Goal: Use online tool/utility: Utilize a website feature to perform a specific function

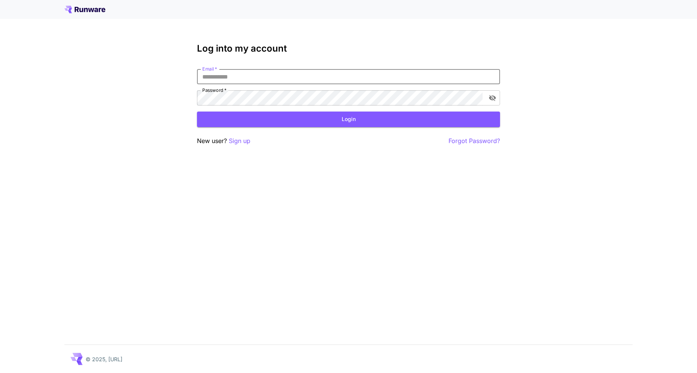
click at [376, 75] on input "Email   *" at bounding box center [348, 76] width 303 height 15
type input "**********"
click button "Login" at bounding box center [348, 119] width 303 height 16
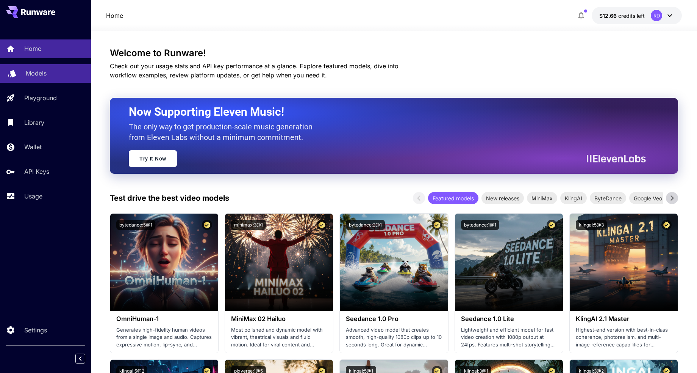
click at [31, 74] on p "Models" at bounding box center [36, 73] width 21 height 9
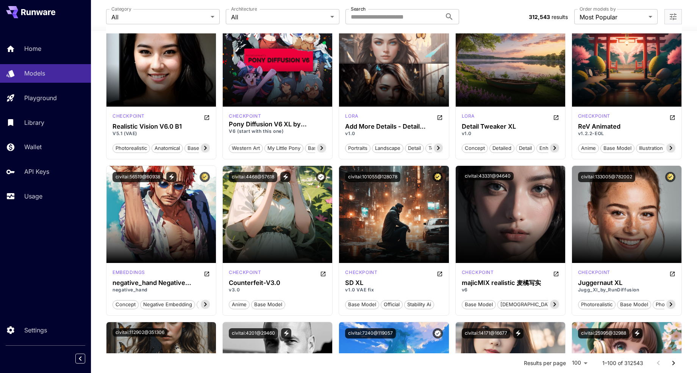
scroll to position [1015, 0]
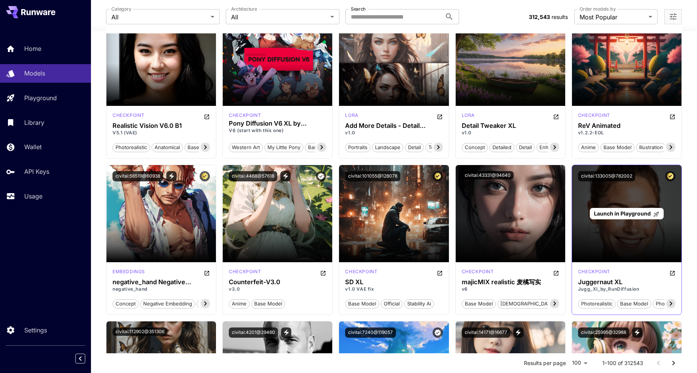
click at [610, 208] on div "Launch in Playground" at bounding box center [627, 214] width 74 height 12
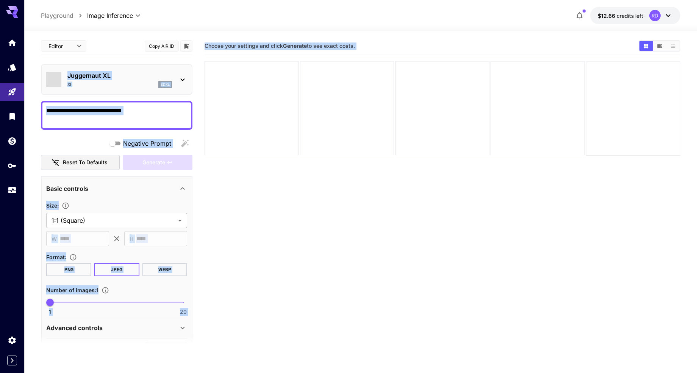
type input "*******"
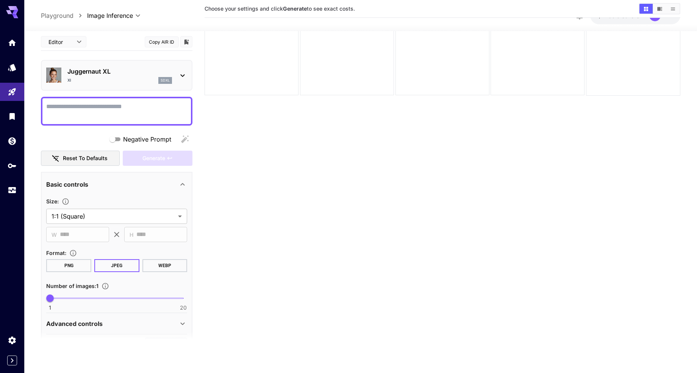
scroll to position [45, 0]
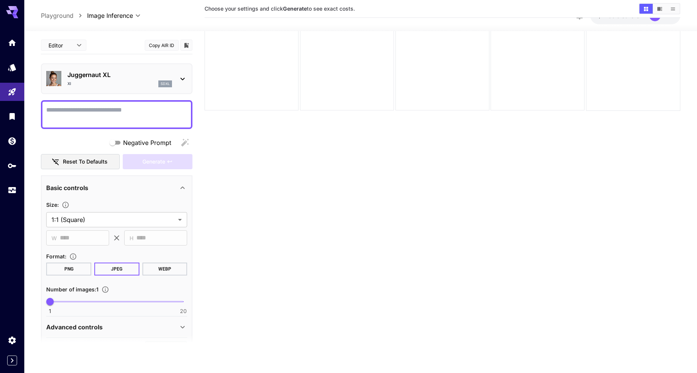
paste textarea "**********"
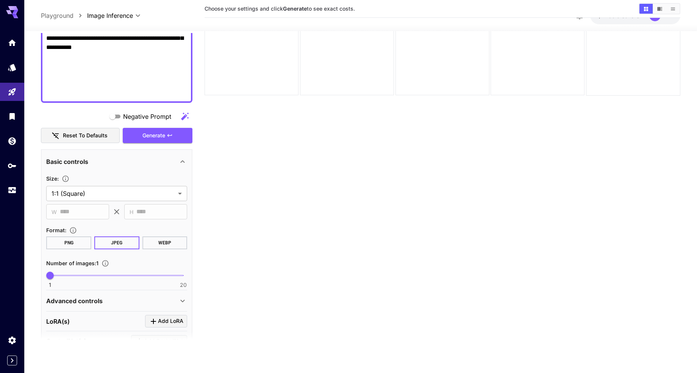
scroll to position [241, 0]
type textarea "**********"
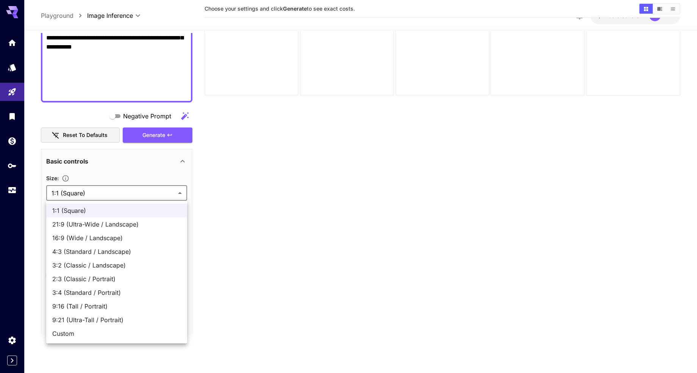
click at [180, 192] on body "**********" at bounding box center [348, 156] width 697 height 432
click at [109, 238] on span "16:9 (Wide / Landscape)" at bounding box center [116, 237] width 129 height 9
type input "**********"
type input "****"
type input "***"
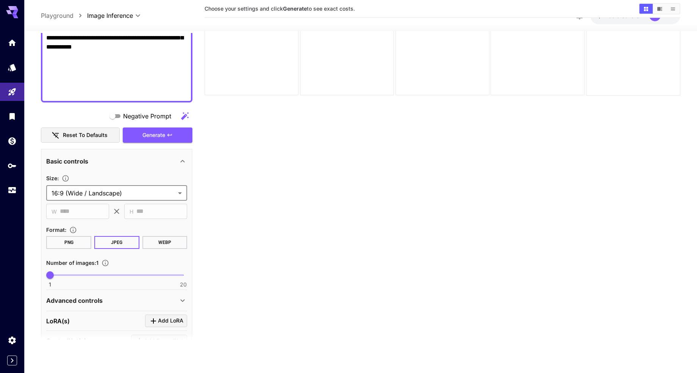
click at [72, 275] on span at bounding box center [116, 275] width 133 height 2
type input "*"
drag, startPoint x: 72, startPoint y: 276, endPoint x: 78, endPoint y: 273, distance: 6.6
click at [78, 273] on span "5" at bounding box center [79, 275] width 8 height 8
click at [183, 300] on icon at bounding box center [182, 300] width 9 height 9
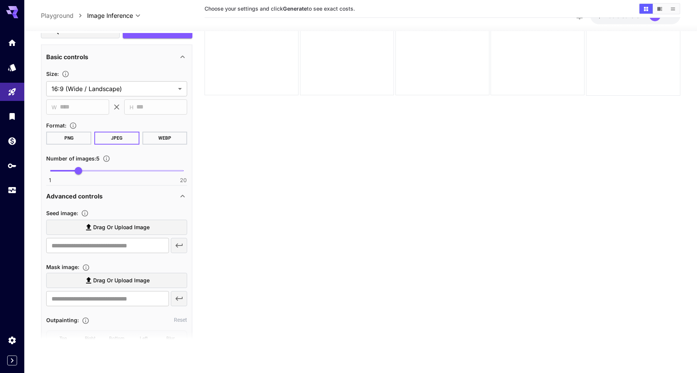
scroll to position [354, 0]
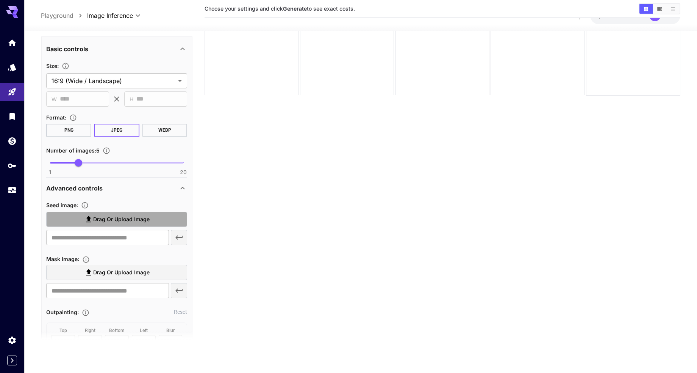
click at [119, 216] on span "Drag or upload image" at bounding box center [121, 219] width 56 height 9
click at [0, 0] on input "Drag or upload image" at bounding box center [0, 0] width 0 height 0
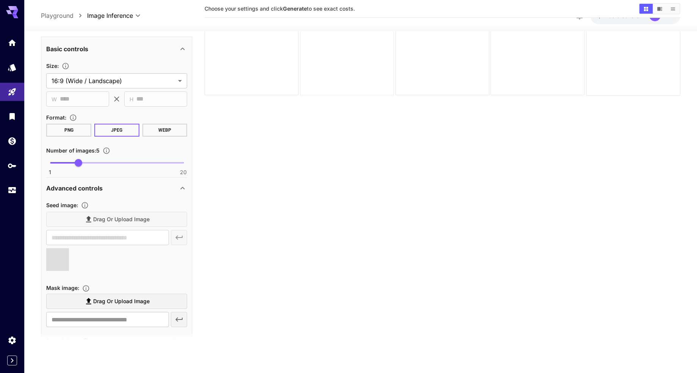
type input "**********"
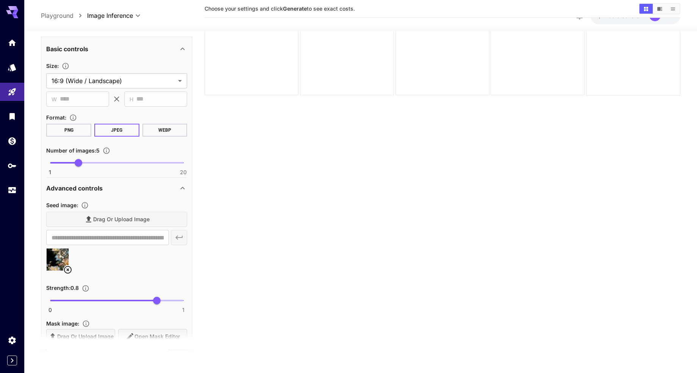
type input "****"
click at [113, 299] on span "0 1 0.47" at bounding box center [116, 299] width 133 height 11
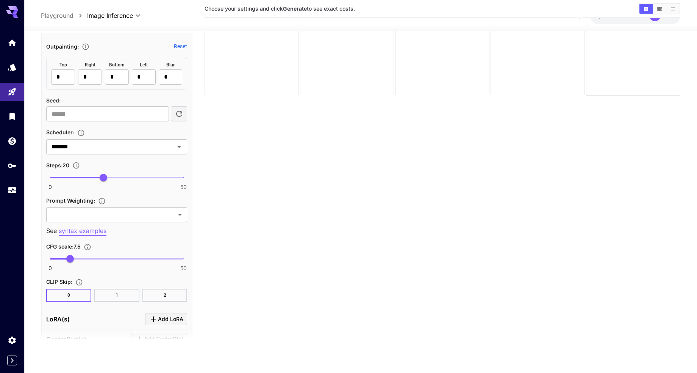
scroll to position [691, 0]
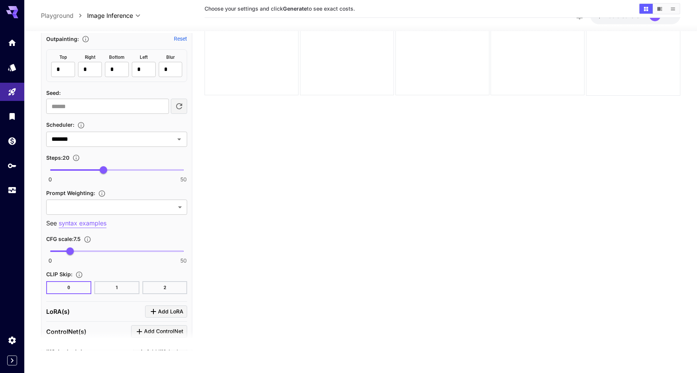
click at [183, 170] on span at bounding box center [116, 170] width 133 height 2
type input "**"
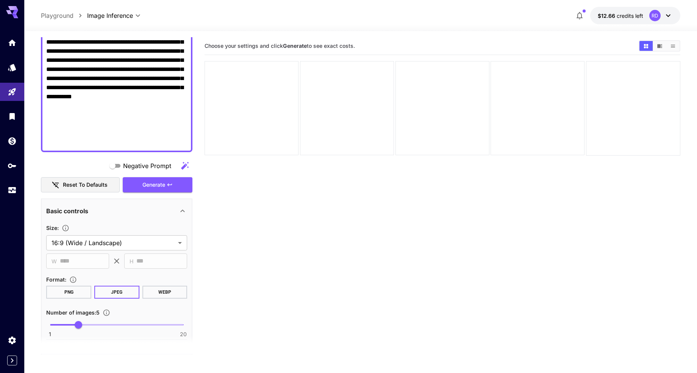
scroll to position [251, 0]
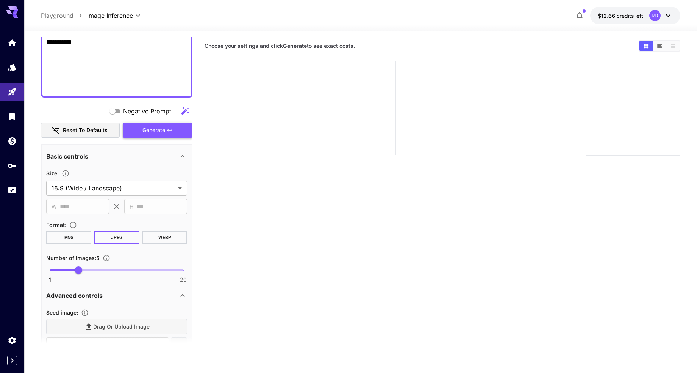
click at [160, 130] on span "Generate" at bounding box center [154, 129] width 23 height 9
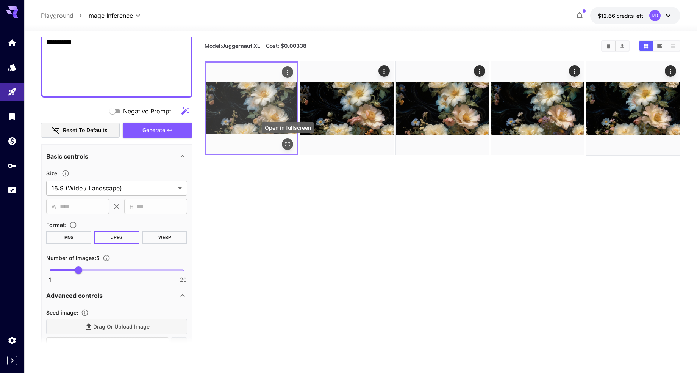
click at [286, 146] on icon "Open in fullscreen" at bounding box center [288, 144] width 5 height 5
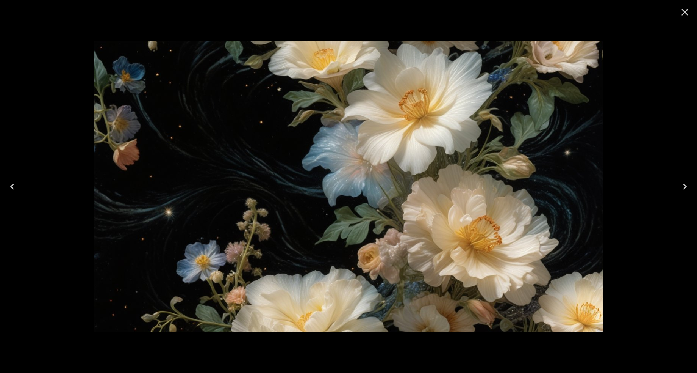
click at [682, 186] on icon "Next" at bounding box center [685, 186] width 12 height 12
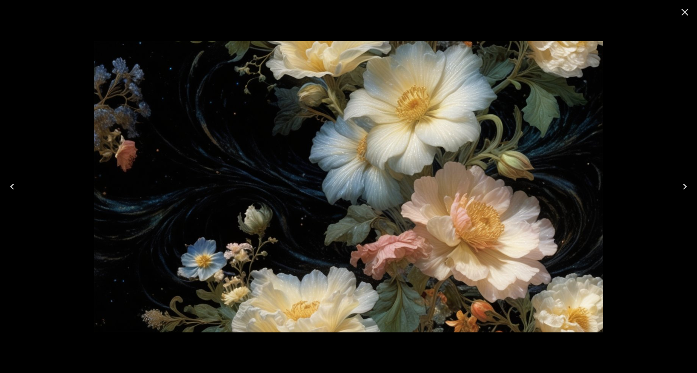
click at [683, 184] on icon "Next" at bounding box center [685, 186] width 12 height 12
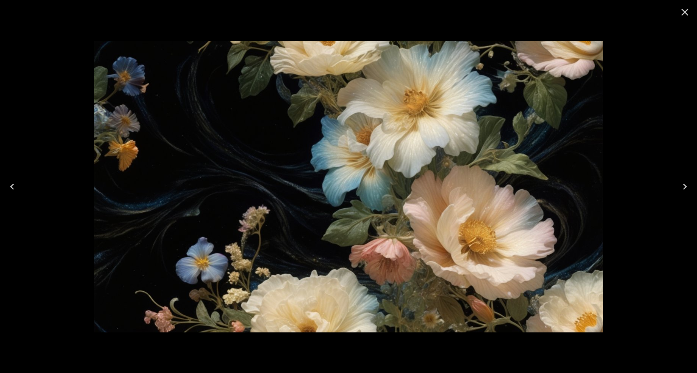
click at [683, 184] on icon "Next" at bounding box center [685, 186] width 12 height 12
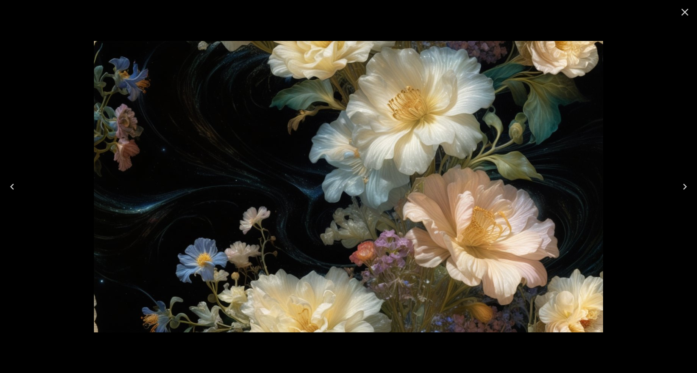
click at [683, 184] on icon "Next" at bounding box center [685, 186] width 12 height 12
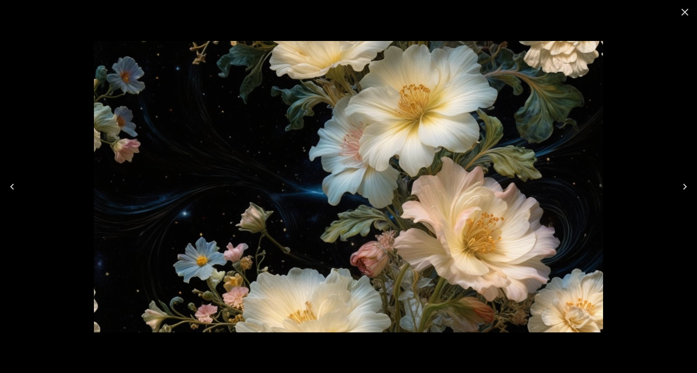
click at [682, 183] on icon "Next" at bounding box center [685, 186] width 12 height 12
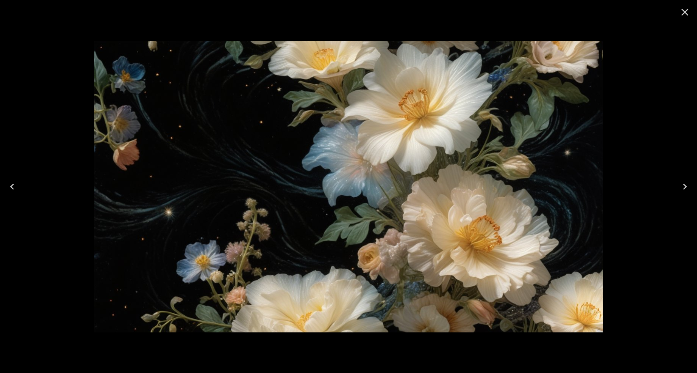
click at [682, 183] on icon "Next" at bounding box center [685, 186] width 12 height 12
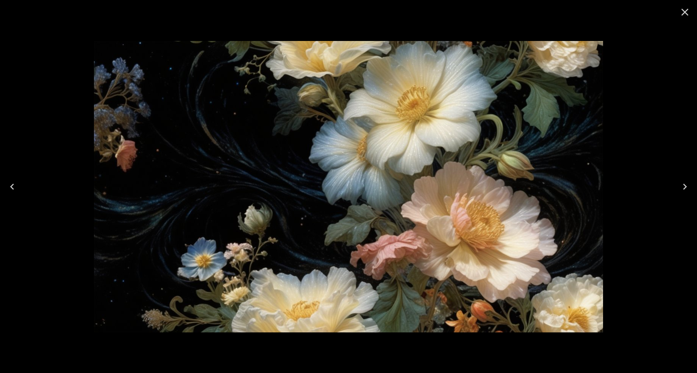
click at [682, 183] on icon "Next" at bounding box center [685, 186] width 12 height 12
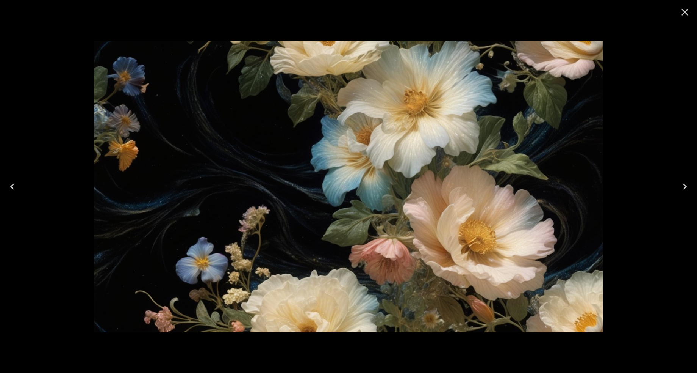
click at [682, 183] on icon "Next" at bounding box center [685, 186] width 12 height 12
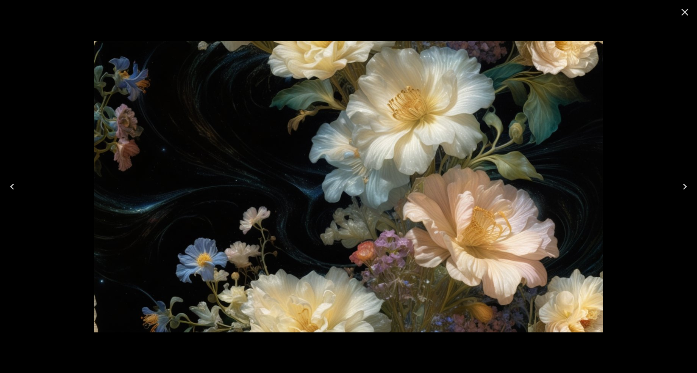
click at [682, 183] on icon "Next" at bounding box center [685, 186] width 12 height 12
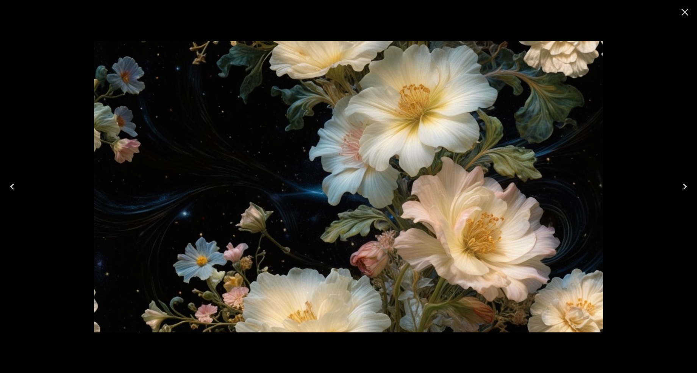
click at [683, 11] on icon "Close" at bounding box center [685, 12] width 12 height 12
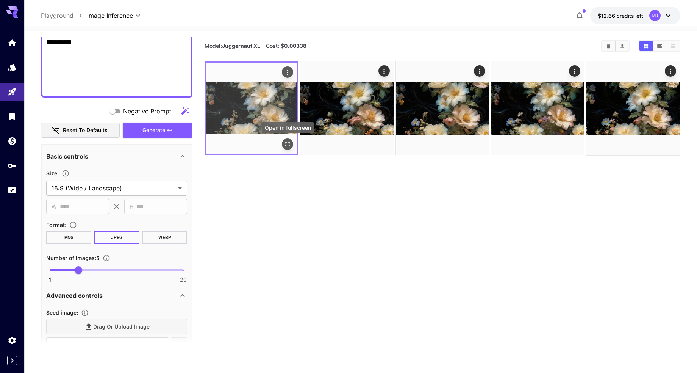
click at [287, 141] on icon "Open in fullscreen" at bounding box center [288, 144] width 8 height 8
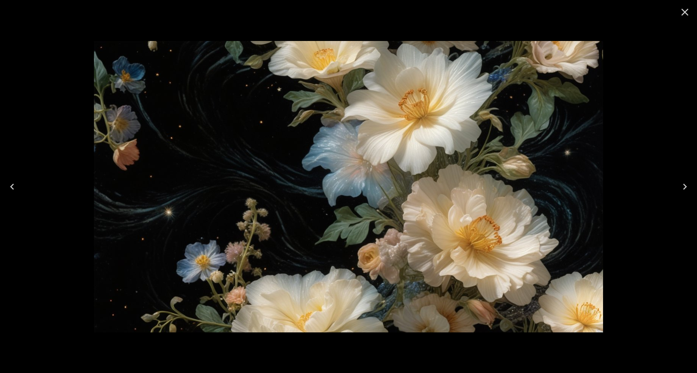
click at [683, 10] on icon "Close" at bounding box center [685, 12] width 7 height 7
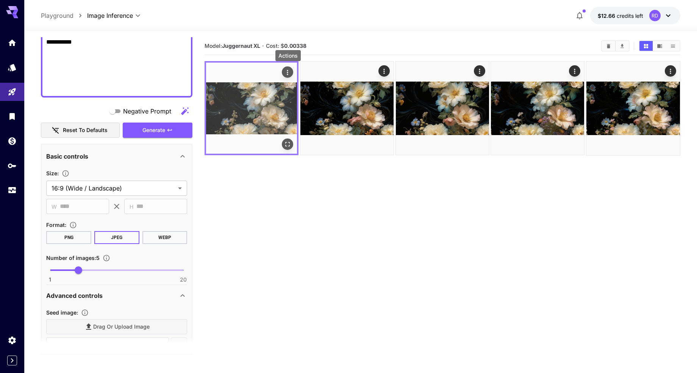
click at [290, 67] on button "Actions" at bounding box center [287, 71] width 11 height 11
click at [287, 69] on icon "Actions" at bounding box center [288, 73] width 8 height 8
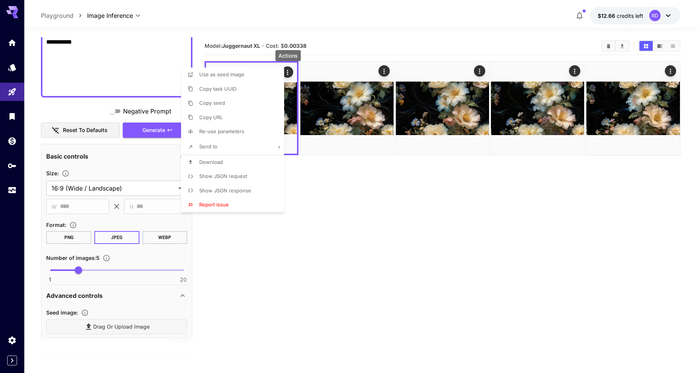
click at [215, 162] on span "Download" at bounding box center [210, 162] width 23 height 6
click at [477, 71] on div at bounding box center [348, 186] width 697 height 373
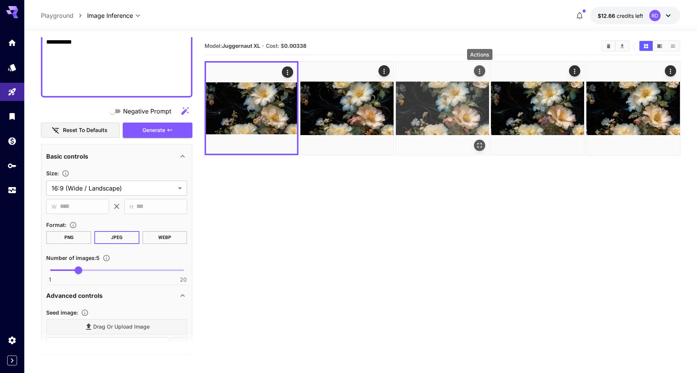
click at [480, 70] on icon "Actions" at bounding box center [480, 71] width 8 height 8
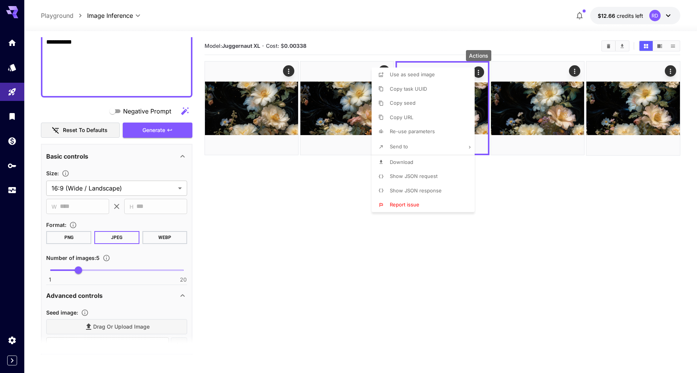
click at [402, 162] on span "Download" at bounding box center [401, 162] width 23 height 6
click at [517, 24] on div at bounding box center [348, 186] width 697 height 373
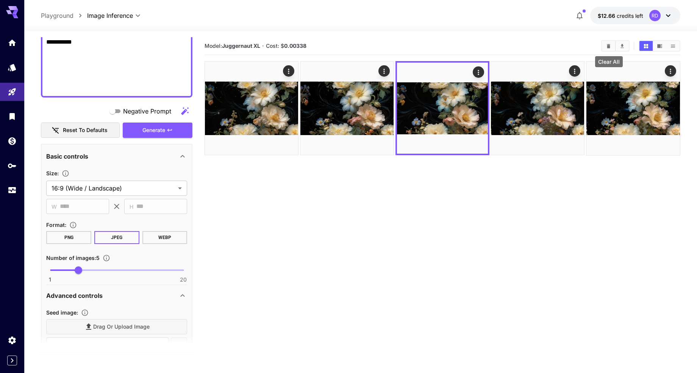
click at [608, 47] on icon "Clear All" at bounding box center [608, 46] width 3 height 4
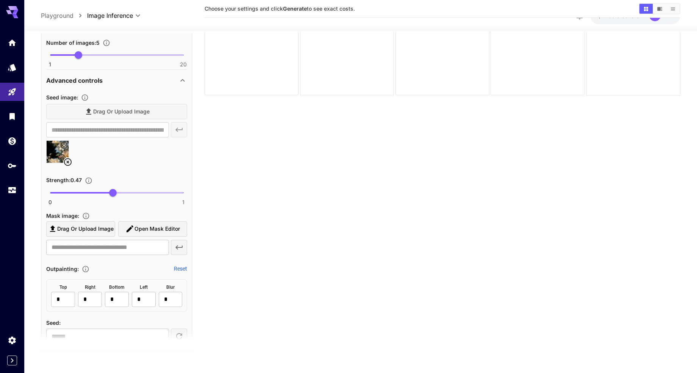
scroll to position [459, 0]
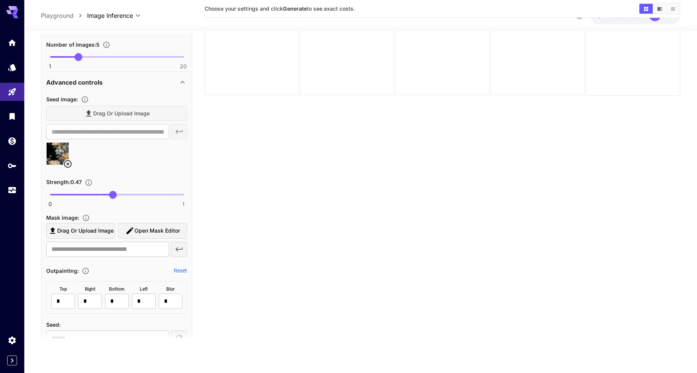
click at [66, 163] on icon at bounding box center [67, 164] width 9 height 9
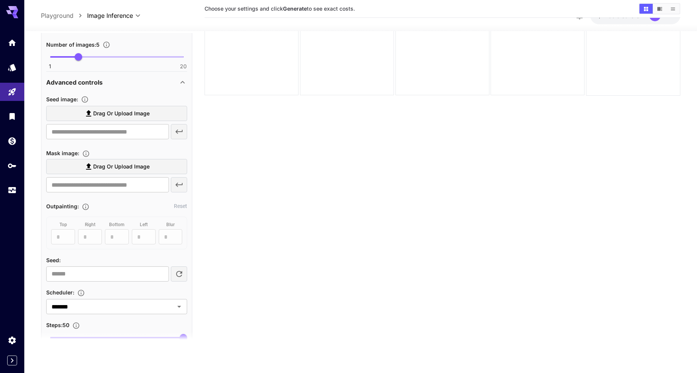
click at [116, 113] on span "Drag or upload image" at bounding box center [121, 113] width 56 height 9
click at [0, 0] on input "Drag or upload image" at bounding box center [0, 0] width 0 height 0
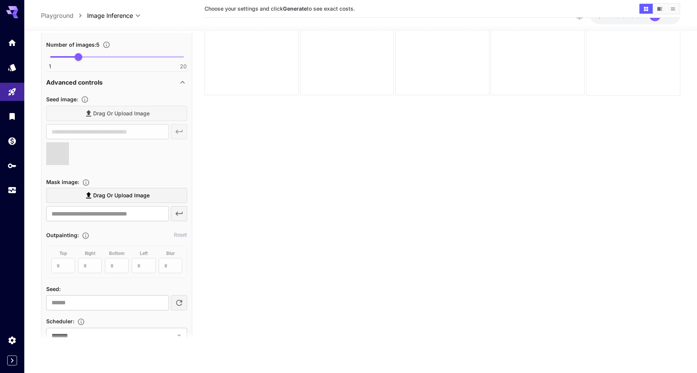
type input "**********"
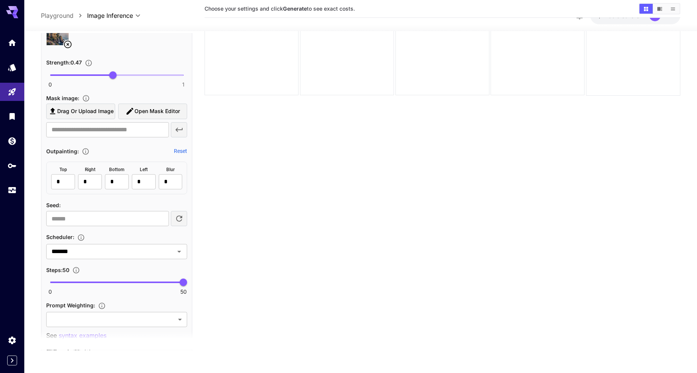
scroll to position [544, 0]
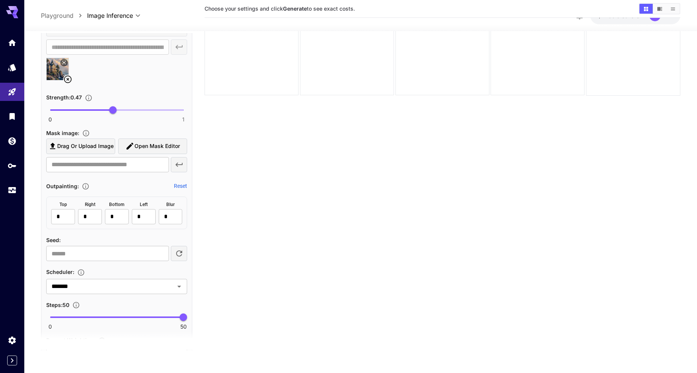
click at [169, 109] on span at bounding box center [116, 110] width 133 height 2
type input "****"
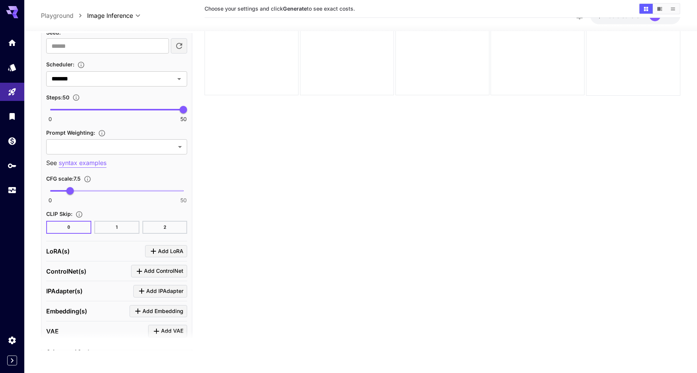
scroll to position [752, 0]
drag, startPoint x: 56, startPoint y: 190, endPoint x: 45, endPoint y: 188, distance: 11.5
click at [45, 188] on div "**********" at bounding box center [117, 11] width 152 height 744
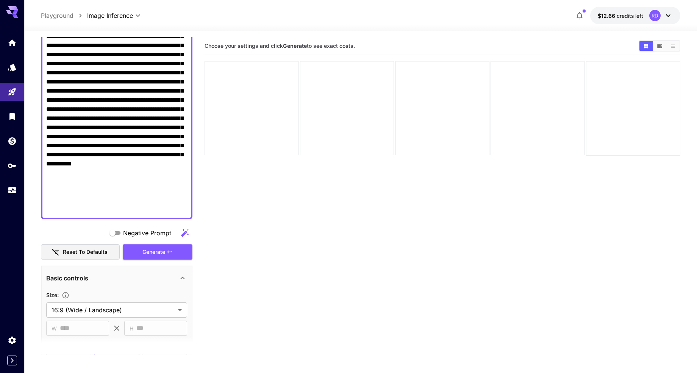
scroll to position [129, 0]
click at [159, 253] on span "Generate" at bounding box center [154, 251] width 23 height 9
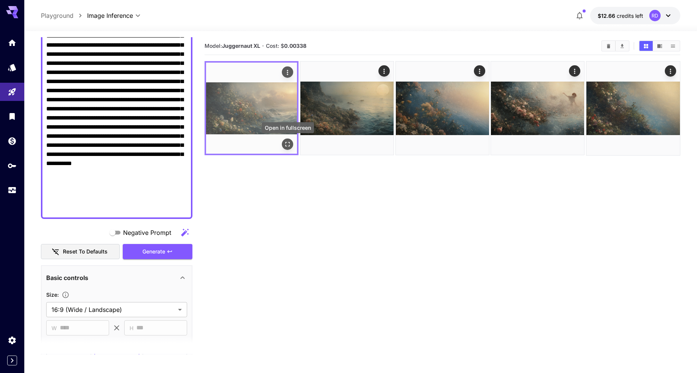
click at [286, 141] on icon "Open in fullscreen" at bounding box center [288, 144] width 8 height 8
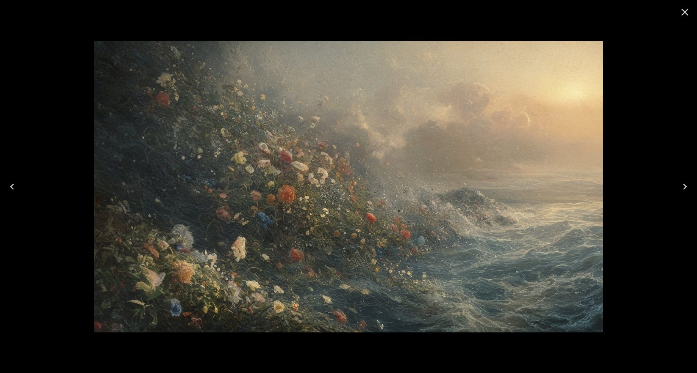
click at [685, 186] on icon "Next" at bounding box center [685, 186] width 12 height 12
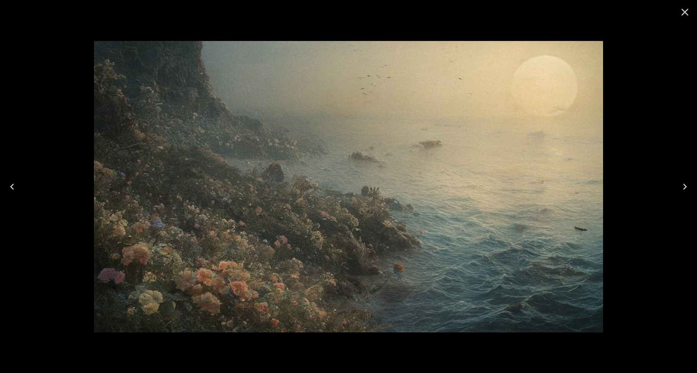
click at [684, 186] on icon "Next" at bounding box center [685, 186] width 12 height 12
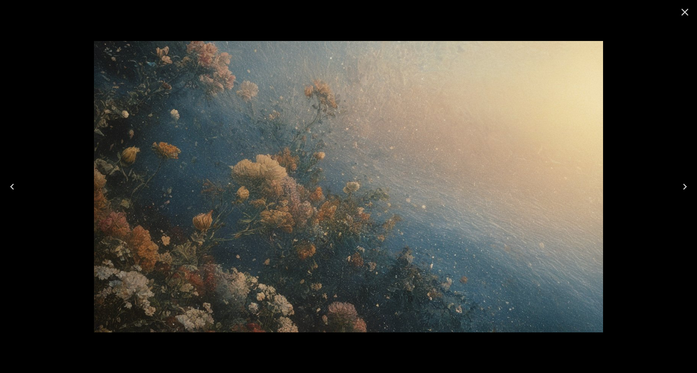
click at [684, 186] on icon "Next" at bounding box center [685, 186] width 12 height 12
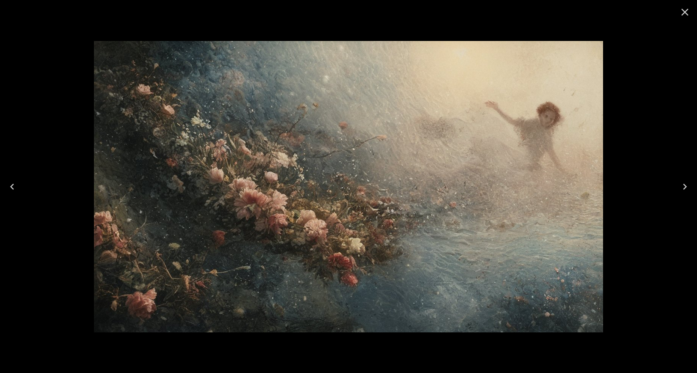
click at [684, 186] on icon "Next" at bounding box center [685, 186] width 12 height 12
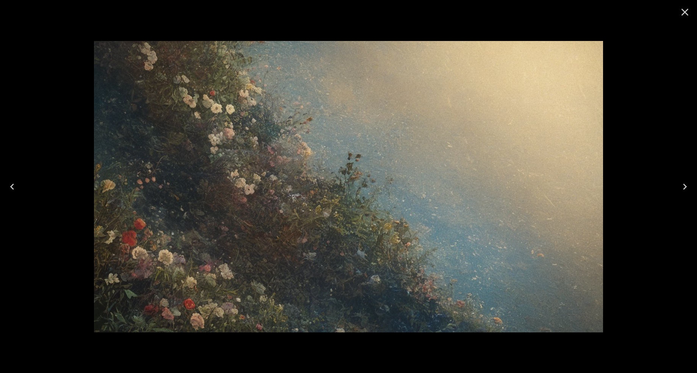
click at [684, 186] on icon "Next" at bounding box center [685, 186] width 12 height 12
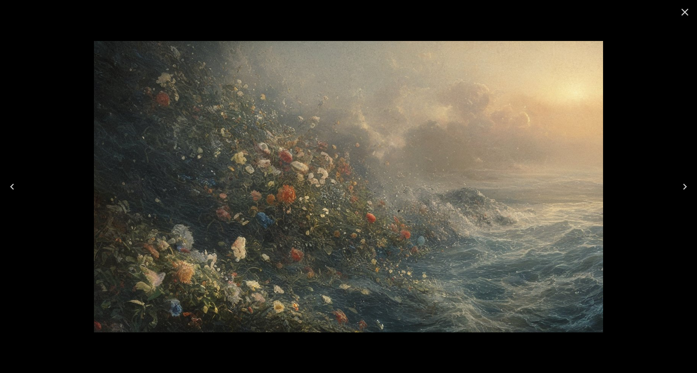
click at [683, 185] on icon "Next" at bounding box center [685, 186] width 12 height 12
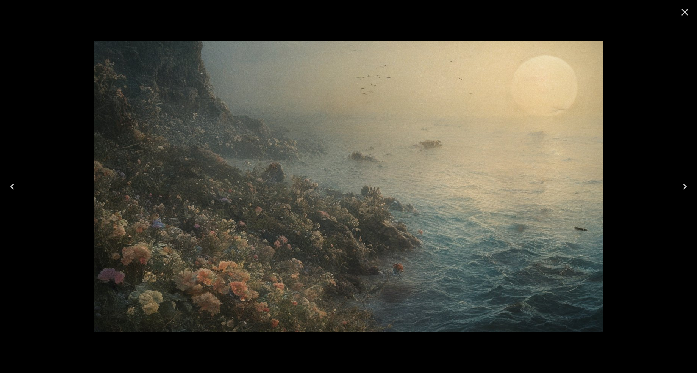
click at [684, 9] on icon "Close" at bounding box center [685, 12] width 12 height 12
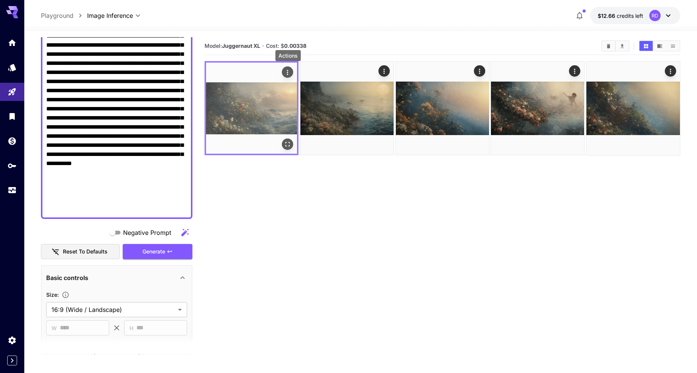
click at [288, 70] on icon "Actions" at bounding box center [287, 72] width 1 height 5
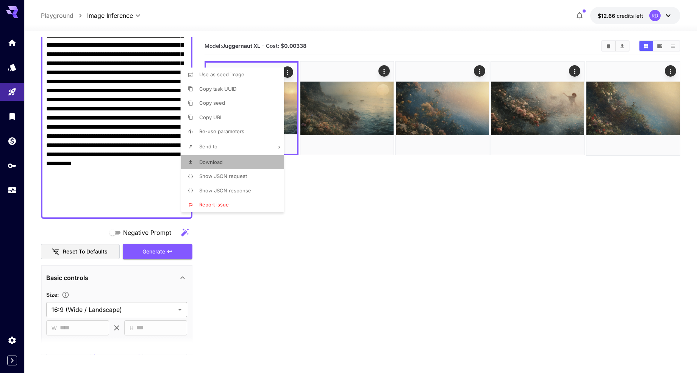
click at [211, 163] on span "Download" at bounding box center [210, 162] width 23 height 6
click at [384, 72] on div at bounding box center [348, 186] width 697 height 373
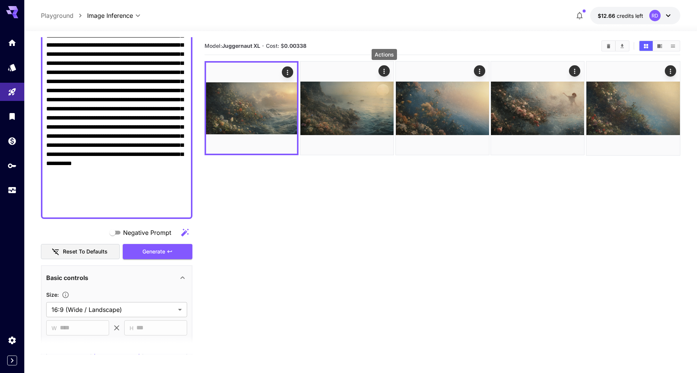
click at [384, 72] on icon "Actions" at bounding box center [385, 71] width 8 height 8
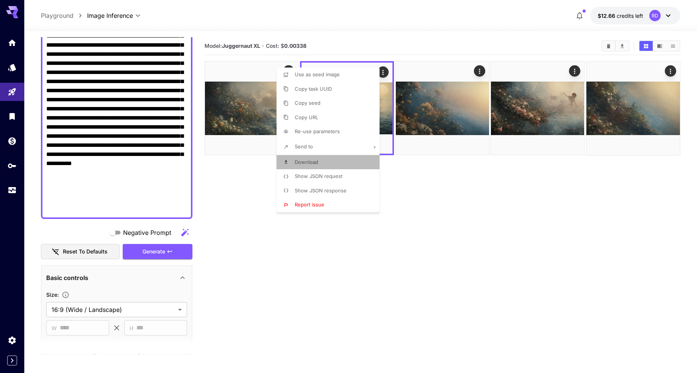
click at [302, 160] on span "Download" at bounding box center [306, 162] width 23 height 6
click at [478, 71] on div at bounding box center [348, 186] width 697 height 373
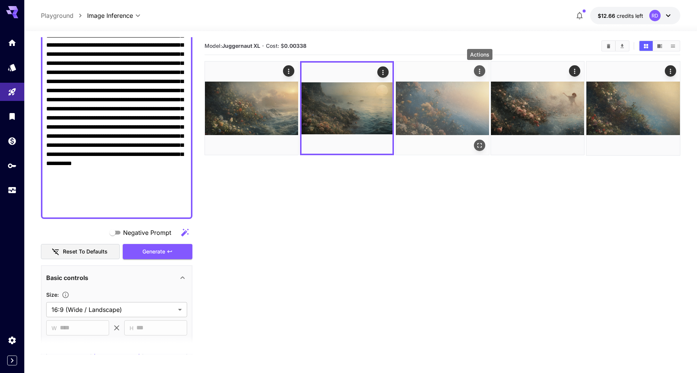
click at [478, 70] on icon "Actions" at bounding box center [480, 71] width 8 height 8
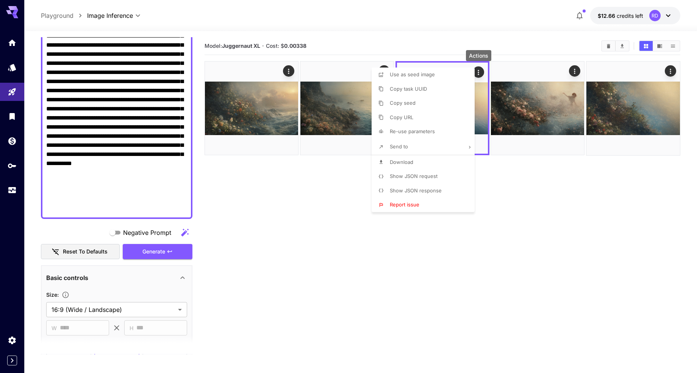
click at [398, 163] on span "Download" at bounding box center [401, 162] width 23 height 6
click at [526, 188] on div at bounding box center [348, 186] width 697 height 373
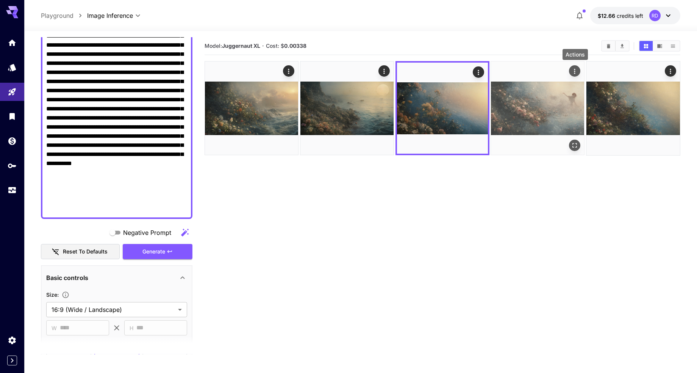
click at [576, 72] on icon "Actions" at bounding box center [576, 71] width 8 height 8
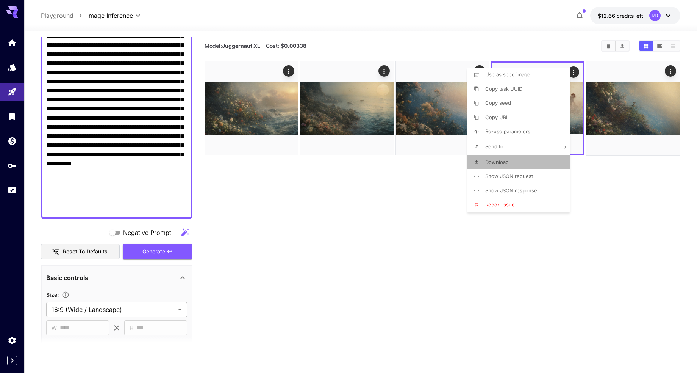
click at [499, 161] on span "Download" at bounding box center [496, 162] width 23 height 6
click at [671, 72] on div at bounding box center [348, 186] width 697 height 373
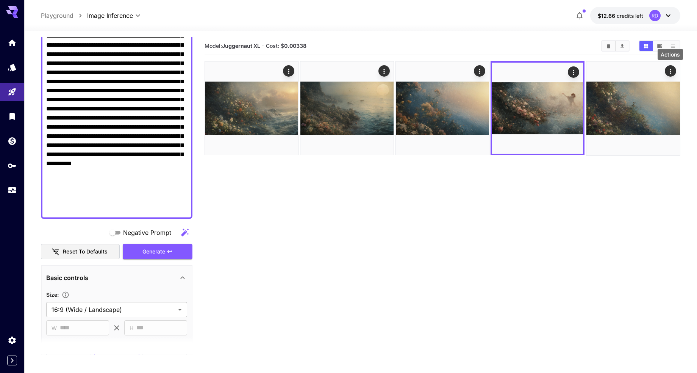
click at [671, 72] on icon "Actions" at bounding box center [671, 71] width 8 height 8
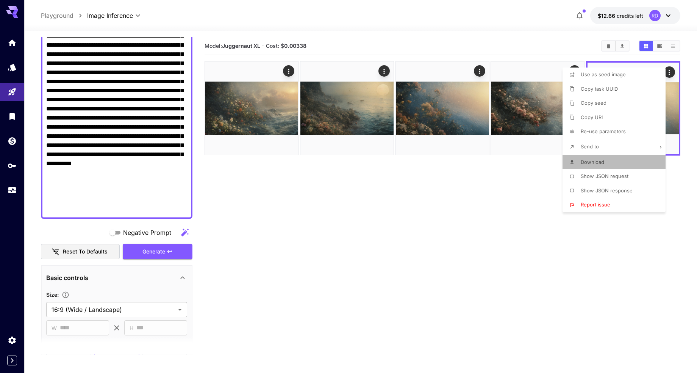
click at [593, 162] on span "Download" at bounding box center [592, 162] width 23 height 6
click at [436, 220] on div at bounding box center [348, 186] width 697 height 373
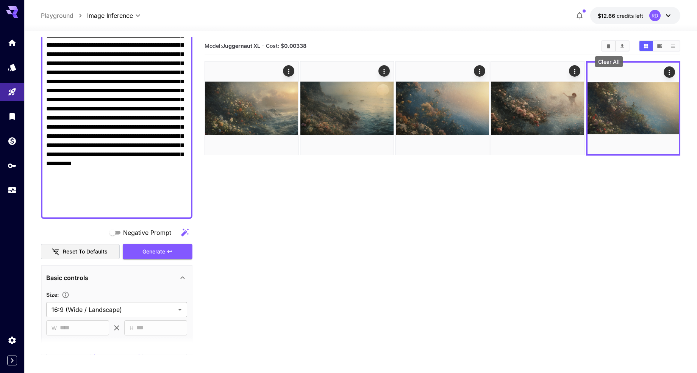
click at [609, 44] on icon "Clear All" at bounding box center [609, 46] width 6 height 6
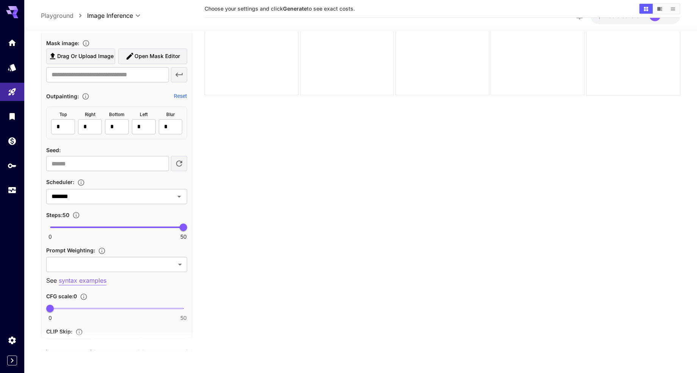
scroll to position [667, 0]
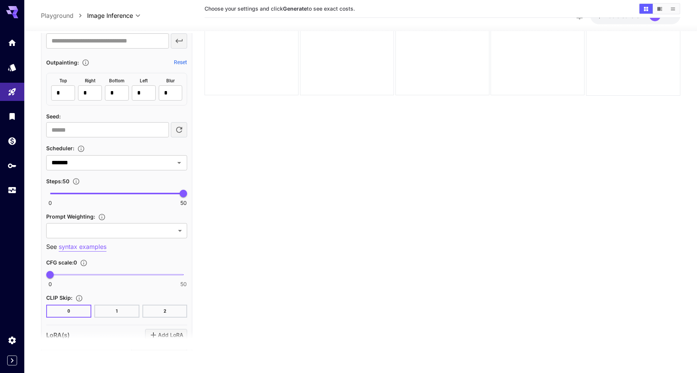
click at [79, 271] on span "0 50 0" at bounding box center [116, 274] width 133 height 11
type input "****"
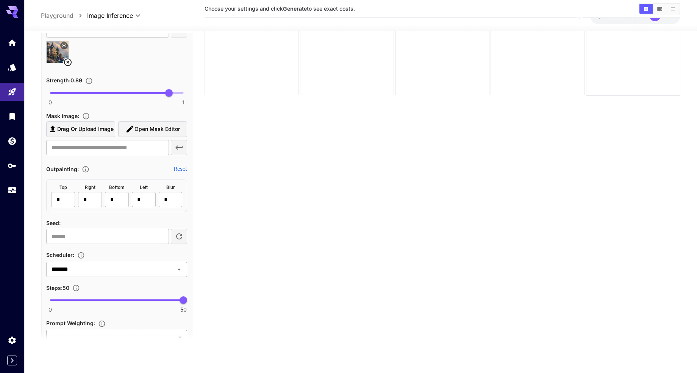
scroll to position [558, 0]
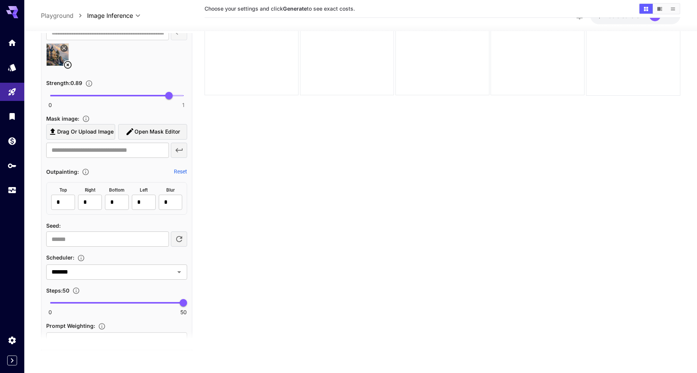
click at [100, 93] on span "0 1 0.89" at bounding box center [116, 95] width 133 height 11
type input "****"
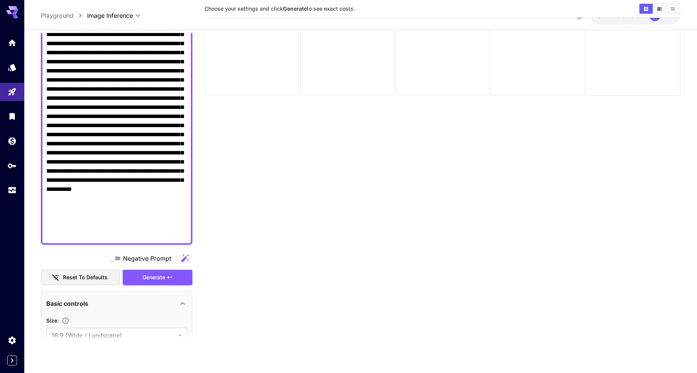
scroll to position [138, 0]
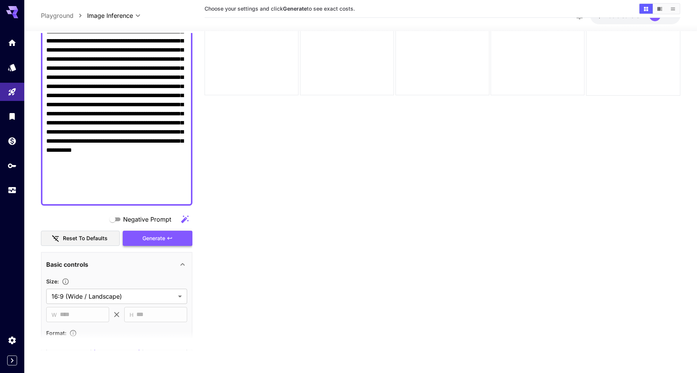
click at [148, 239] on span "Generate" at bounding box center [154, 237] width 23 height 9
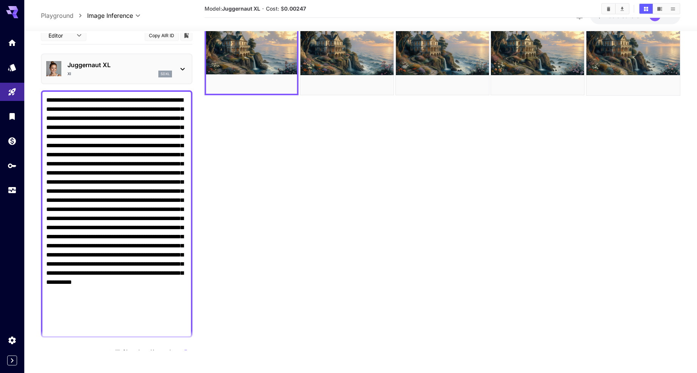
scroll to position [0, 0]
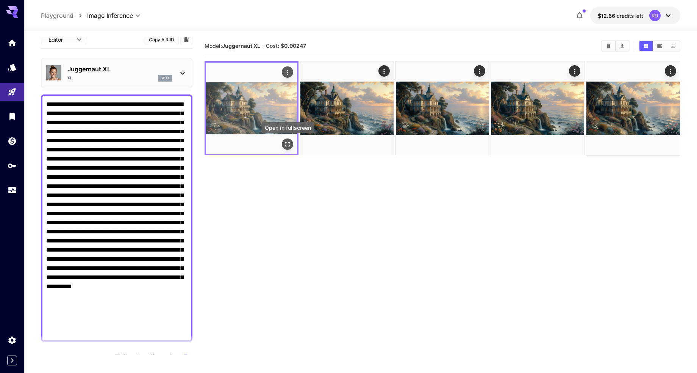
click at [286, 144] on icon "Open in fullscreen" at bounding box center [288, 144] width 8 height 8
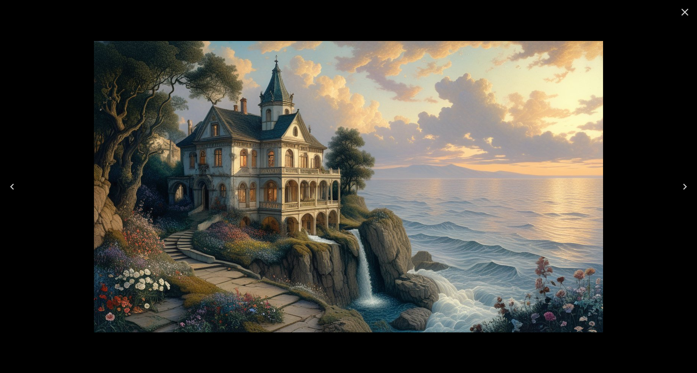
click at [684, 183] on icon "Next" at bounding box center [685, 186] width 4 height 6
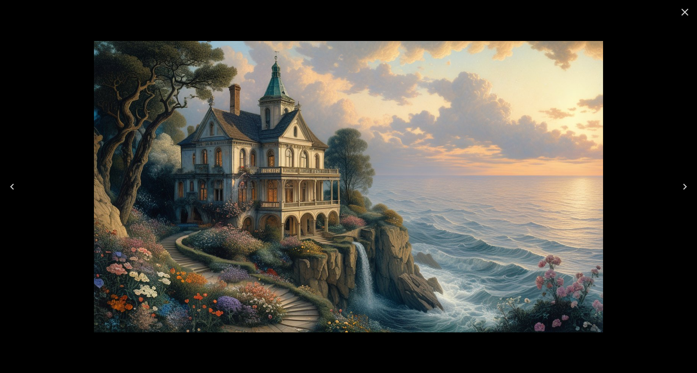
click at [684, 183] on icon "Next" at bounding box center [685, 186] width 12 height 12
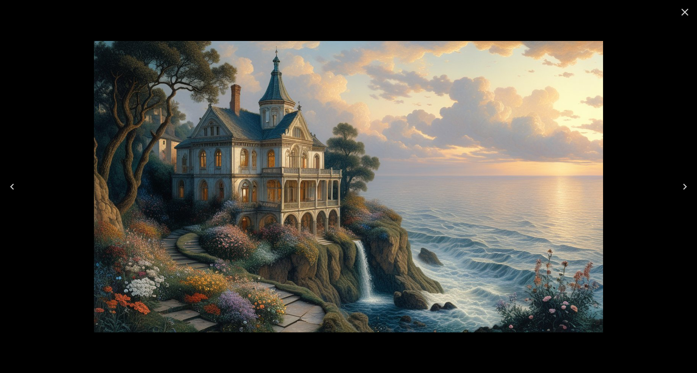
click at [684, 183] on icon "Next" at bounding box center [685, 186] width 12 height 12
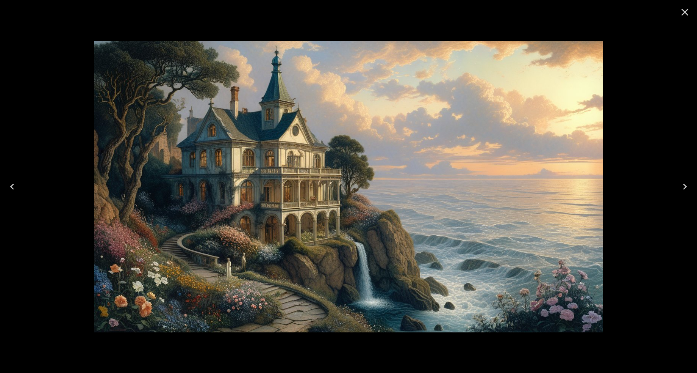
click at [684, 188] on icon "Next" at bounding box center [685, 186] width 4 height 6
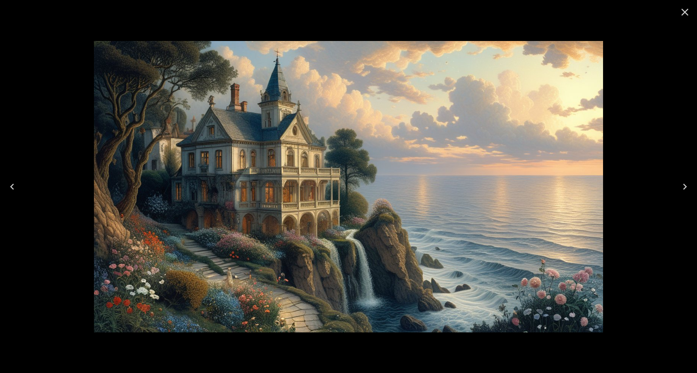
click at [684, 188] on icon "Next" at bounding box center [685, 186] width 4 height 6
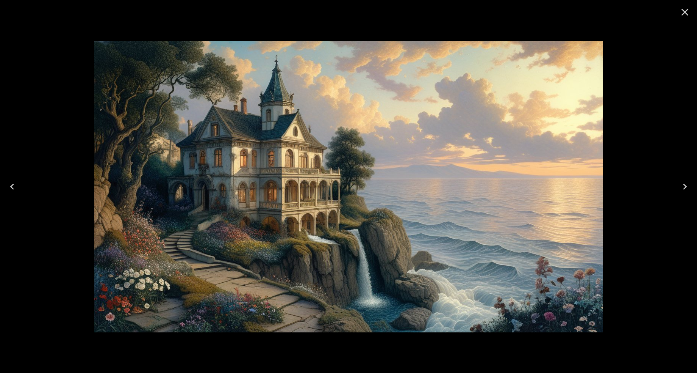
click at [684, 188] on icon "Next" at bounding box center [685, 186] width 4 height 6
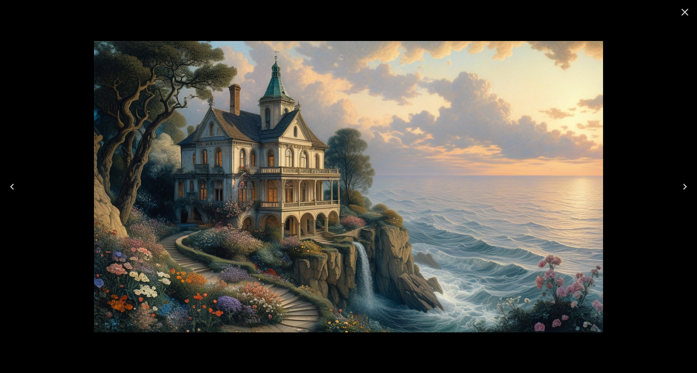
click at [686, 10] on icon "Close" at bounding box center [685, 12] width 12 height 12
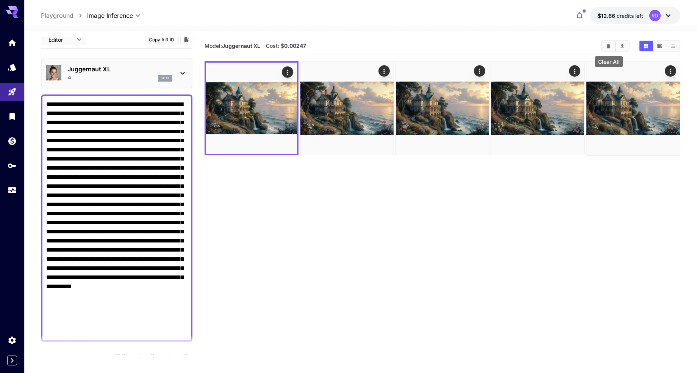
click at [610, 44] on icon "Clear All" at bounding box center [609, 46] width 6 height 6
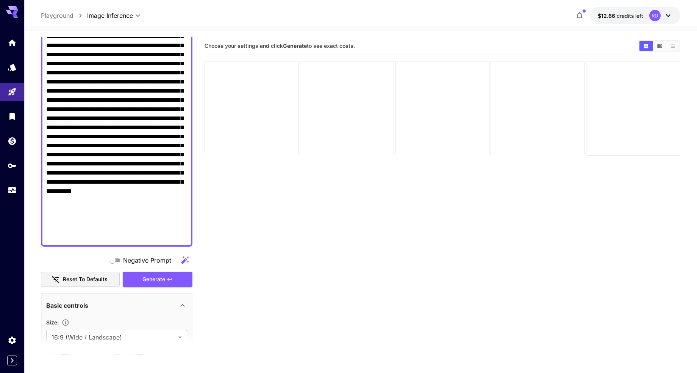
scroll to position [102, 0]
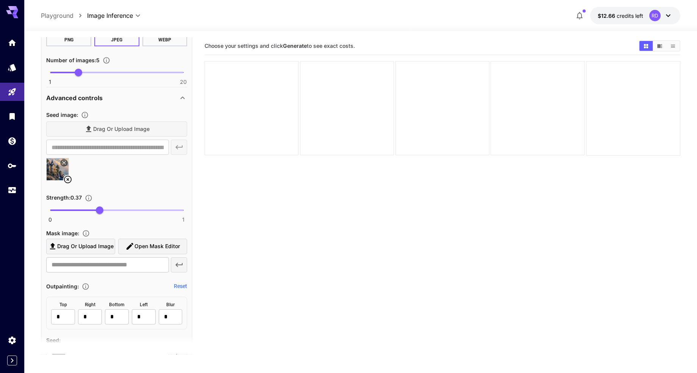
scroll to position [446, 0]
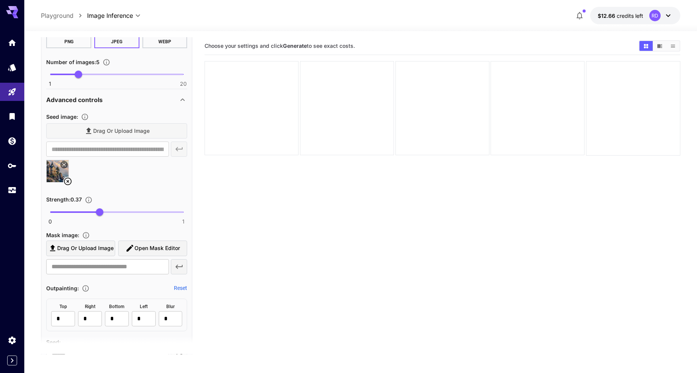
click at [162, 211] on span at bounding box center [116, 212] width 133 height 2
type input "****"
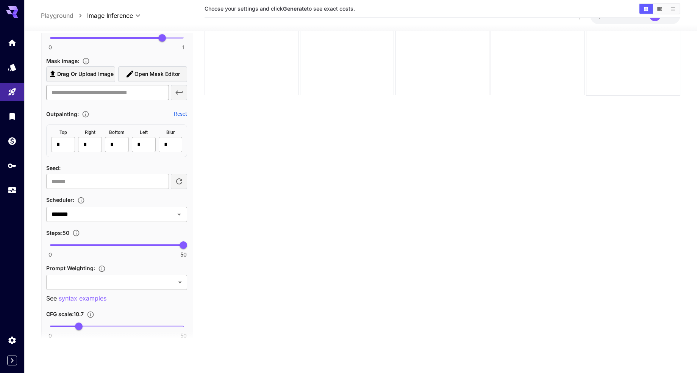
scroll to position [687, 0]
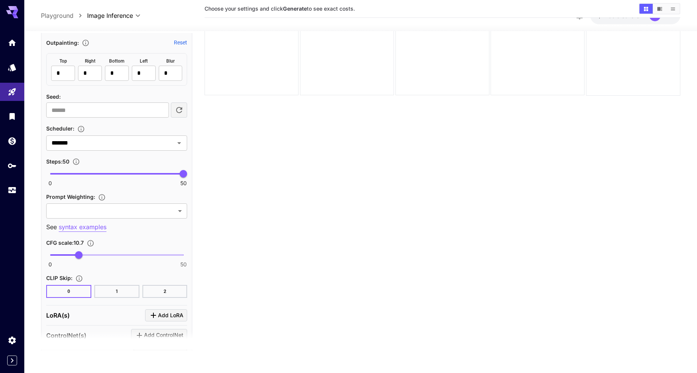
click at [138, 255] on span at bounding box center [116, 255] width 133 height 2
type input "**"
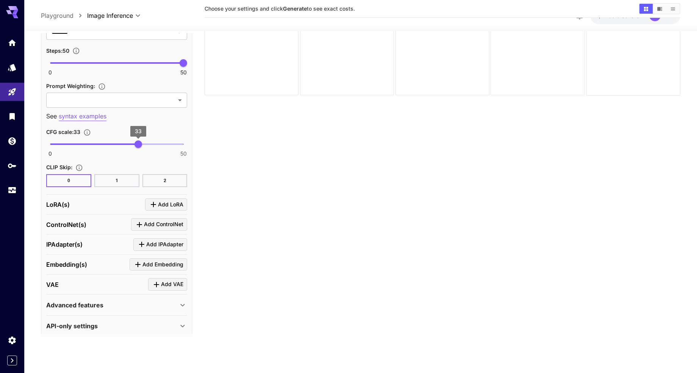
scroll to position [803, 0]
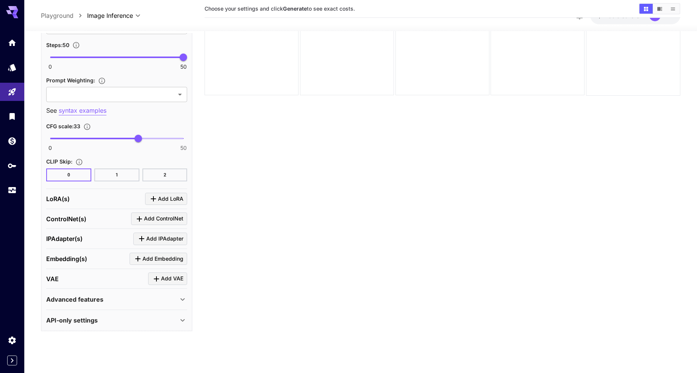
click at [121, 174] on button "1" at bounding box center [116, 174] width 45 height 13
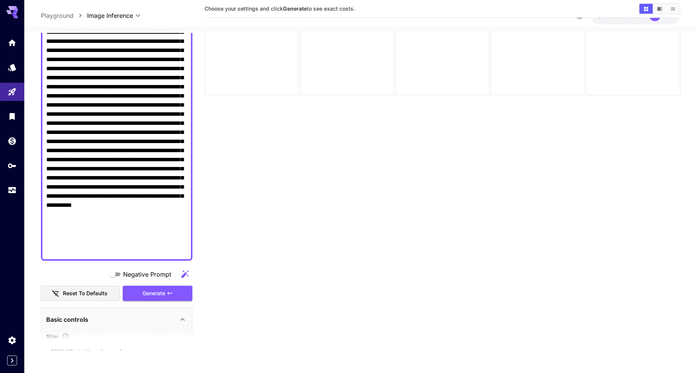
scroll to position [85, 0]
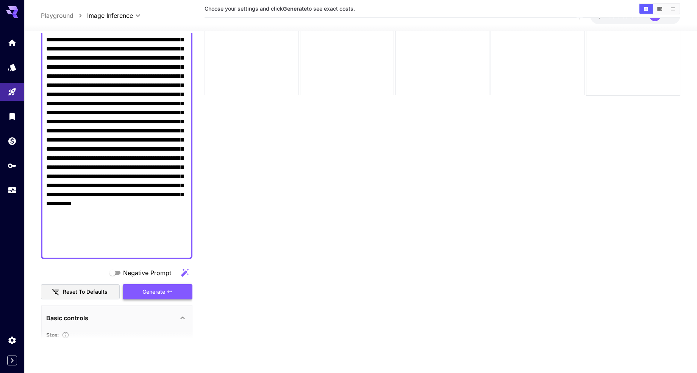
click at [143, 291] on span "Generate" at bounding box center [154, 291] width 23 height 9
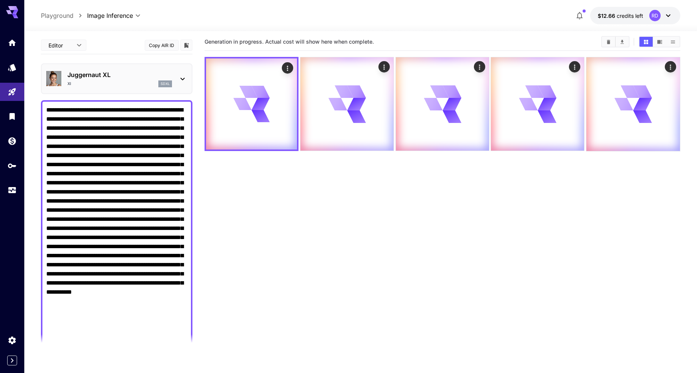
scroll to position [0, 0]
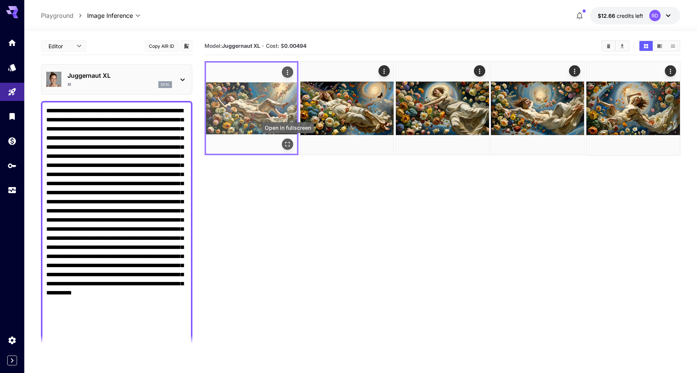
click at [287, 146] on icon "Open in fullscreen" at bounding box center [288, 144] width 8 height 8
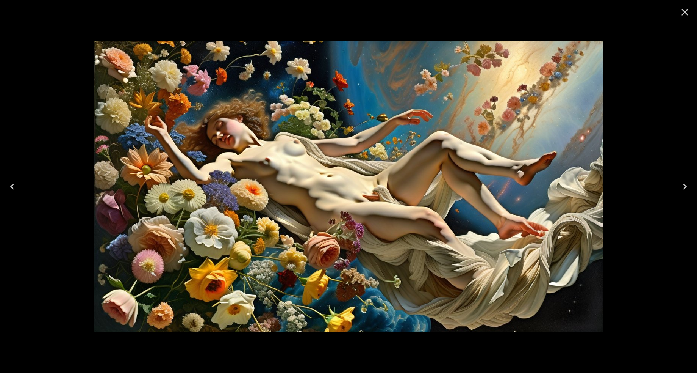
click at [686, 185] on icon "Next" at bounding box center [685, 186] width 4 height 6
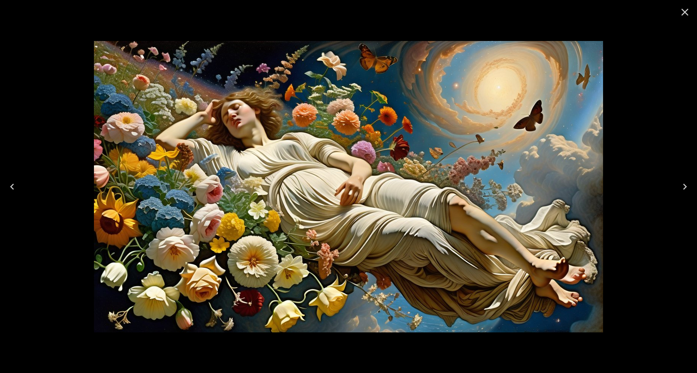
click at [685, 184] on icon "Next" at bounding box center [685, 186] width 12 height 12
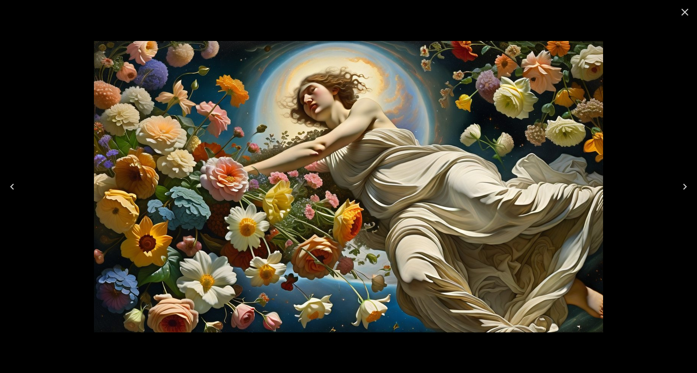
click at [685, 184] on icon "Next" at bounding box center [685, 186] width 12 height 12
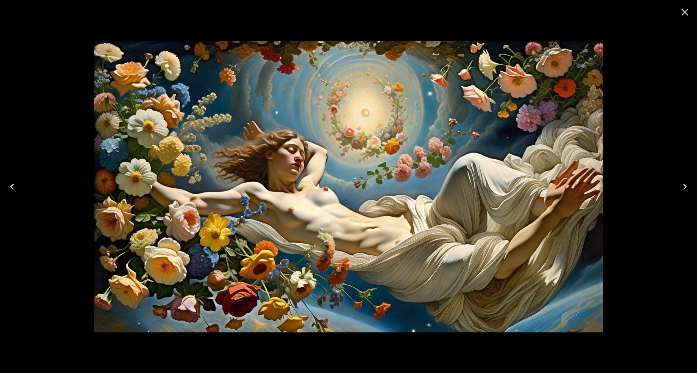
click at [684, 182] on icon "Next" at bounding box center [685, 186] width 12 height 12
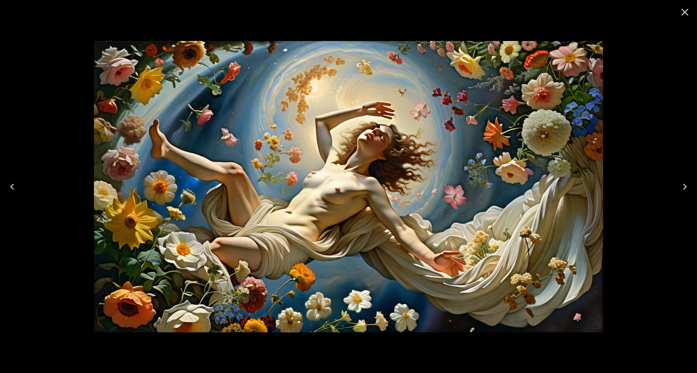
click at [684, 182] on icon "Next" at bounding box center [685, 186] width 12 height 12
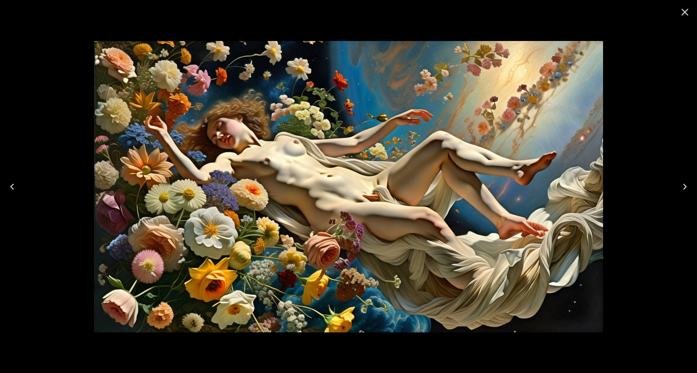
click at [686, 9] on icon "Close" at bounding box center [685, 12] width 12 height 12
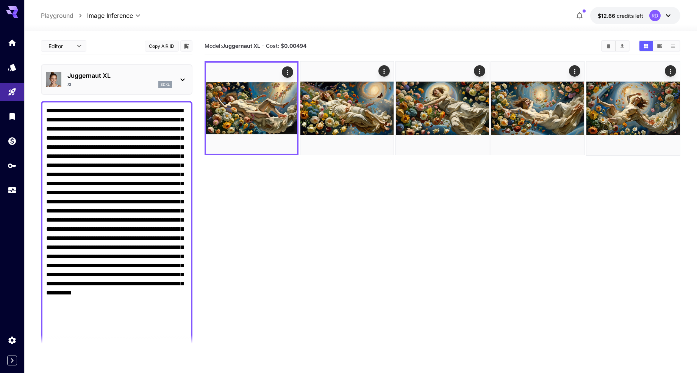
click at [632, 223] on section "Model: Juggernaut XL · Cost: $ 0.00494" at bounding box center [443, 223] width 476 height 373
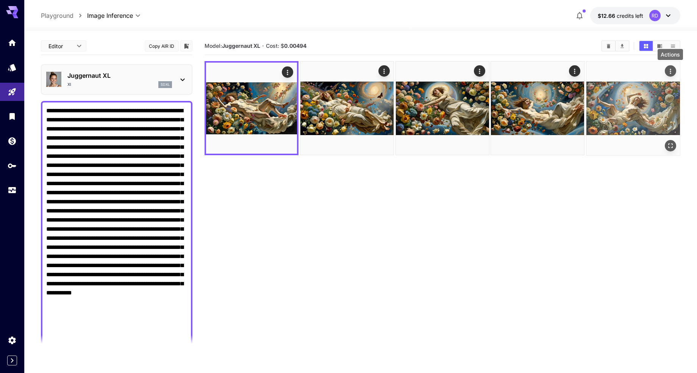
click at [670, 70] on icon "Actions" at bounding box center [671, 71] width 8 height 8
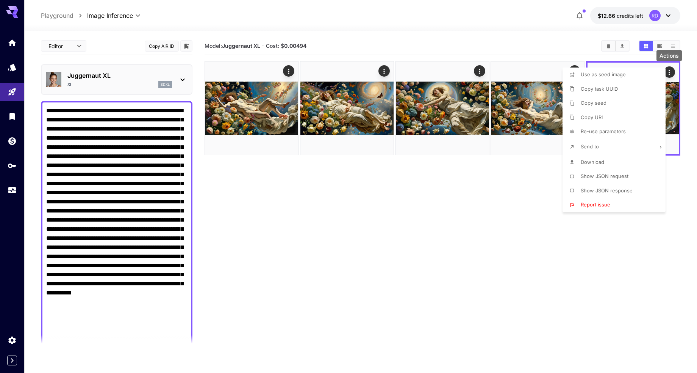
click at [592, 160] on span "Download" at bounding box center [592, 162] width 23 height 6
click at [518, 41] on div at bounding box center [348, 186] width 697 height 373
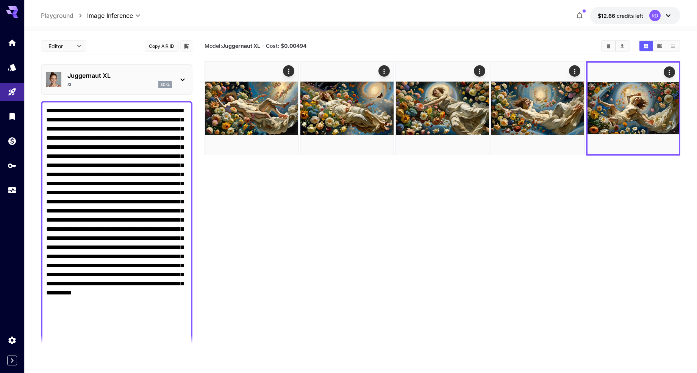
click at [518, 41] on section "Model: Juggernaut XL · Cost: $ 0.00494" at bounding box center [400, 45] width 391 height 9
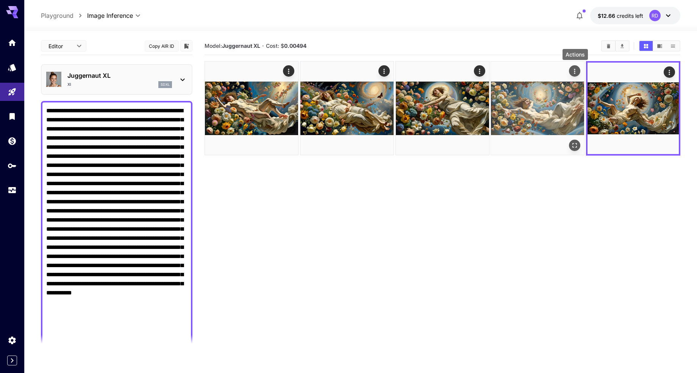
click at [574, 74] on icon "Actions" at bounding box center [576, 71] width 8 height 8
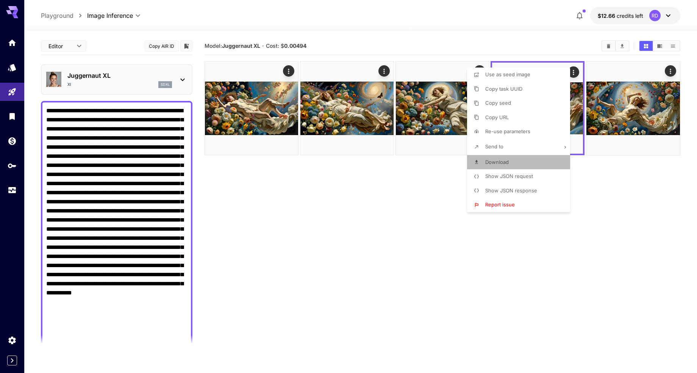
click at [498, 162] on span "Download" at bounding box center [496, 162] width 23 height 6
click at [462, 24] on div at bounding box center [348, 186] width 697 height 373
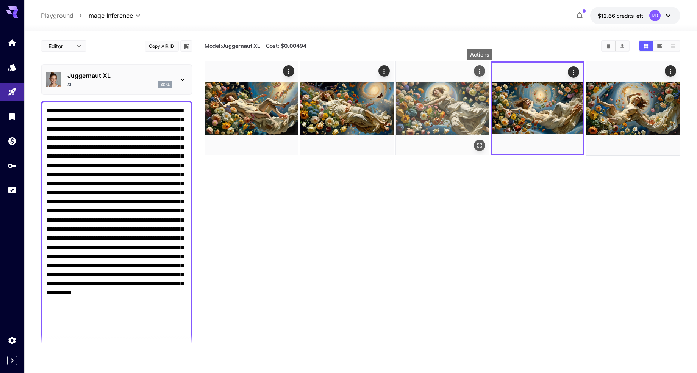
click at [478, 69] on icon "Actions" at bounding box center [480, 71] width 8 height 8
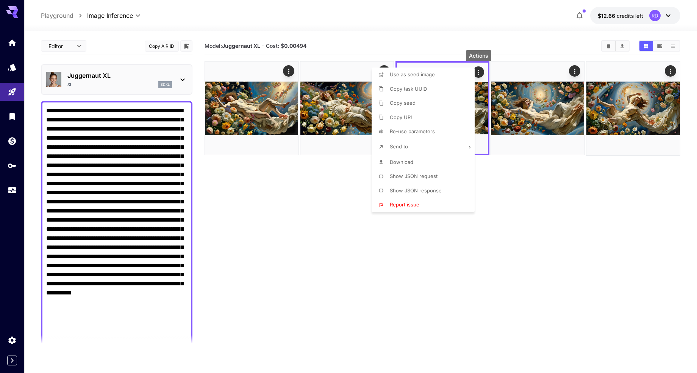
click at [399, 161] on span "Download" at bounding box center [401, 162] width 23 height 6
click at [348, 66] on div at bounding box center [348, 186] width 697 height 373
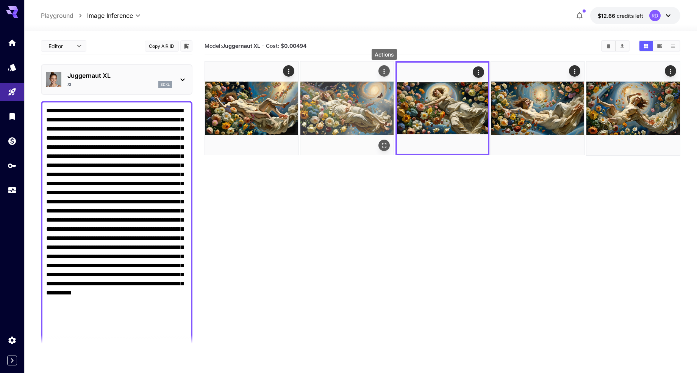
click at [382, 70] on icon "Actions" at bounding box center [385, 71] width 8 height 8
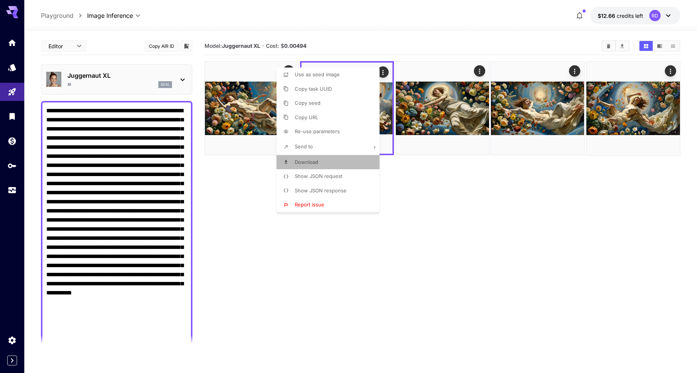
click at [309, 160] on span "Download" at bounding box center [306, 162] width 23 height 6
click at [245, 66] on div at bounding box center [348, 186] width 697 height 373
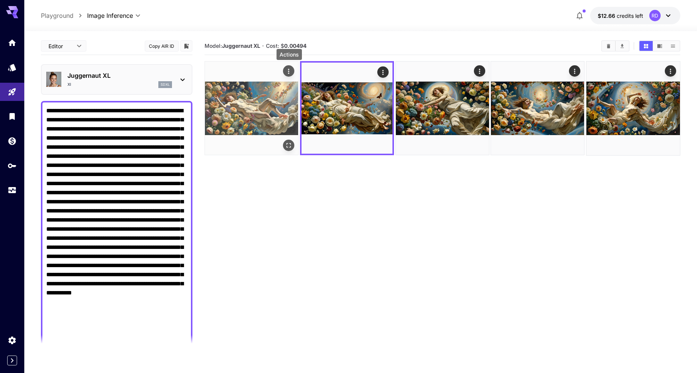
click at [287, 70] on icon "Actions" at bounding box center [289, 71] width 8 height 8
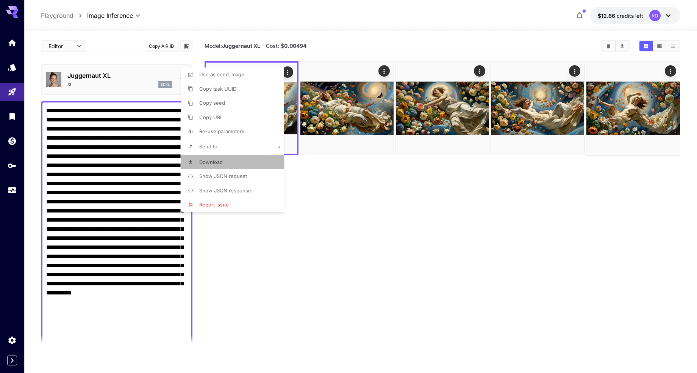
click at [212, 163] on span "Download" at bounding box center [210, 162] width 23 height 6
click at [489, 11] on div at bounding box center [348, 186] width 697 height 373
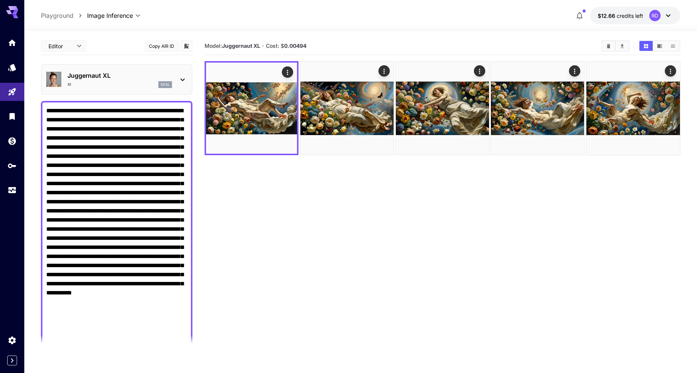
drag, startPoint x: 488, startPoint y: 11, endPoint x: 487, endPoint y: 6, distance: 4.3
click at [487, 7] on div "**********" at bounding box center [360, 15] width 639 height 17
click at [608, 43] on icon "Clear All" at bounding box center [609, 46] width 6 height 6
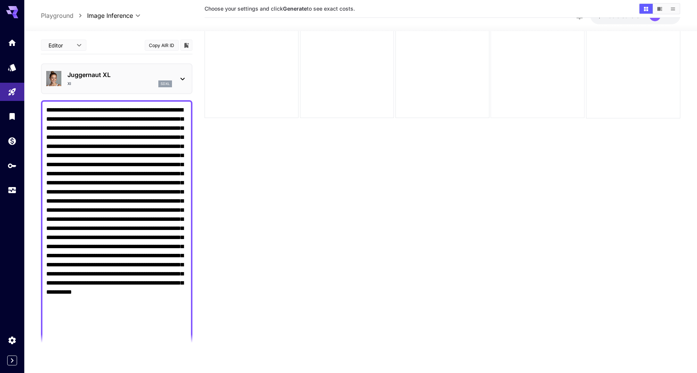
scroll to position [60, 0]
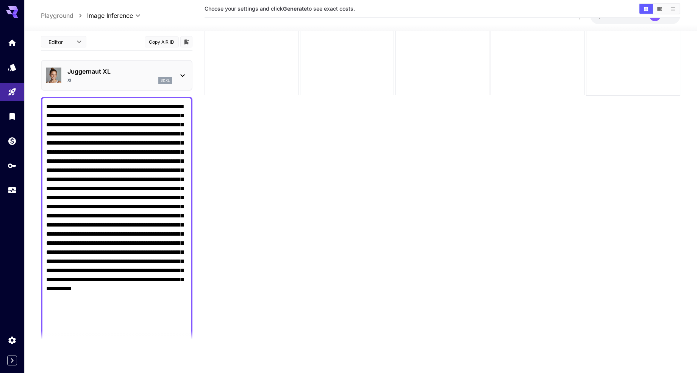
click at [183, 75] on icon at bounding box center [182, 75] width 9 height 9
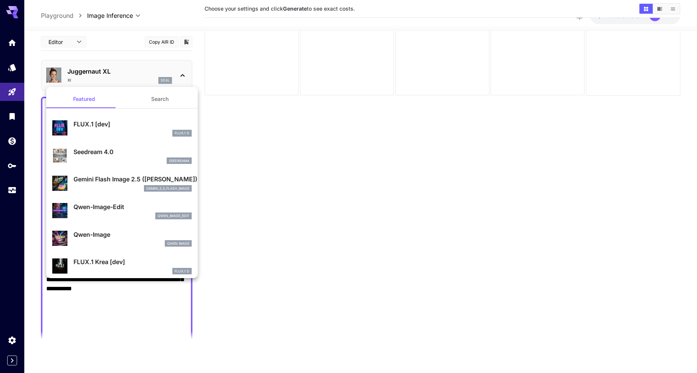
click at [183, 75] on div at bounding box center [348, 186] width 697 height 373
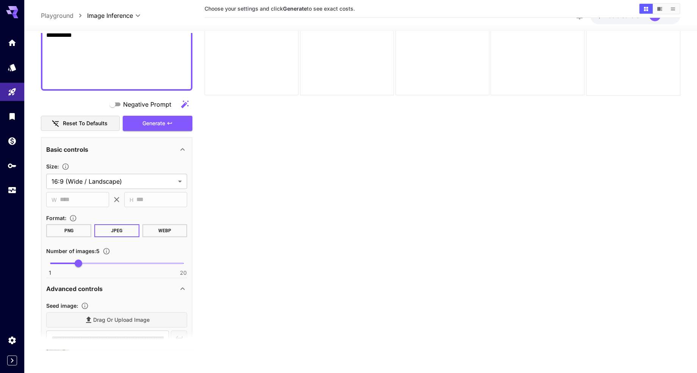
scroll to position [383, 0]
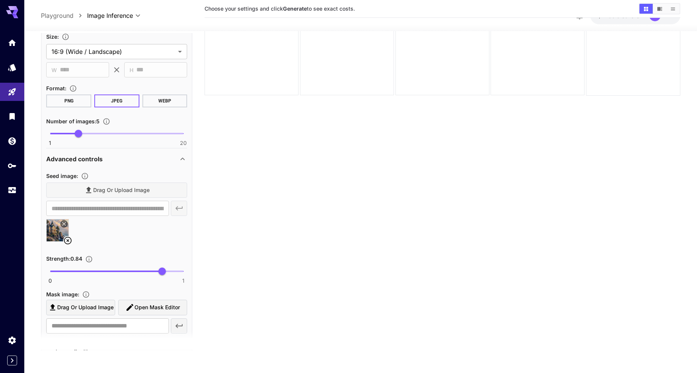
click at [67, 239] on icon at bounding box center [68, 241] width 8 height 8
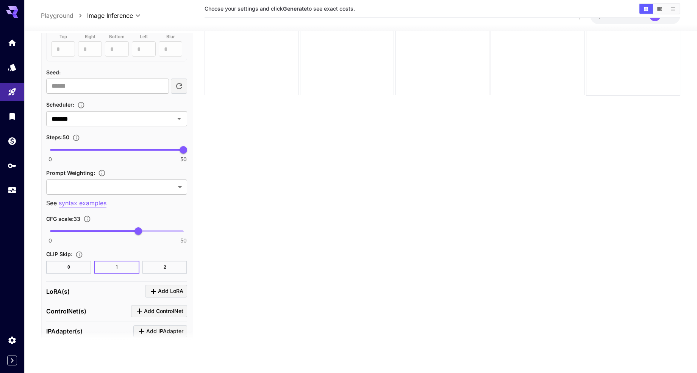
scroll to position [649, 0]
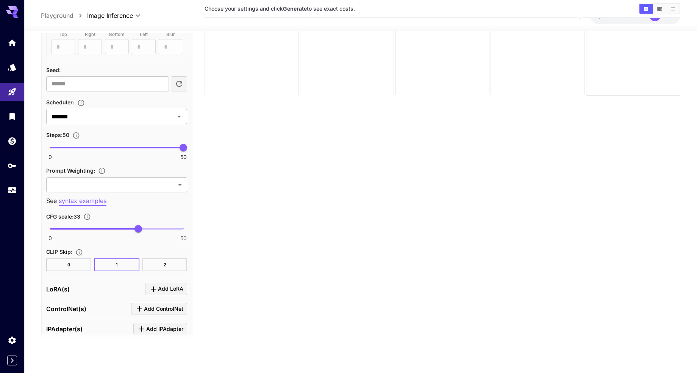
click at [166, 262] on button "2" at bounding box center [165, 264] width 45 height 13
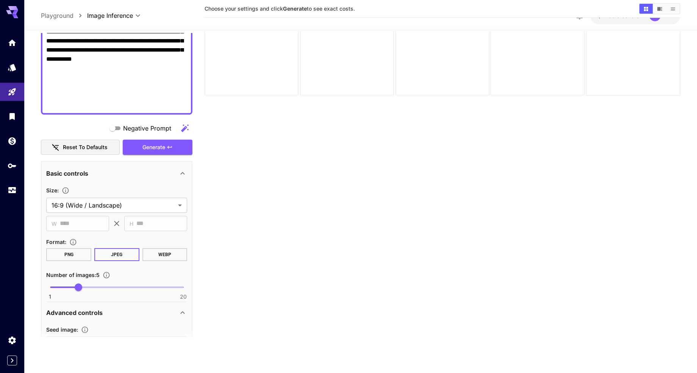
scroll to position [218, 0]
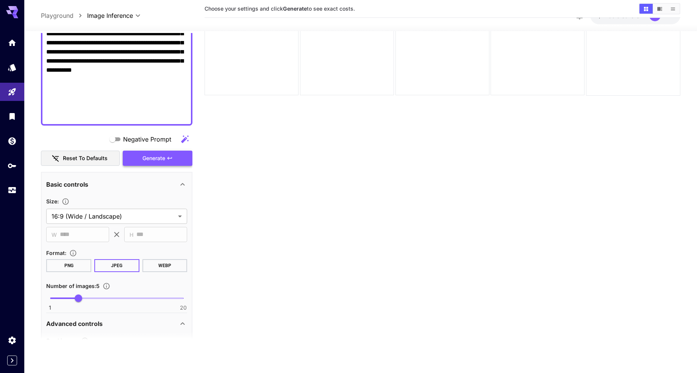
click at [155, 160] on span "Generate" at bounding box center [154, 157] width 23 height 9
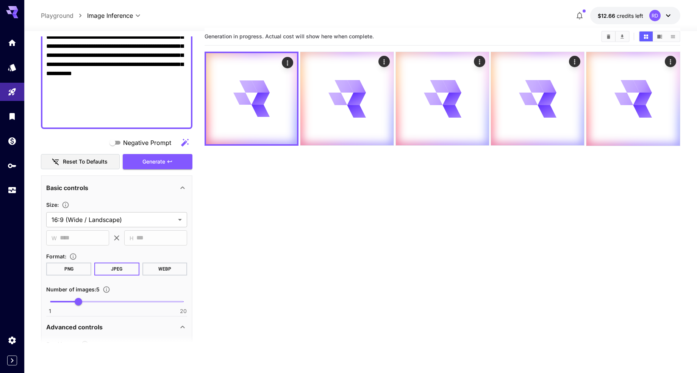
scroll to position [0, 0]
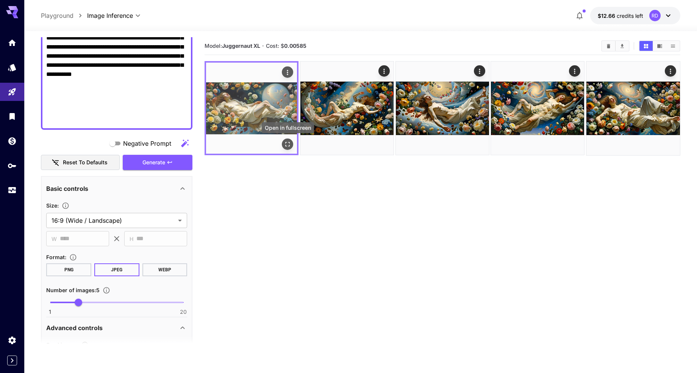
click at [283, 143] on button "Open in fullscreen" at bounding box center [287, 143] width 11 height 11
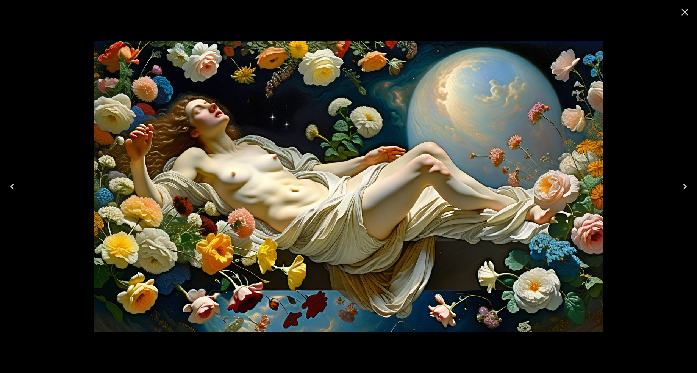
click at [685, 185] on icon "Next" at bounding box center [685, 186] width 4 height 6
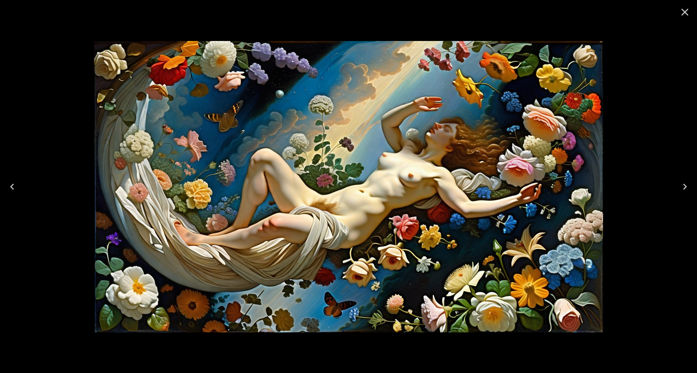
click at [684, 185] on icon "Next" at bounding box center [685, 186] width 12 height 12
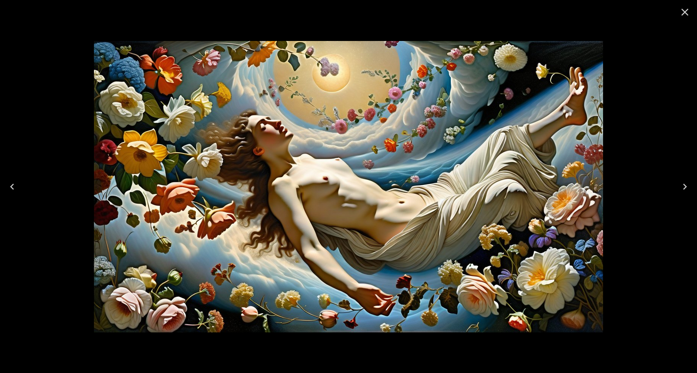
click at [685, 185] on icon "Next" at bounding box center [685, 186] width 4 height 6
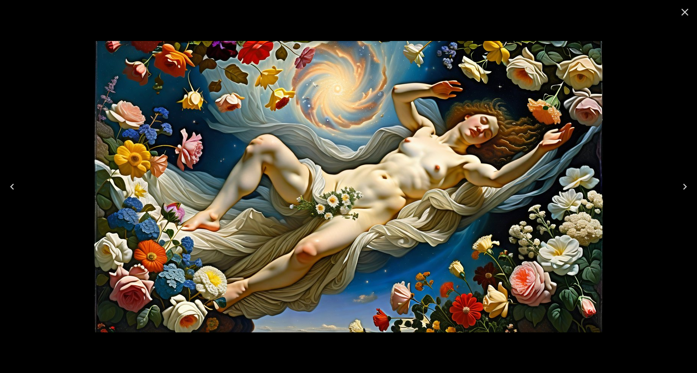
click at [686, 184] on icon "Next" at bounding box center [685, 186] width 12 height 12
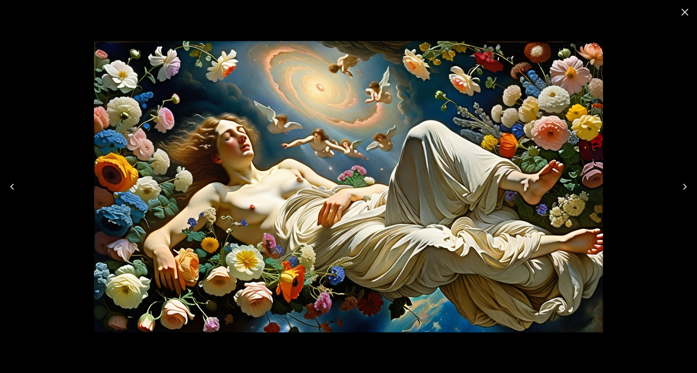
click at [685, 179] on button "Next" at bounding box center [685, 186] width 24 height 30
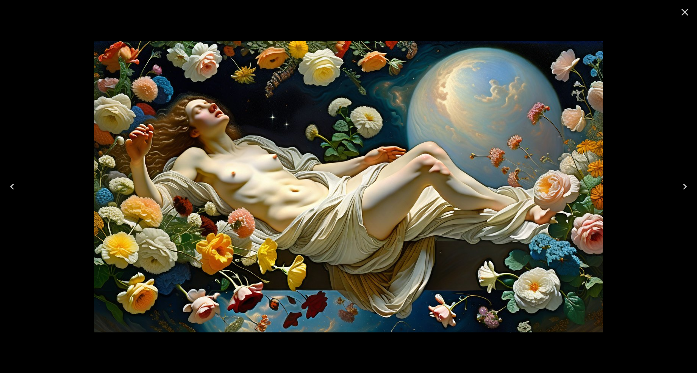
click at [684, 182] on icon "Next" at bounding box center [685, 186] width 12 height 12
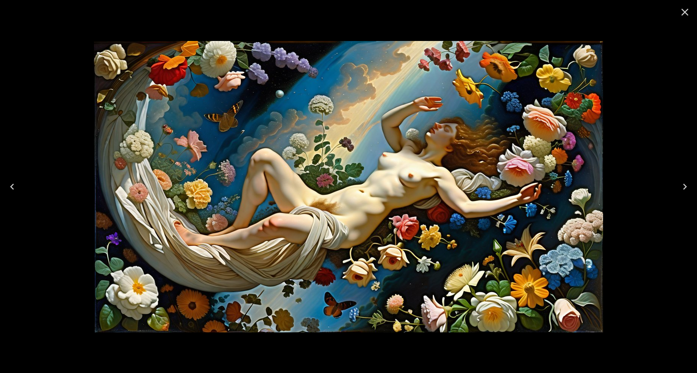
click at [686, 13] on icon "Close" at bounding box center [685, 12] width 7 height 7
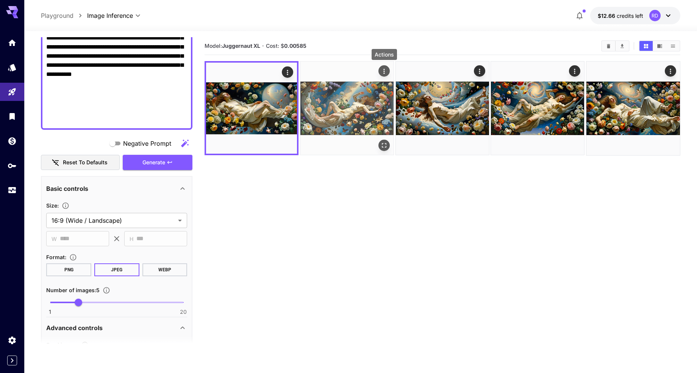
click at [384, 71] on icon "Actions" at bounding box center [384, 71] width 1 height 5
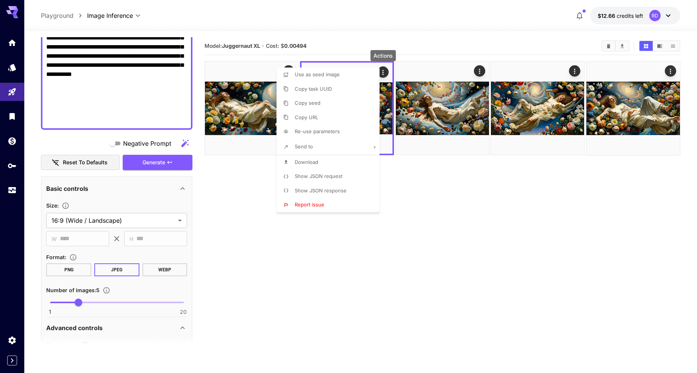
click at [314, 161] on span "Download" at bounding box center [306, 162] width 23 height 6
click at [494, 185] on div at bounding box center [348, 186] width 697 height 373
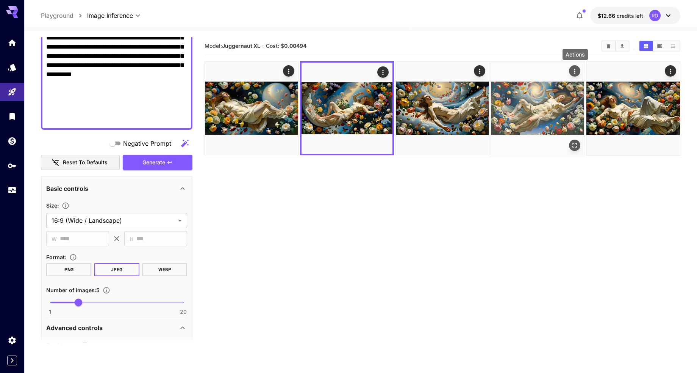
click at [573, 71] on icon "Actions" at bounding box center [576, 71] width 8 height 8
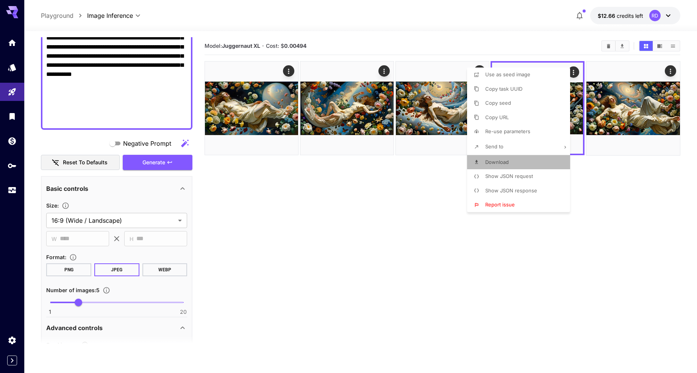
click at [499, 160] on span "Download" at bounding box center [496, 162] width 23 height 6
click at [673, 71] on div at bounding box center [348, 186] width 697 height 373
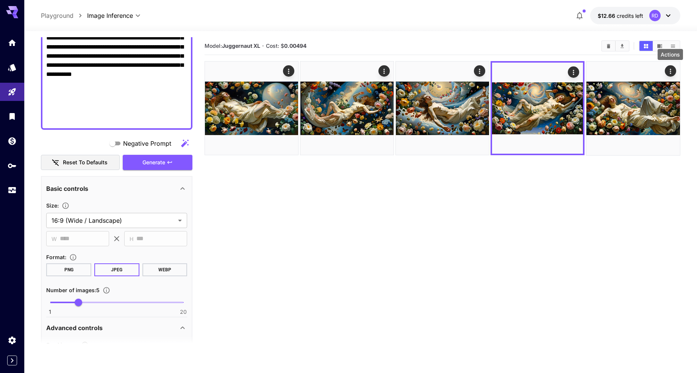
click at [673, 71] on icon "Actions" at bounding box center [671, 71] width 8 height 8
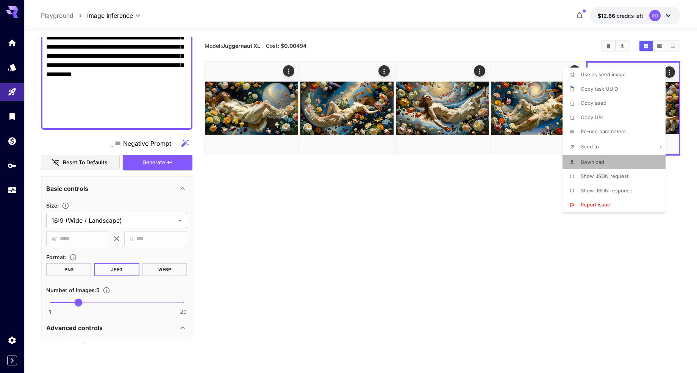
click at [591, 161] on span "Download" at bounding box center [592, 162] width 23 height 6
click at [476, 21] on div at bounding box center [348, 186] width 697 height 373
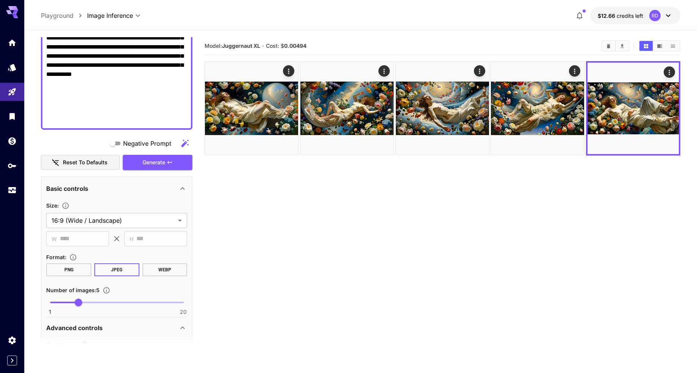
click at [476, 21] on div "**********" at bounding box center [360, 15] width 639 height 17
click at [609, 46] on icon "Clear All" at bounding box center [608, 46] width 3 height 4
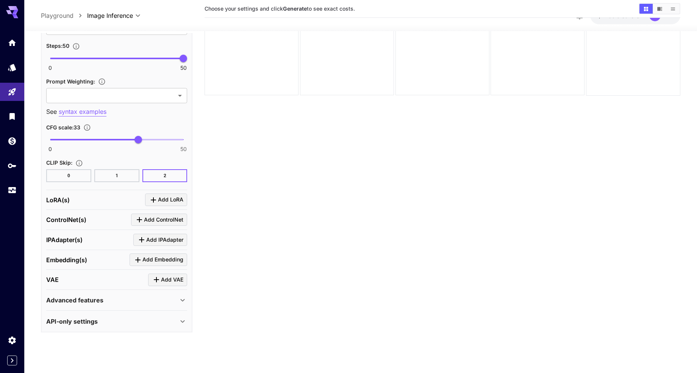
scroll to position [739, 0]
click at [67, 176] on button "0" at bounding box center [68, 174] width 45 height 13
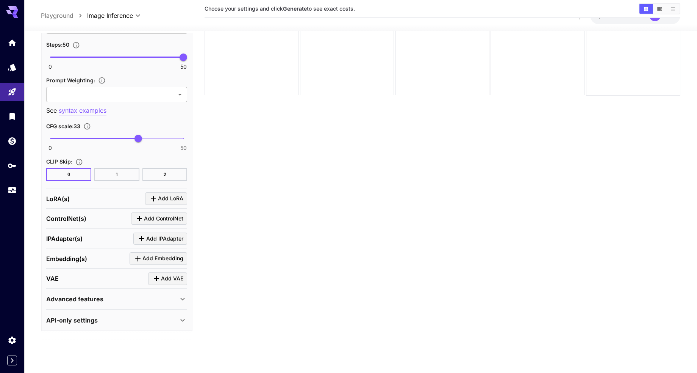
click at [114, 140] on span "0 50 33" at bounding box center [116, 138] width 133 height 11
type input "****"
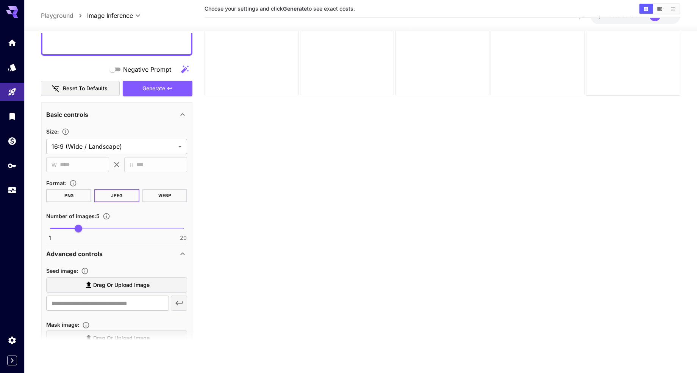
scroll to position [275, 0]
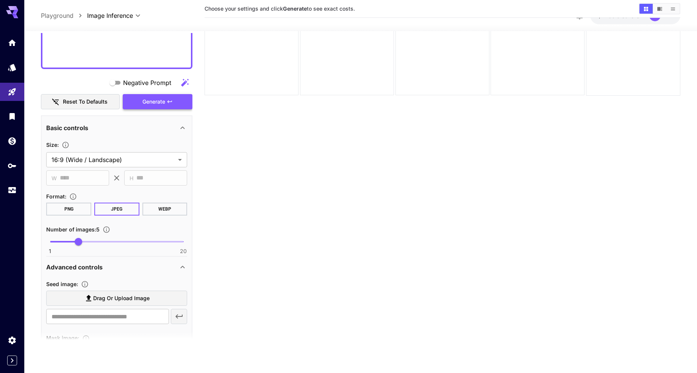
click at [147, 104] on span "Generate" at bounding box center [154, 101] width 23 height 9
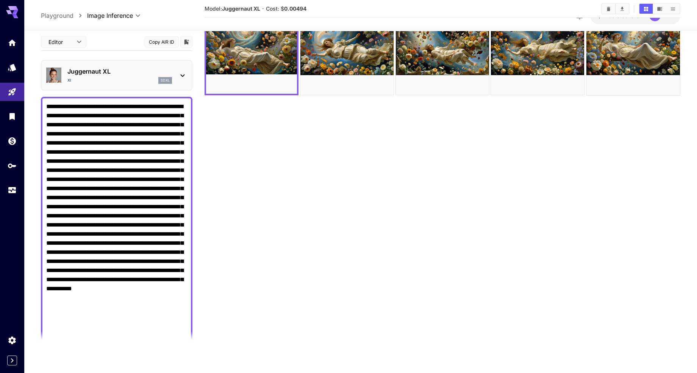
scroll to position [0, 0]
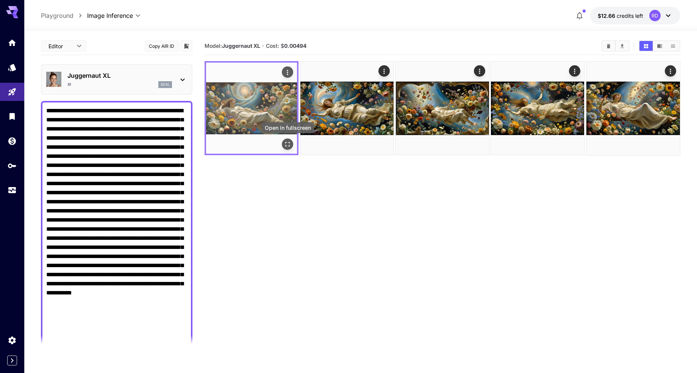
click at [289, 146] on icon "Open in fullscreen" at bounding box center [288, 144] width 5 height 5
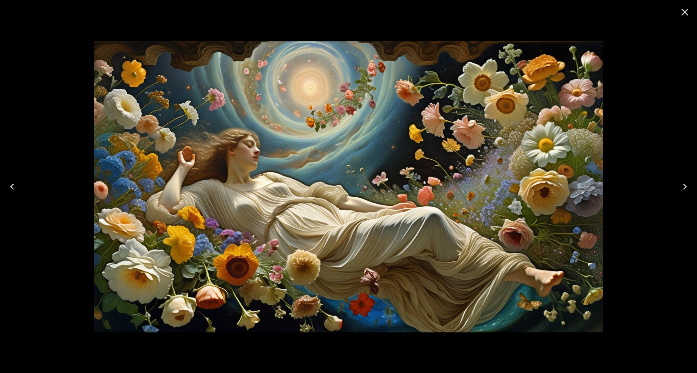
click at [684, 183] on icon "Next" at bounding box center [685, 186] width 4 height 6
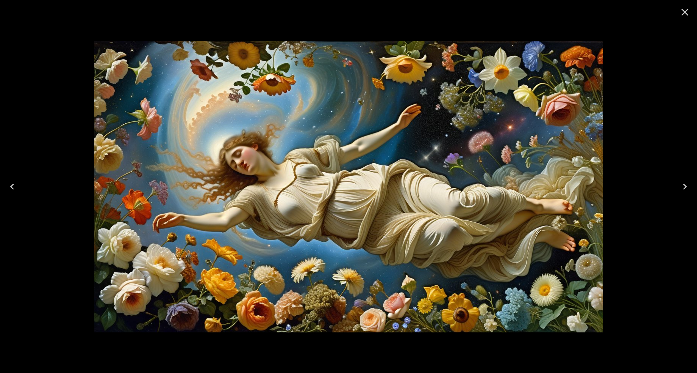
click at [684, 184] on icon "Next" at bounding box center [685, 186] width 4 height 6
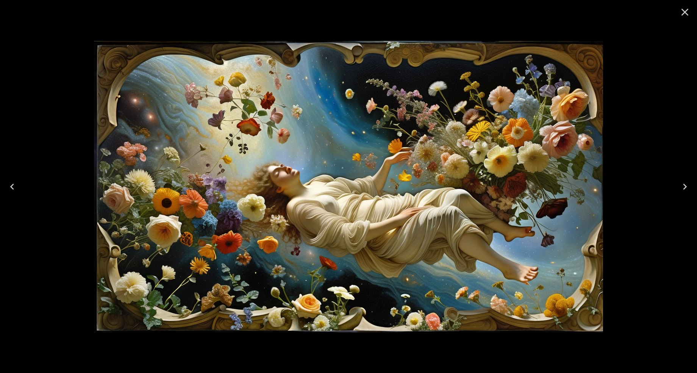
click at [684, 184] on icon "Next" at bounding box center [685, 186] width 4 height 6
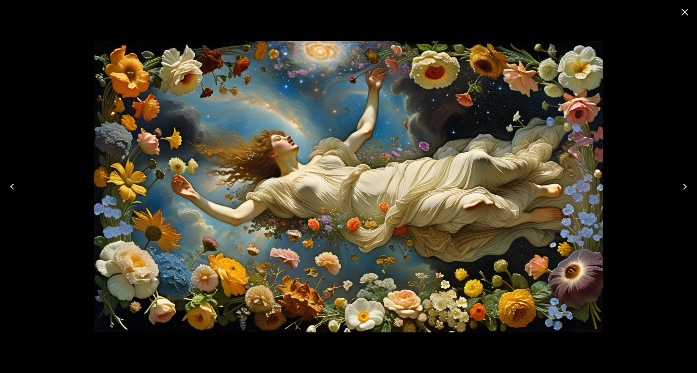
click at [684, 184] on icon "Next" at bounding box center [685, 186] width 4 height 6
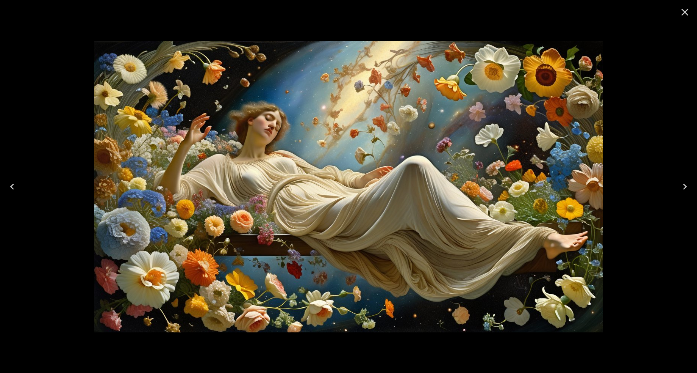
click at [685, 12] on icon "Close" at bounding box center [685, 12] width 7 height 7
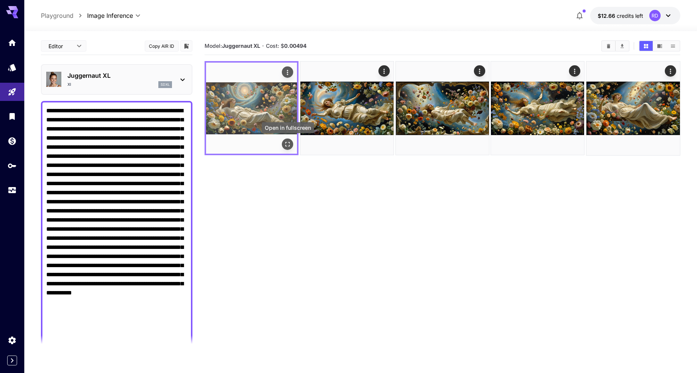
click at [285, 141] on icon "Open in fullscreen" at bounding box center [288, 144] width 8 height 8
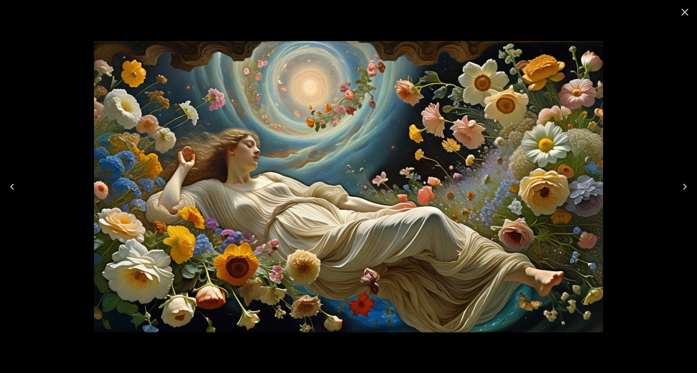
click at [684, 13] on icon "Close" at bounding box center [685, 12] width 7 height 7
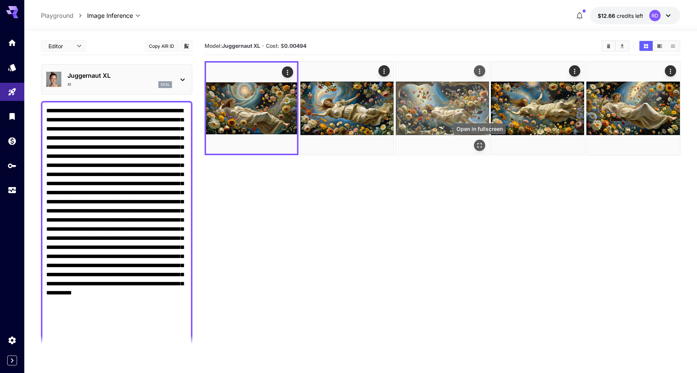
click at [480, 142] on icon "Open in fullscreen" at bounding box center [480, 145] width 8 height 8
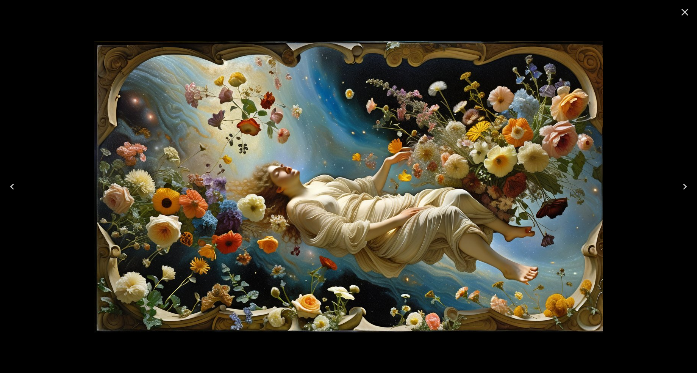
click at [683, 182] on icon "Next" at bounding box center [685, 186] width 12 height 12
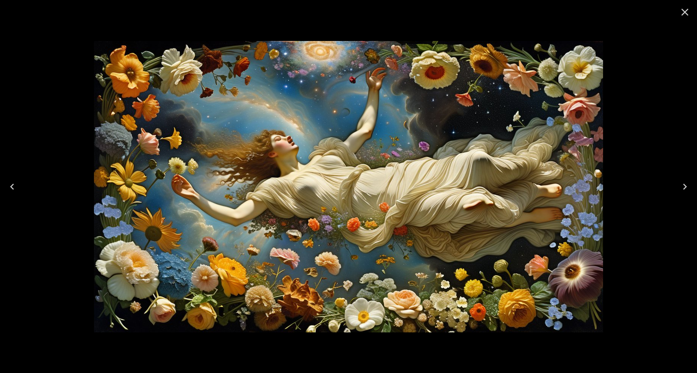
click at [683, 182] on icon "Next" at bounding box center [685, 186] width 12 height 12
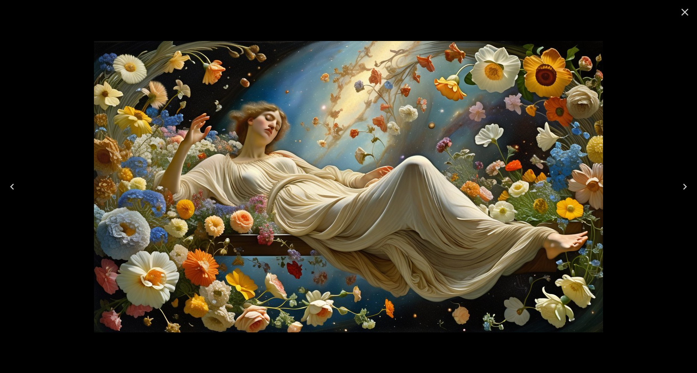
click at [683, 12] on icon "Close" at bounding box center [685, 12] width 12 height 12
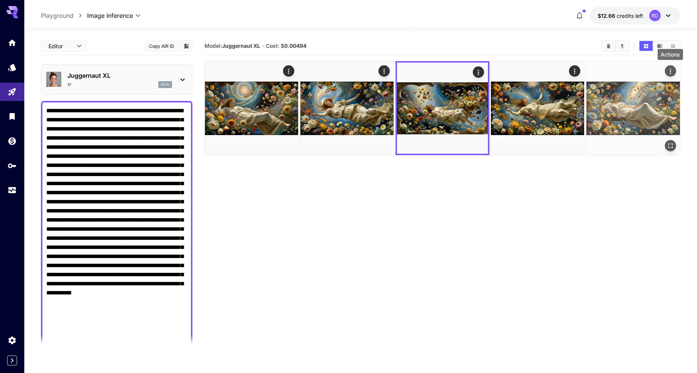
click at [672, 70] on icon "Actions" at bounding box center [671, 71] width 8 height 8
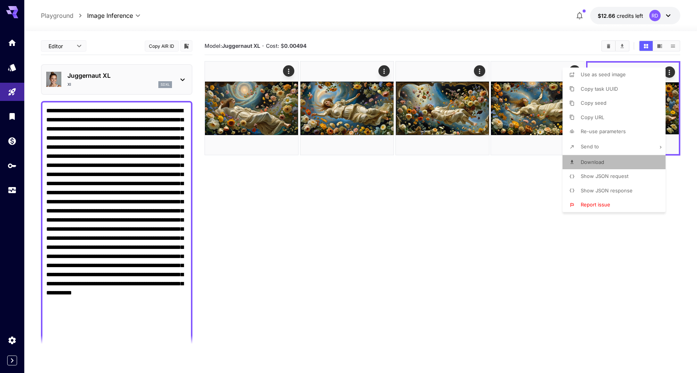
click at [597, 161] on span "Download" at bounding box center [592, 162] width 23 height 6
click at [528, 182] on div at bounding box center [348, 186] width 697 height 373
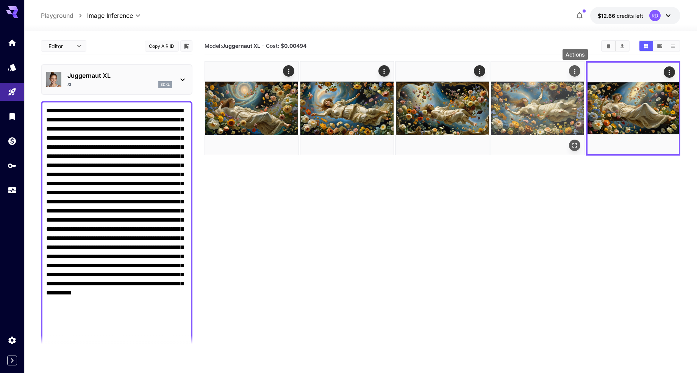
click at [575, 69] on icon "Actions" at bounding box center [575, 71] width 1 height 5
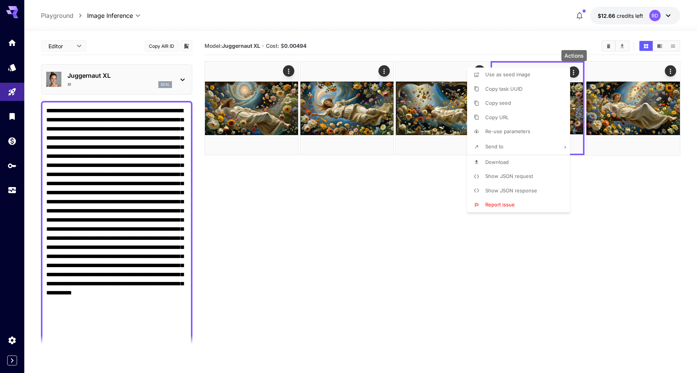
click at [496, 161] on span "Download" at bounding box center [496, 162] width 23 height 6
click at [385, 165] on div at bounding box center [348, 186] width 697 height 373
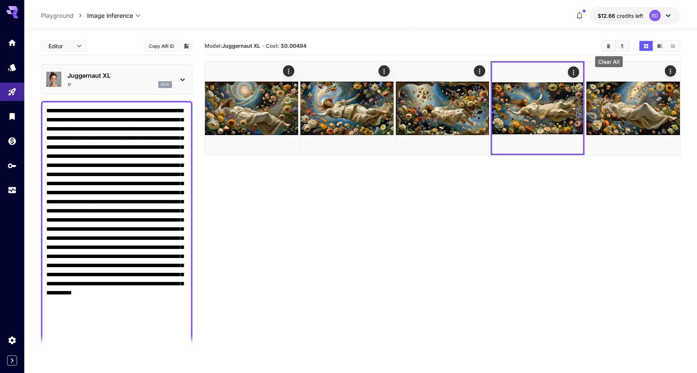
click at [608, 45] on icon "Clear All" at bounding box center [608, 46] width 3 height 4
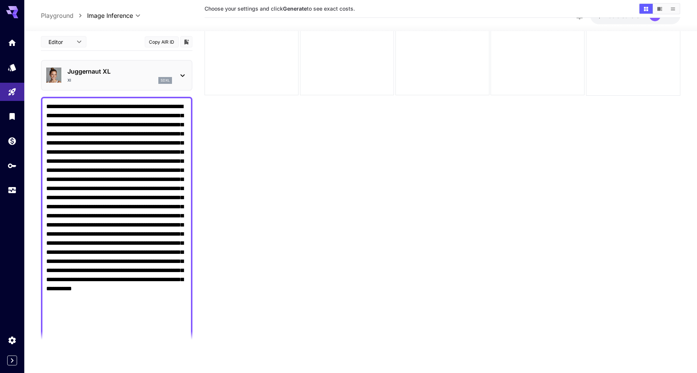
click at [182, 74] on icon at bounding box center [182, 75] width 9 height 9
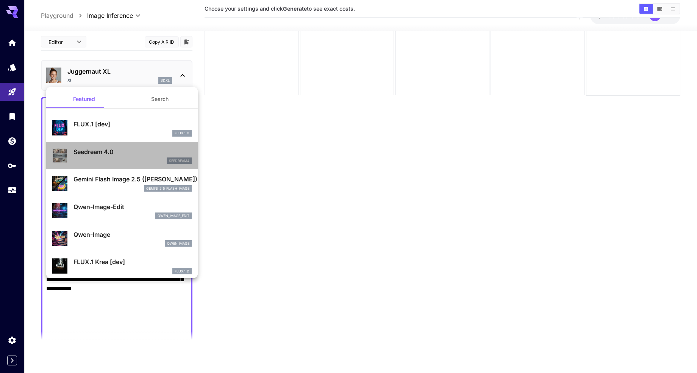
click at [125, 155] on p "Seedream 4.0" at bounding box center [133, 151] width 118 height 9
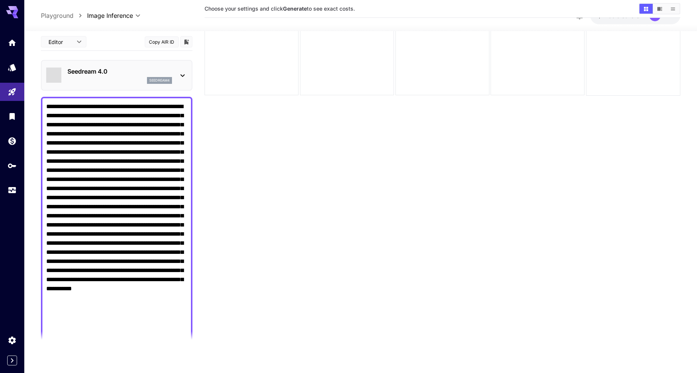
type input "**********"
type input "****"
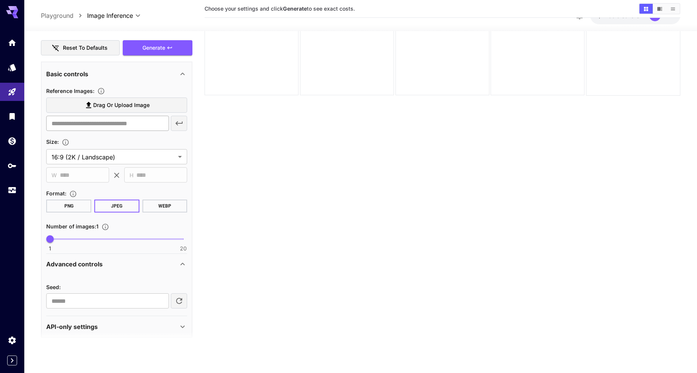
scroll to position [329, 0]
drag, startPoint x: 82, startPoint y: 237, endPoint x: 78, endPoint y: 237, distance: 4.2
click at [78, 237] on span "1 20 5" at bounding box center [116, 237] width 133 height 11
click at [77, 251] on section "**********" at bounding box center [116, 157] width 141 height 191
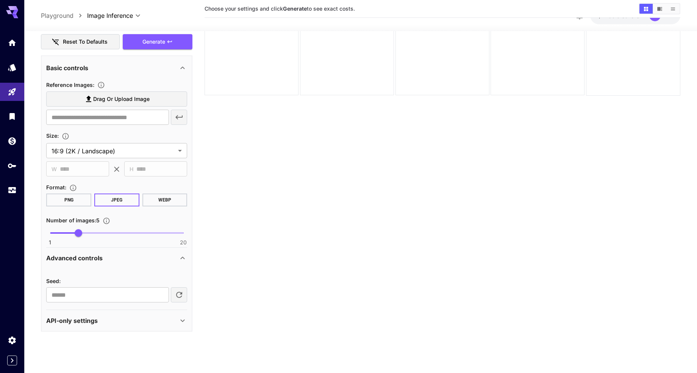
scroll to position [335, 0]
click at [183, 319] on icon at bounding box center [182, 319] width 9 height 9
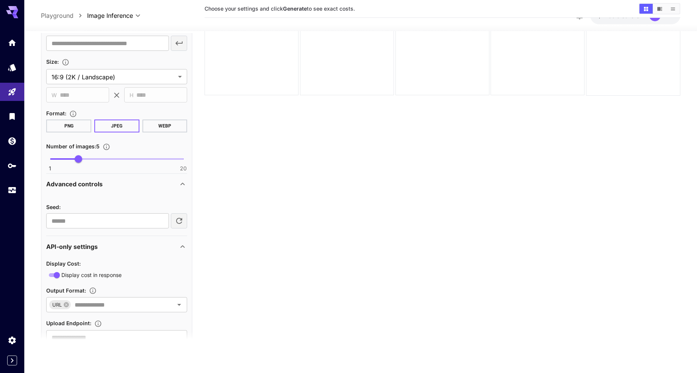
scroll to position [437, 0]
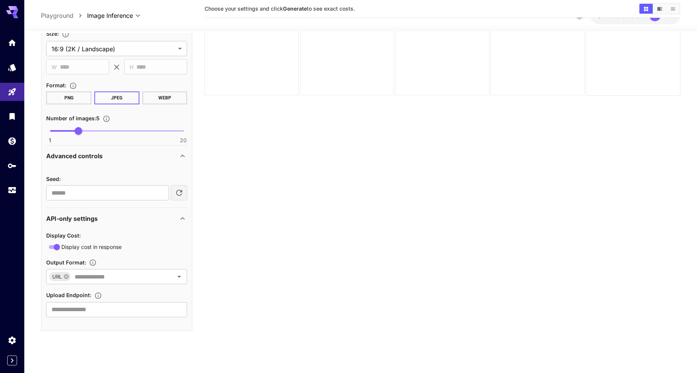
click at [181, 156] on icon at bounding box center [183, 156] width 4 height 3
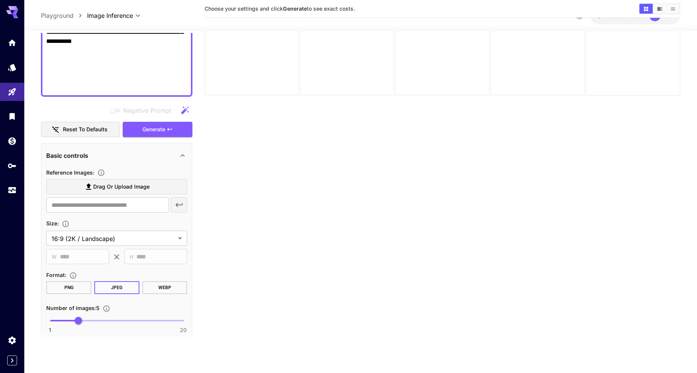
scroll to position [238, 0]
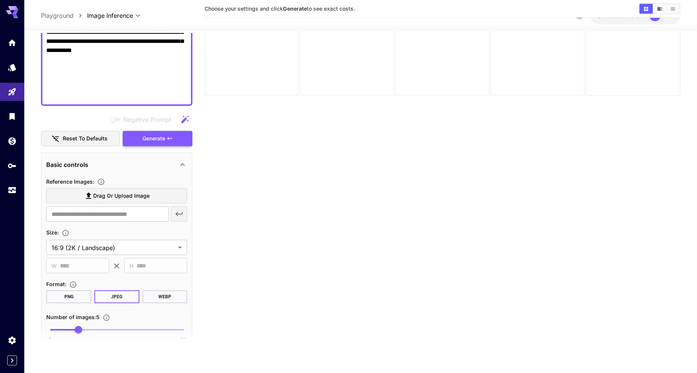
click at [152, 136] on span "Generate" at bounding box center [154, 138] width 23 height 9
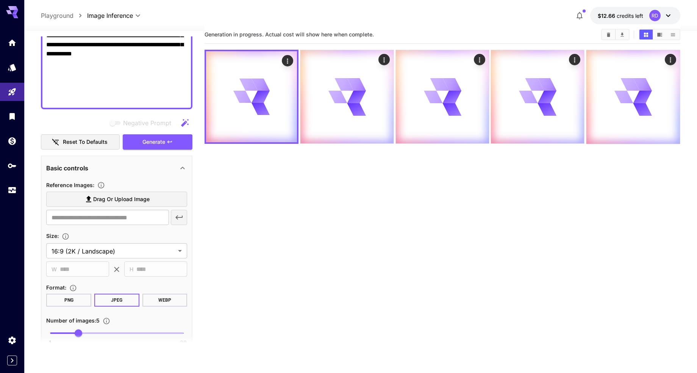
scroll to position [3, 0]
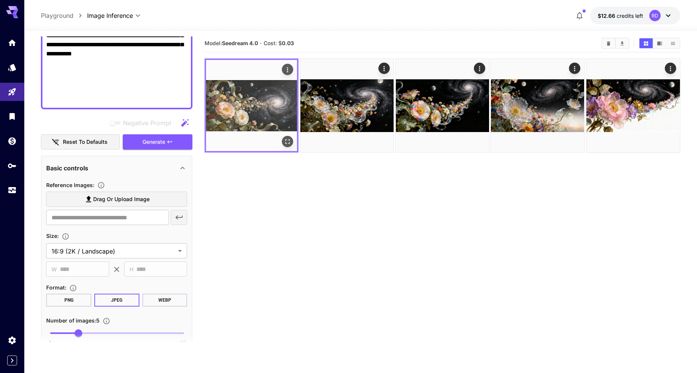
click at [287, 145] on button "Open in fullscreen" at bounding box center [287, 141] width 11 height 11
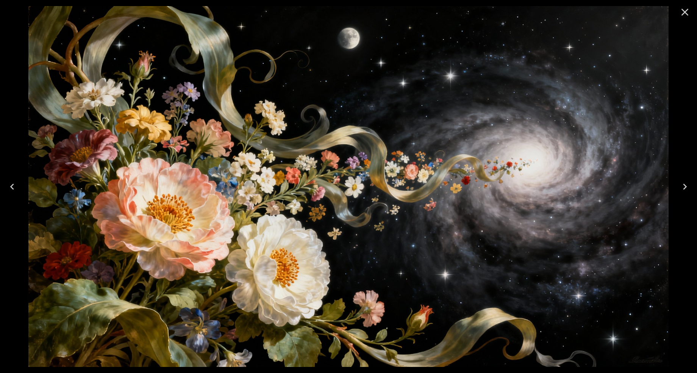
click at [685, 188] on icon "Next" at bounding box center [685, 186] width 4 height 6
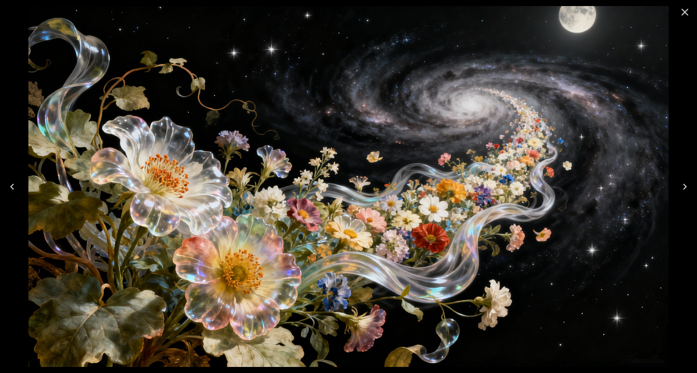
click at [685, 188] on icon "Next" at bounding box center [685, 186] width 4 height 6
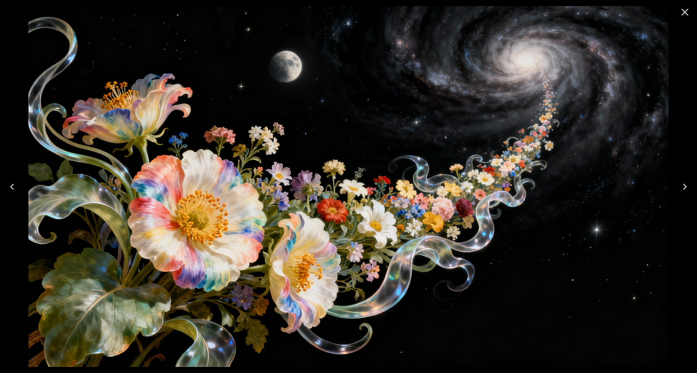
click at [685, 188] on icon "Next" at bounding box center [685, 186] width 12 height 12
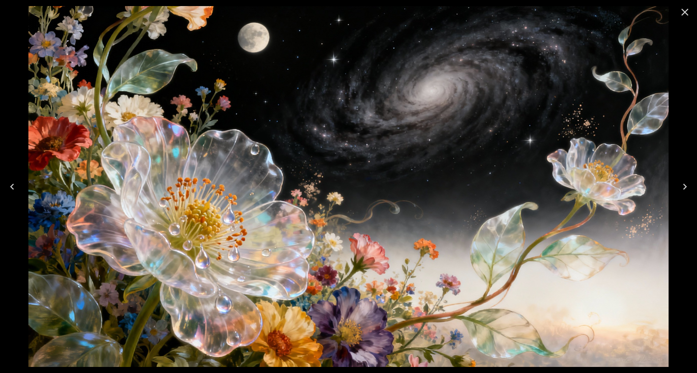
click at [685, 189] on icon "Next" at bounding box center [685, 186] width 12 height 12
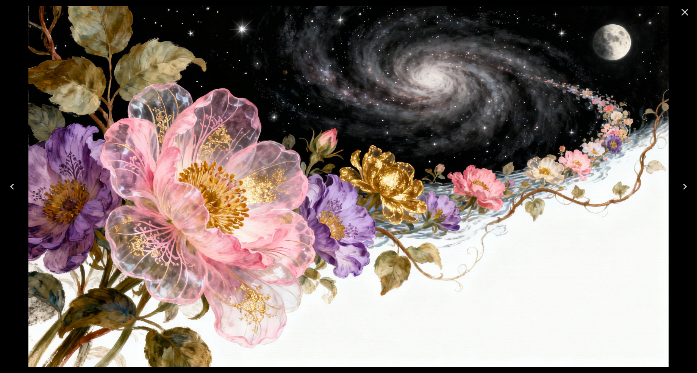
click at [689, 11] on icon "Close" at bounding box center [685, 12] width 12 height 12
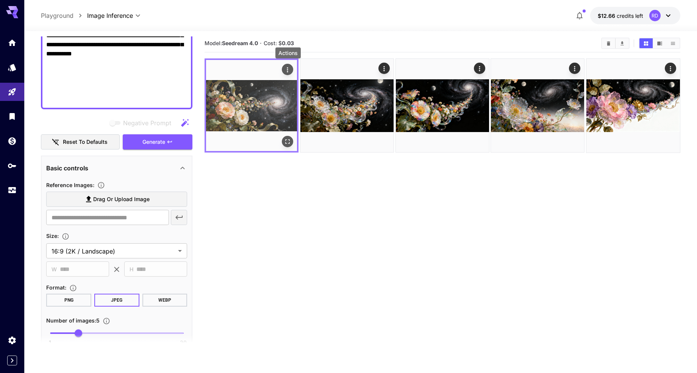
click at [288, 71] on icon "Actions" at bounding box center [288, 70] width 8 height 8
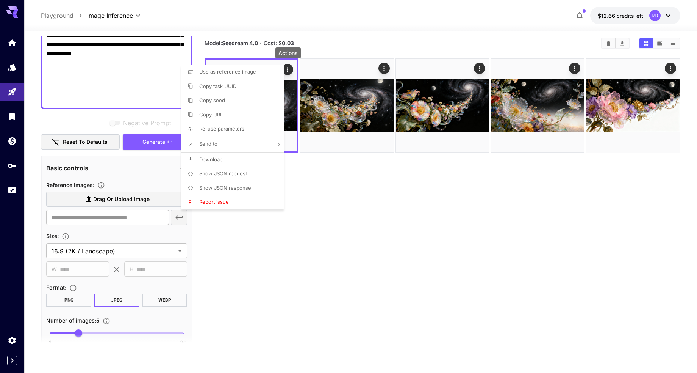
click at [332, 25] on div at bounding box center [348, 186] width 697 height 373
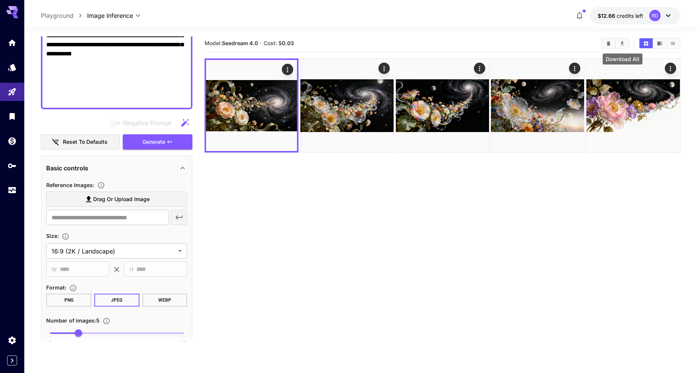
click at [622, 41] on icon "Download All" at bounding box center [623, 44] width 6 height 6
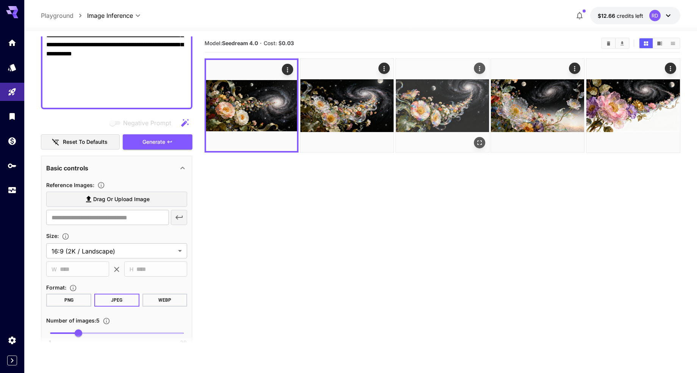
click at [430, 150] on img at bounding box center [442, 105] width 93 height 93
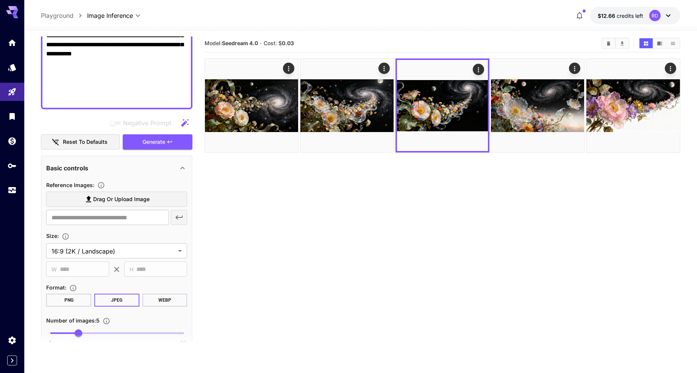
click at [445, 22] on div at bounding box center [360, 26] width 673 height 9
click at [352, 161] on section "Model: Seedream 4.0 · Cost: $ 0.03" at bounding box center [443, 220] width 476 height 373
click at [495, 35] on div "Model: Seedream 4.0 · Cost: $ 0.03" at bounding box center [443, 43] width 476 height 18
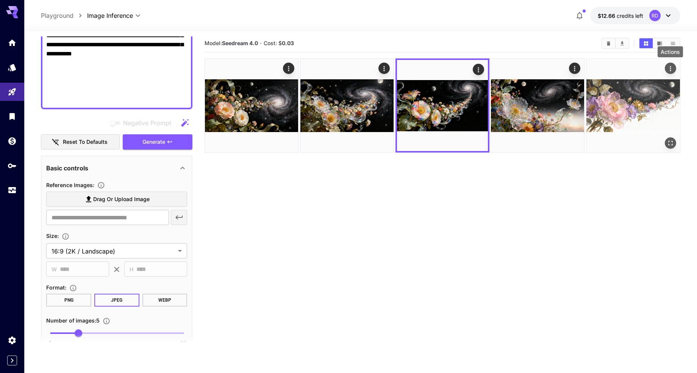
click at [670, 66] on icon "Actions" at bounding box center [670, 68] width 1 height 5
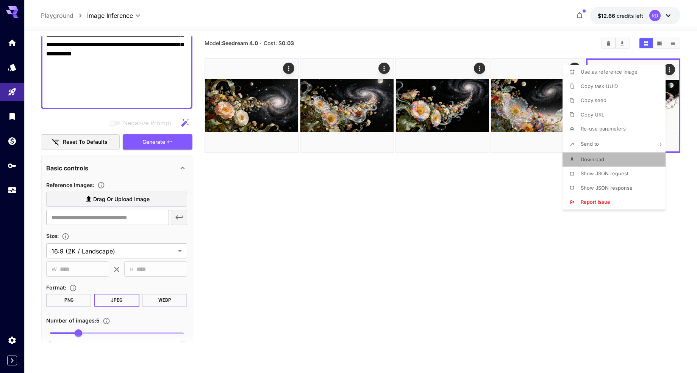
click at [587, 159] on span "Download" at bounding box center [592, 159] width 23 height 6
click at [527, 34] on div at bounding box center [348, 186] width 697 height 373
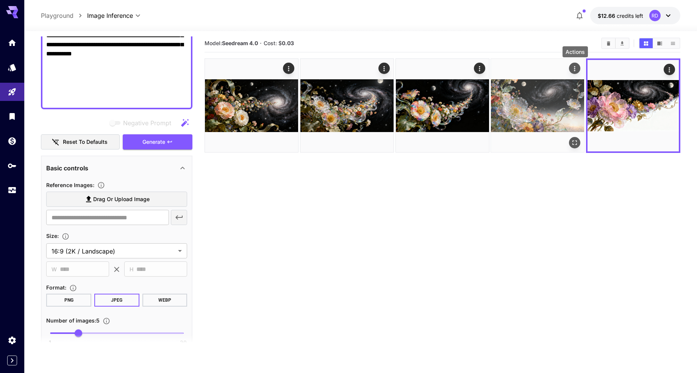
click at [574, 69] on icon "Actions" at bounding box center [576, 69] width 8 height 8
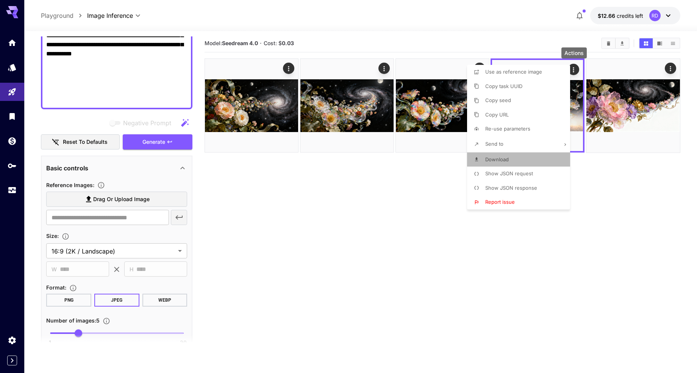
click at [503, 158] on span "Download" at bounding box center [496, 159] width 23 height 6
click at [444, 48] on div at bounding box center [348, 186] width 697 height 373
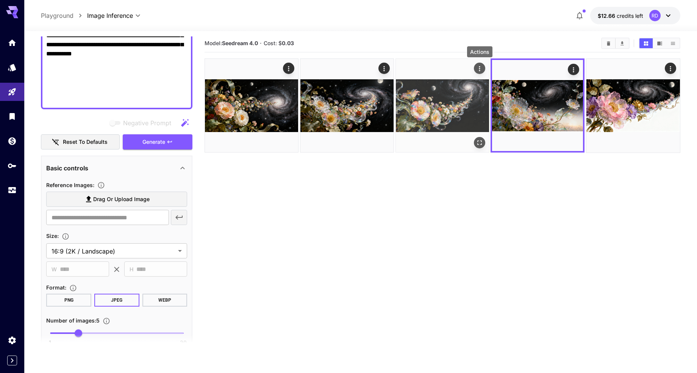
click at [479, 70] on icon "Actions" at bounding box center [480, 69] width 8 height 8
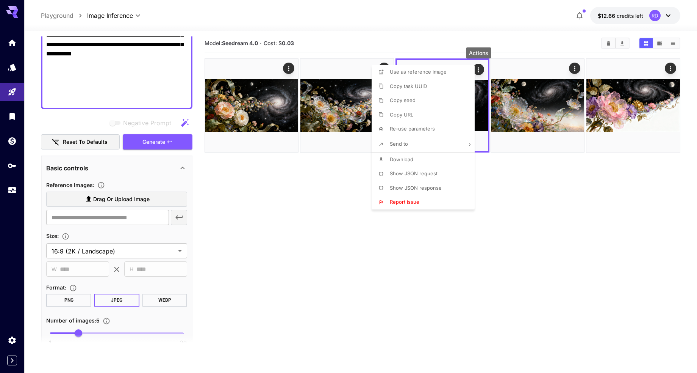
click at [398, 160] on span "Download" at bounding box center [401, 159] width 23 height 6
click at [334, 52] on div at bounding box center [348, 186] width 697 height 373
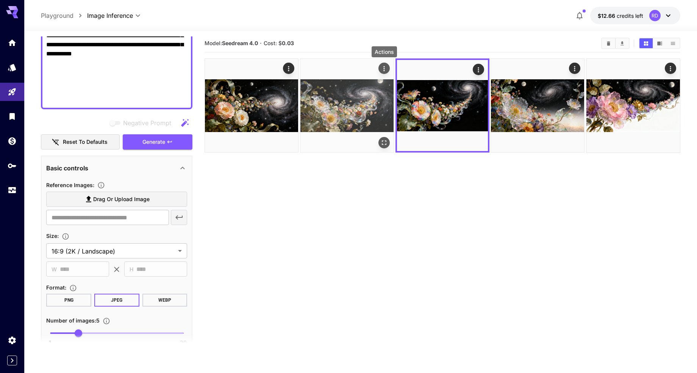
click at [381, 68] on icon "Actions" at bounding box center [385, 69] width 8 height 8
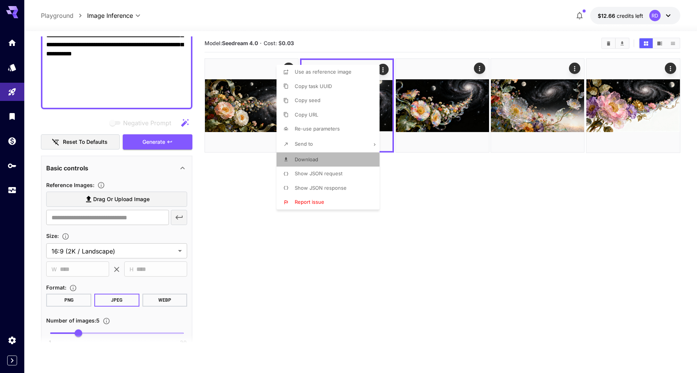
click at [307, 161] on span "Download" at bounding box center [306, 159] width 23 height 6
click at [240, 212] on div at bounding box center [348, 186] width 697 height 373
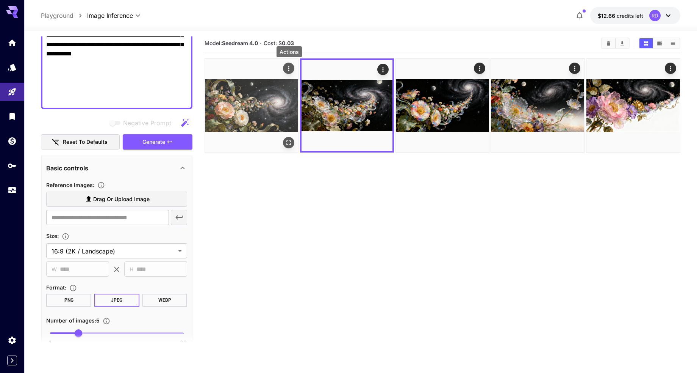
click at [289, 67] on icon "Actions" at bounding box center [289, 69] width 8 height 8
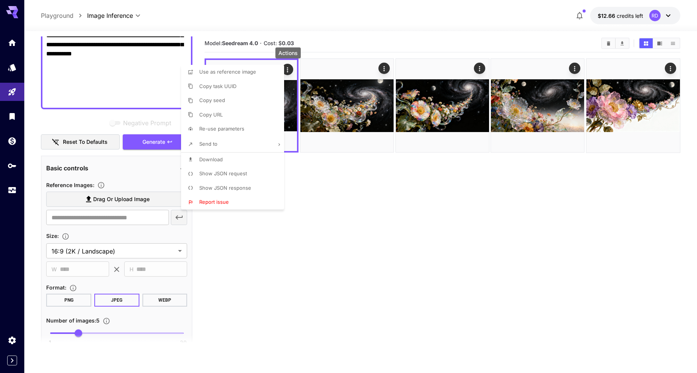
click at [211, 157] on span "Download" at bounding box center [210, 159] width 23 height 6
click at [384, 66] on div at bounding box center [348, 186] width 697 height 373
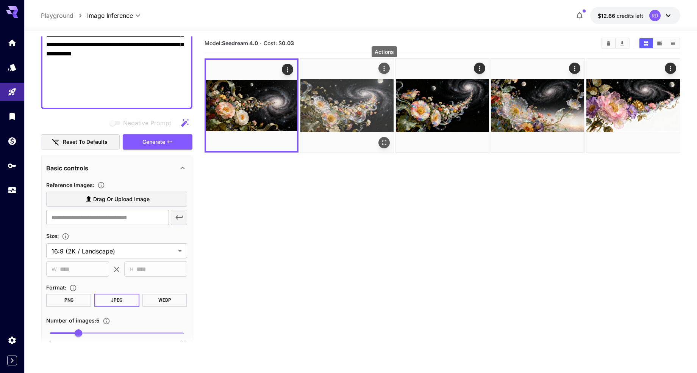
click at [384, 65] on icon "Actions" at bounding box center [385, 69] width 8 height 8
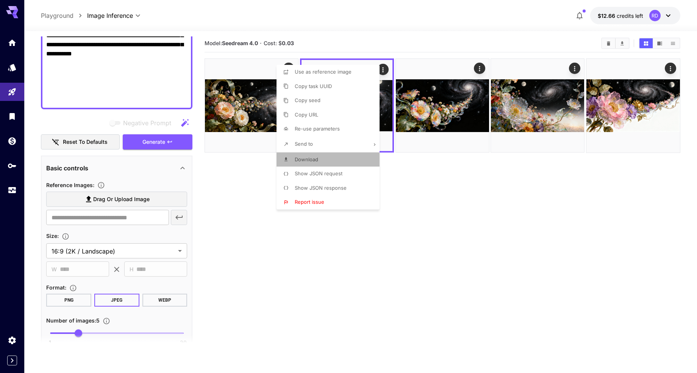
click at [300, 161] on span "Download" at bounding box center [306, 159] width 23 height 6
click at [231, 149] on div at bounding box center [348, 186] width 697 height 373
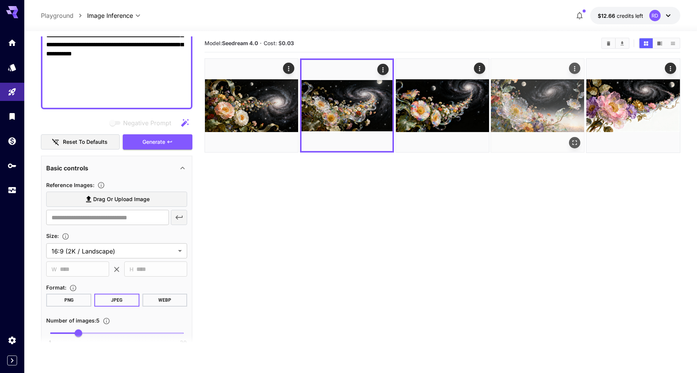
scroll to position [0, 0]
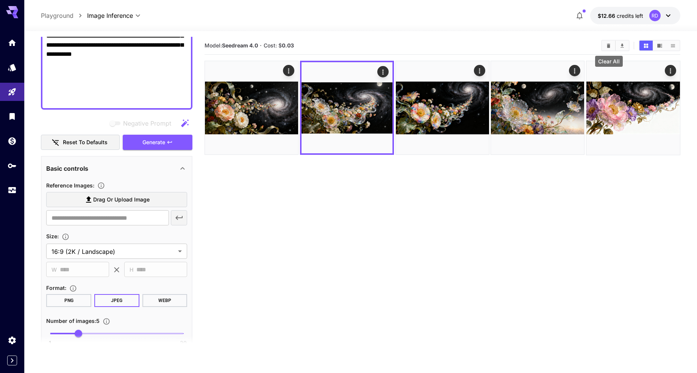
click at [609, 44] on icon "Clear All" at bounding box center [608, 45] width 3 height 4
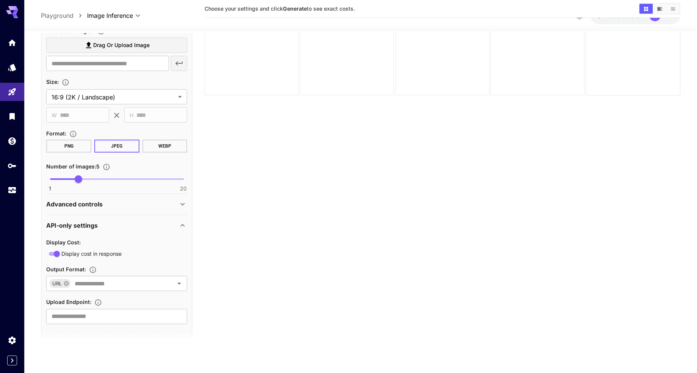
scroll to position [395, 0]
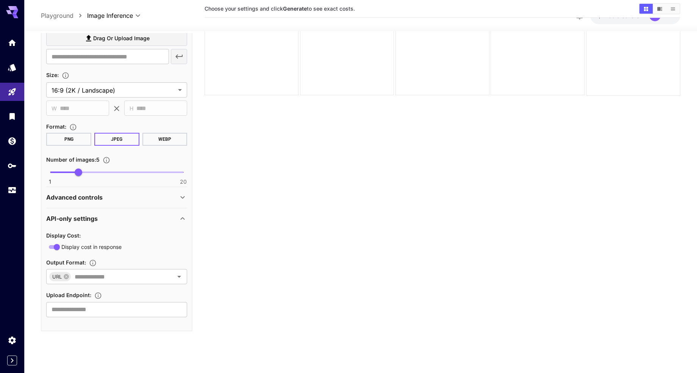
click at [182, 197] on icon at bounding box center [182, 197] width 9 height 9
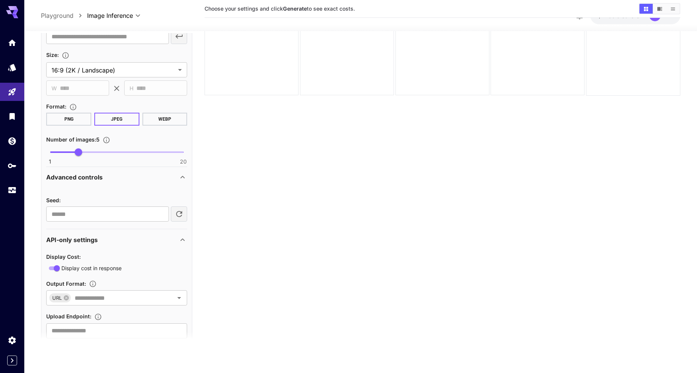
scroll to position [437, 0]
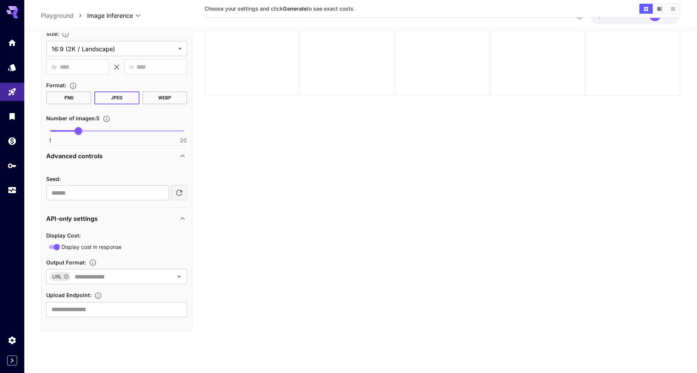
click at [182, 216] on icon at bounding box center [182, 218] width 9 height 9
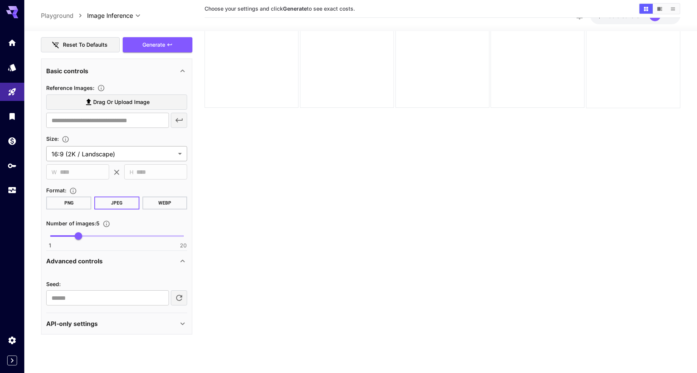
scroll to position [60, 0]
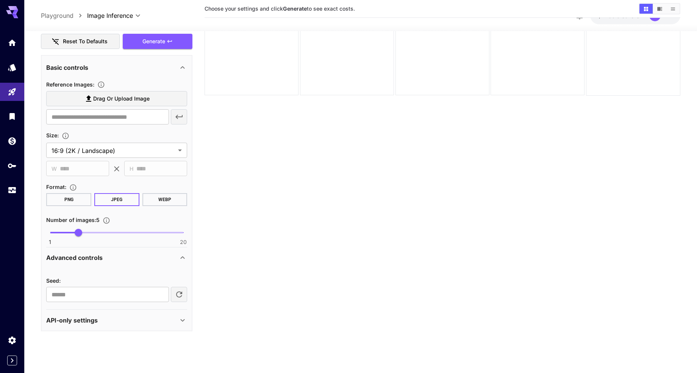
click at [180, 257] on icon at bounding box center [182, 257] width 9 height 9
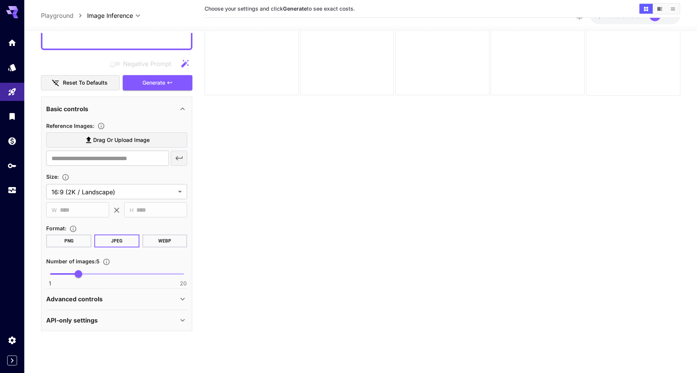
scroll to position [294, 0]
click at [184, 300] on icon at bounding box center [182, 298] width 9 height 9
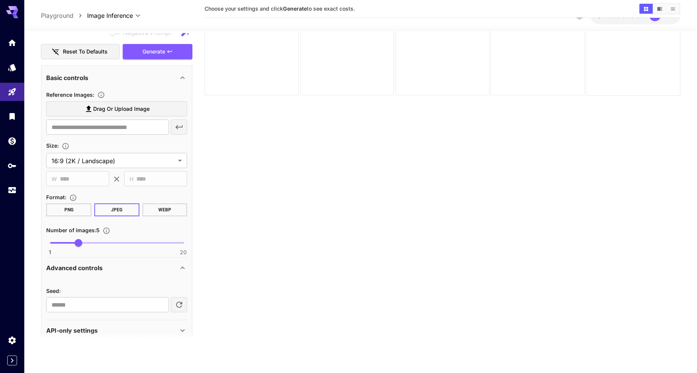
scroll to position [335, 0]
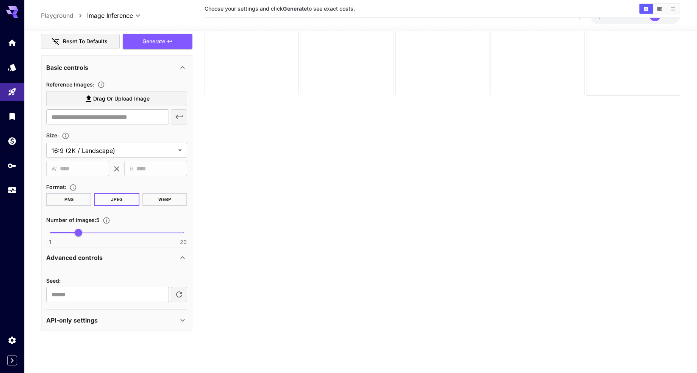
click at [183, 319] on icon at bounding box center [182, 319] width 9 height 9
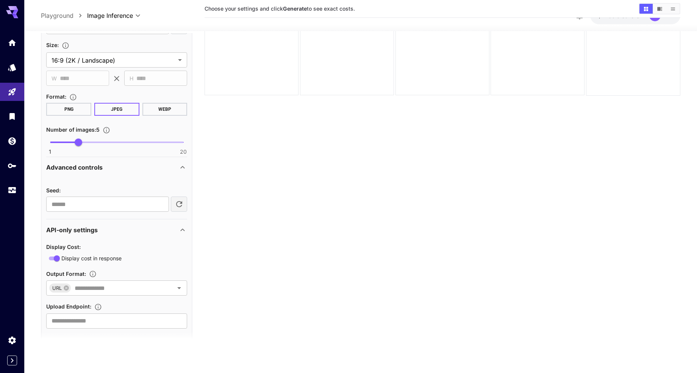
scroll to position [437, 0]
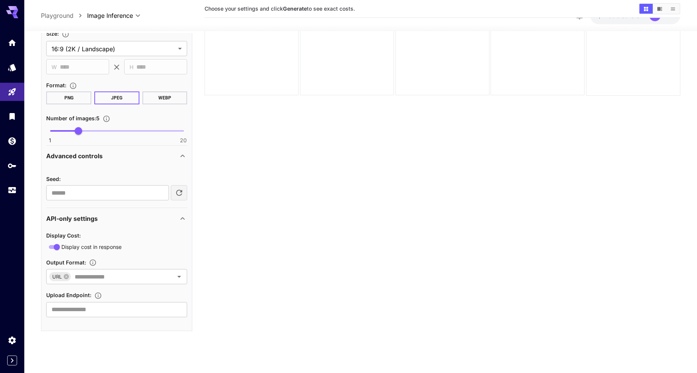
click at [182, 219] on icon at bounding box center [182, 218] width 9 height 9
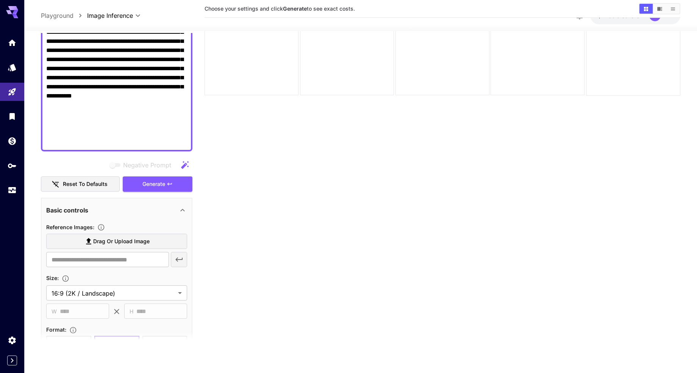
scroll to position [187, 0]
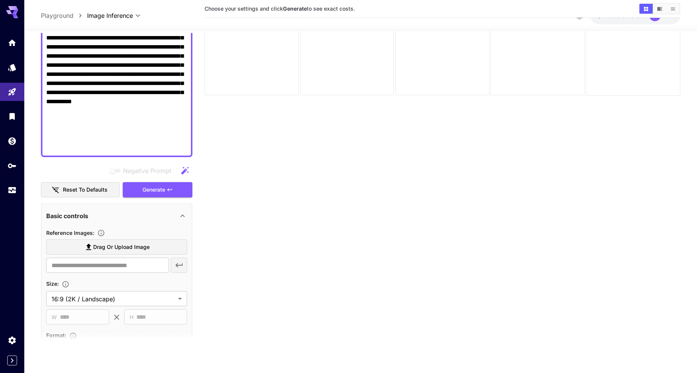
click at [185, 216] on icon at bounding box center [182, 215] width 9 height 9
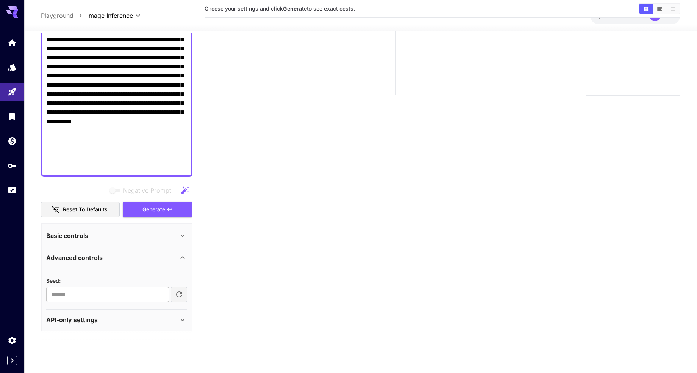
scroll to position [167, 0]
click at [182, 235] on icon at bounding box center [183, 235] width 4 height 3
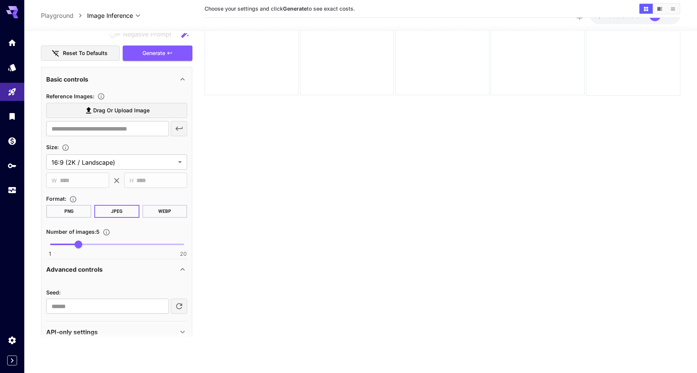
scroll to position [335, 0]
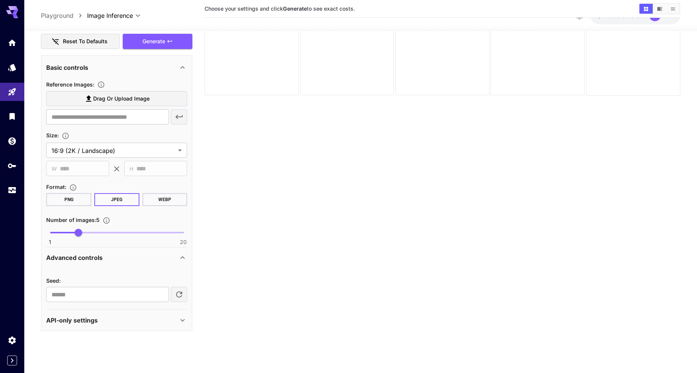
click at [182, 256] on icon at bounding box center [182, 257] width 9 height 9
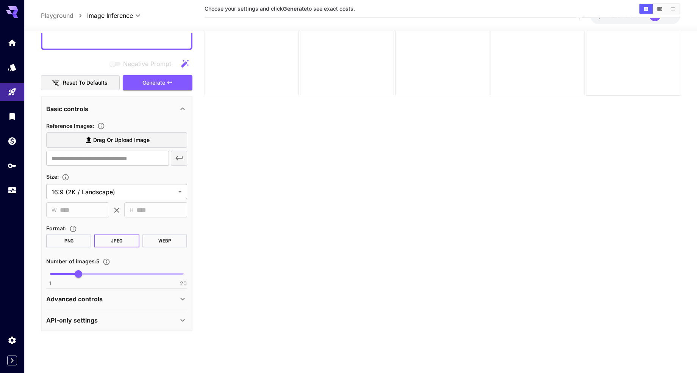
scroll to position [294, 0]
click at [182, 298] on icon at bounding box center [182, 298] width 9 height 9
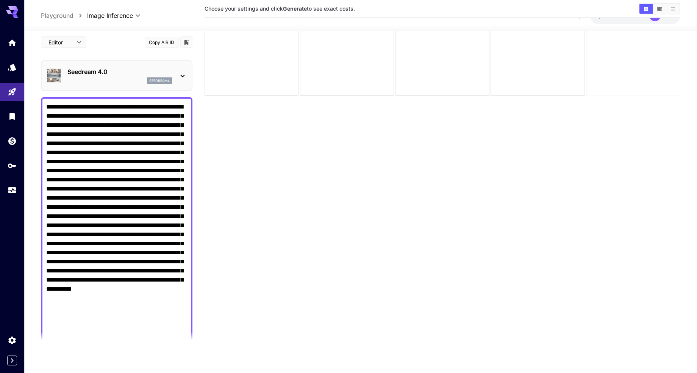
scroll to position [58, 0]
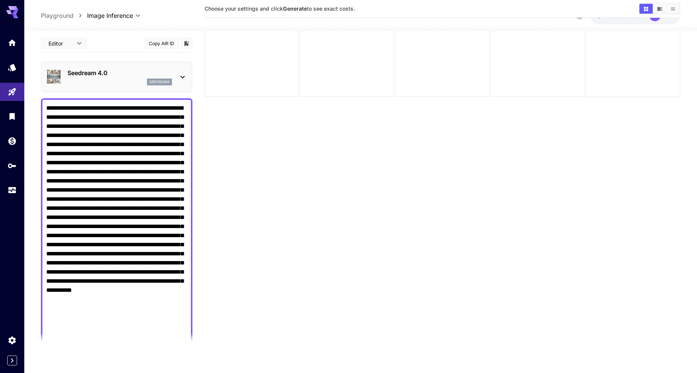
click at [184, 74] on icon at bounding box center [182, 76] width 9 height 9
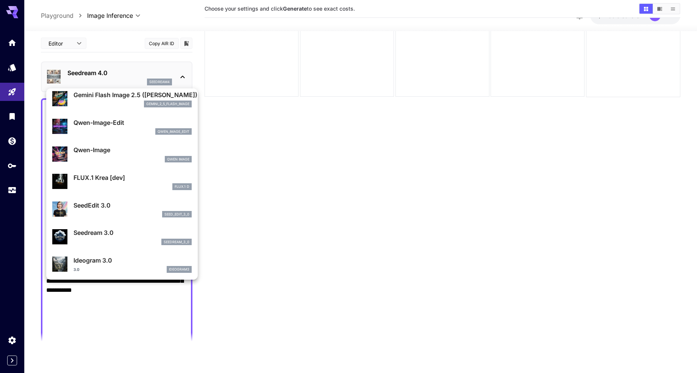
scroll to position [100, 0]
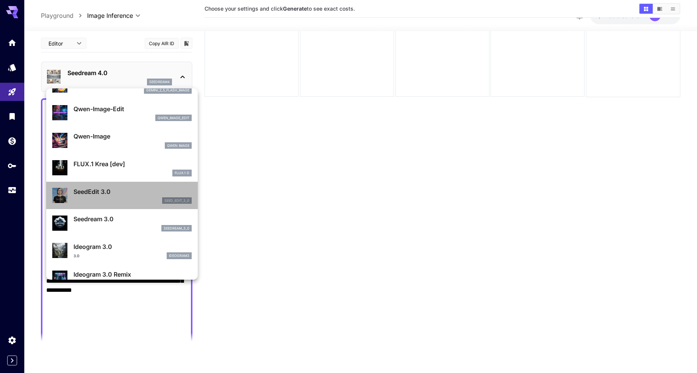
click at [121, 192] on p "SeedEdit 3.0" at bounding box center [133, 191] width 118 height 9
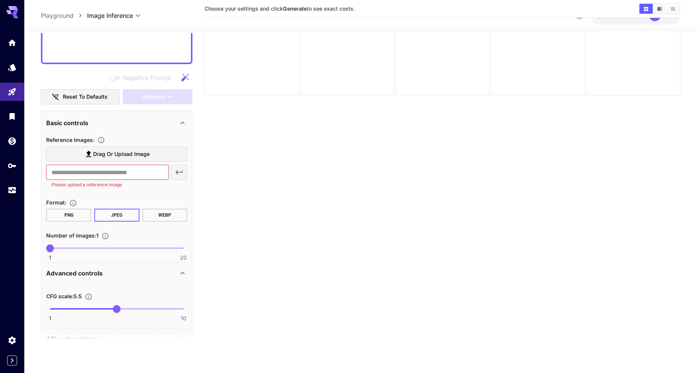
scroll to position [298, 0]
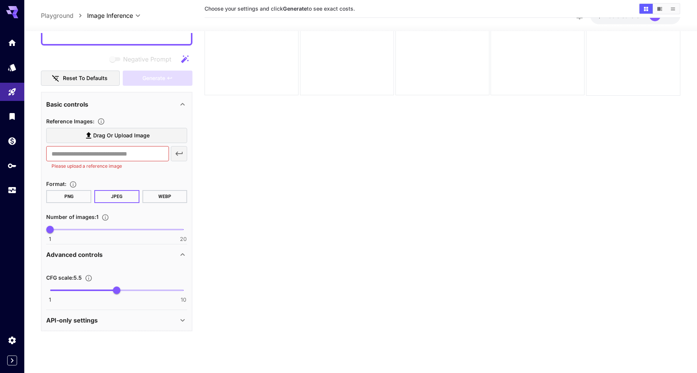
click at [68, 230] on span "1 20 1" at bounding box center [116, 229] width 133 height 11
type input "*"
drag, startPoint x: 71, startPoint y: 229, endPoint x: 77, endPoint y: 228, distance: 6.1
click at [77, 228] on span "5" at bounding box center [79, 229] width 8 height 8
click at [92, 135] on icon at bounding box center [88, 135] width 9 height 9
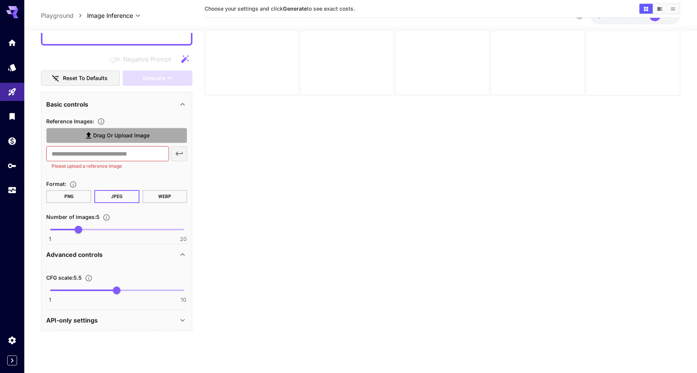
click at [0, 0] on input "Drag or upload image" at bounding box center [0, 0] width 0 height 0
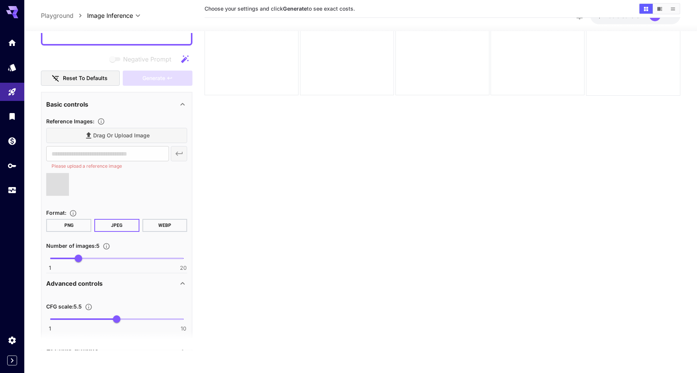
type input "**********"
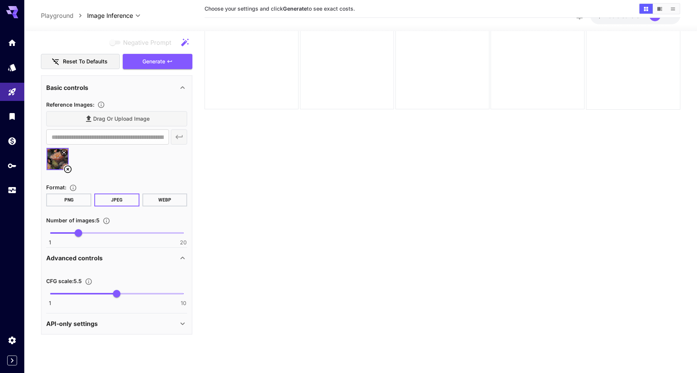
scroll to position [60, 0]
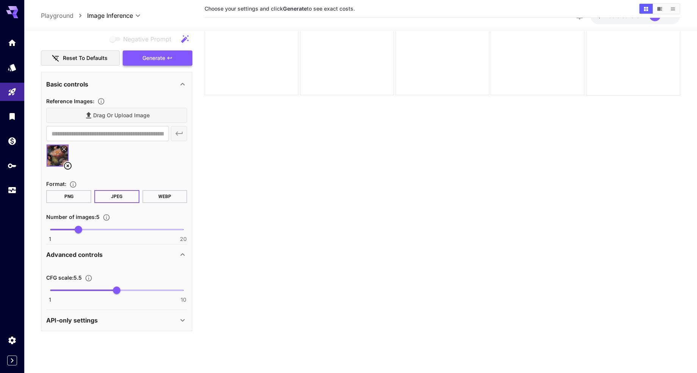
click at [143, 56] on span "Generate" at bounding box center [154, 57] width 23 height 9
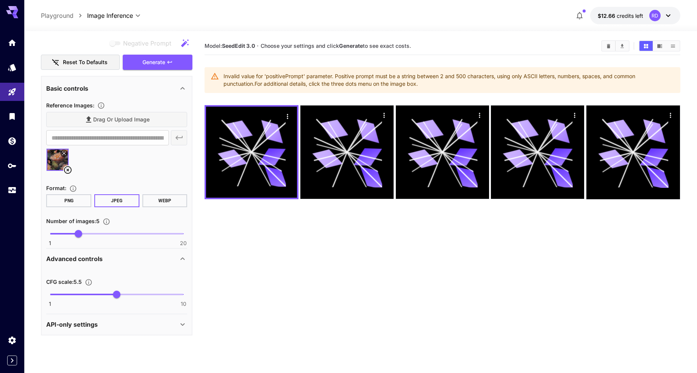
scroll to position [2, 0]
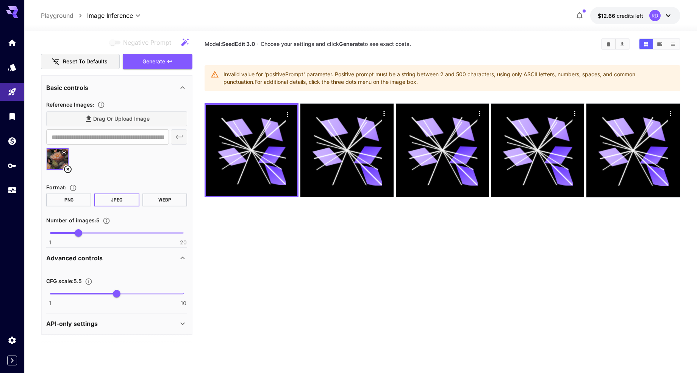
click at [65, 169] on icon at bounding box center [67, 168] width 9 height 9
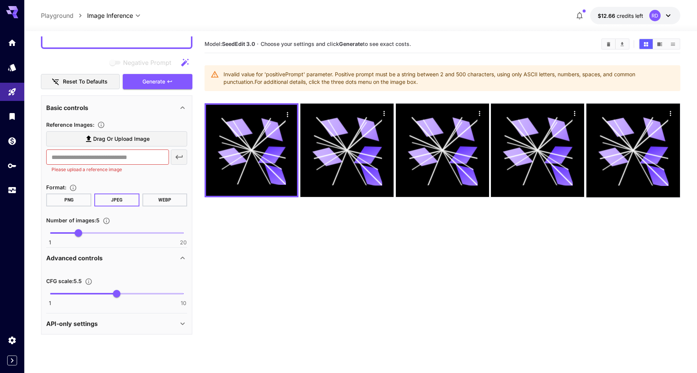
scroll to position [298, 0]
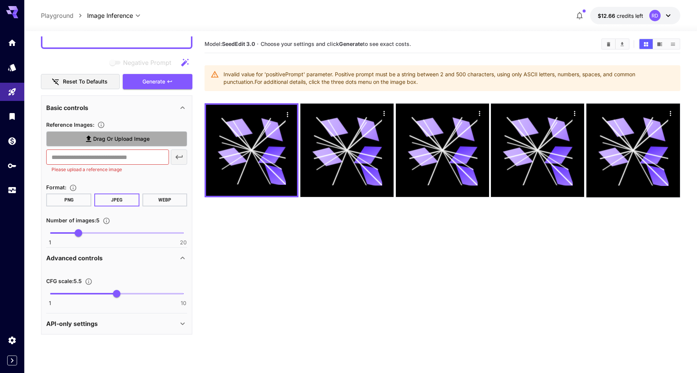
click at [100, 138] on span "Drag or upload image" at bounding box center [121, 138] width 56 height 9
click at [0, 0] on input "Drag or upload image" at bounding box center [0, 0] width 0 height 0
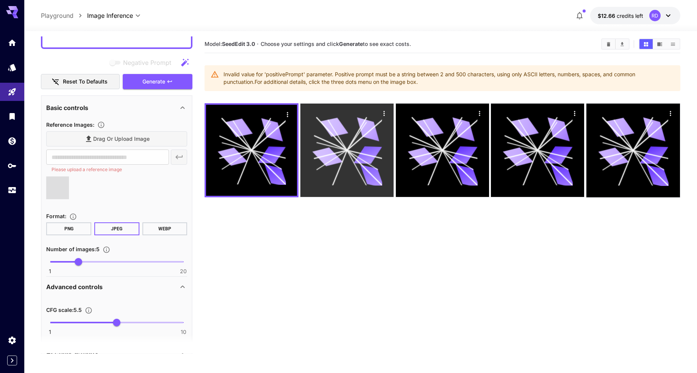
type input "**********"
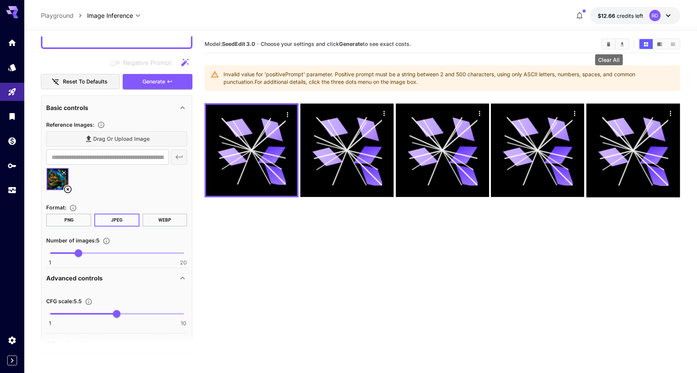
click at [609, 43] on icon "Clear All" at bounding box center [608, 44] width 3 height 4
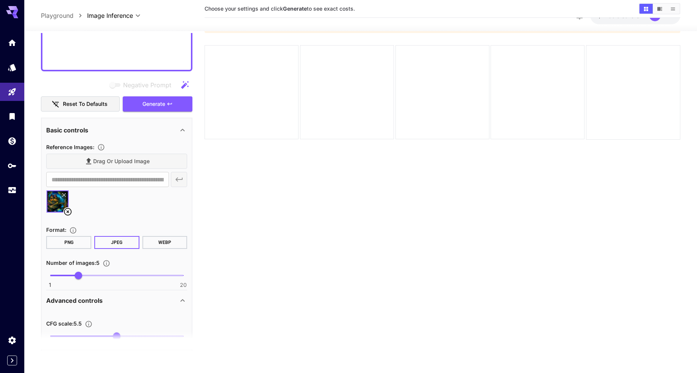
scroll to position [254, 0]
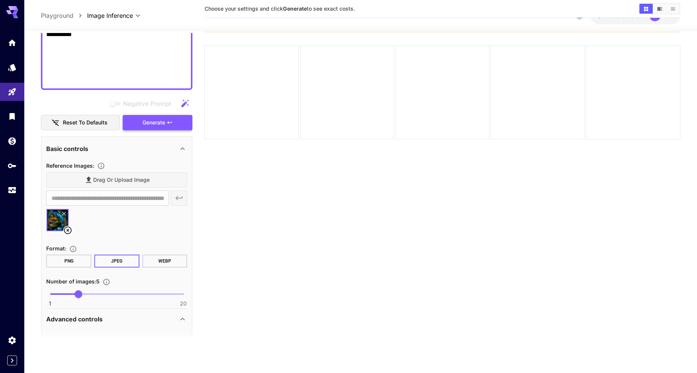
click at [164, 121] on span "Generate" at bounding box center [154, 122] width 23 height 9
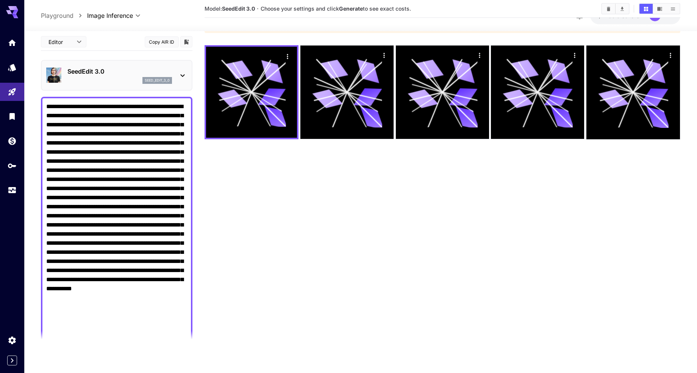
scroll to position [0, 0]
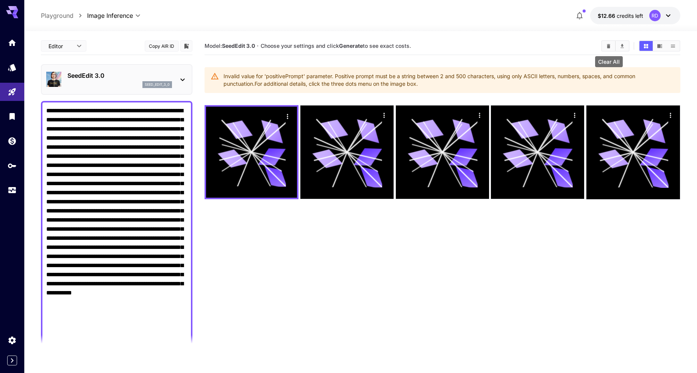
click at [607, 46] on icon "Clear All" at bounding box center [609, 46] width 6 height 6
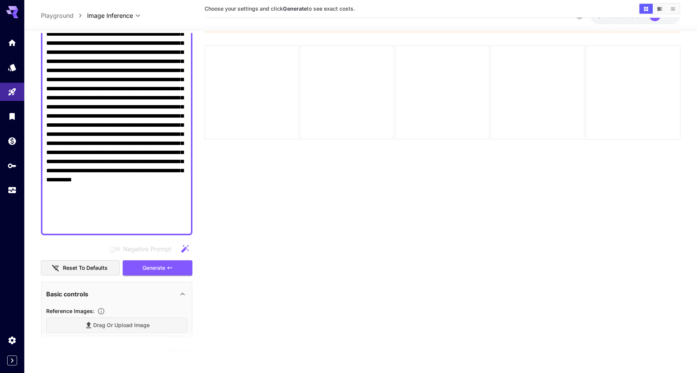
scroll to position [178, 0]
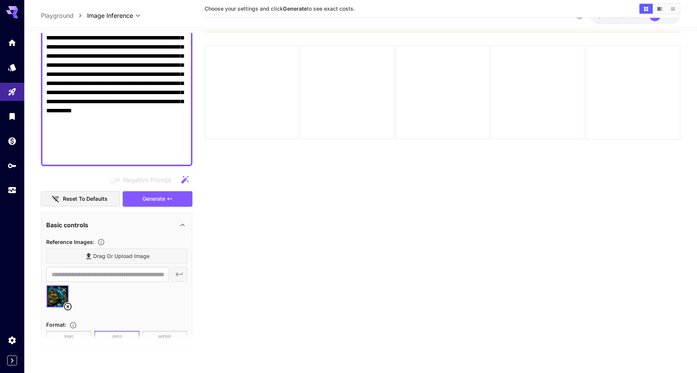
click at [68, 306] on icon at bounding box center [68, 307] width 8 height 8
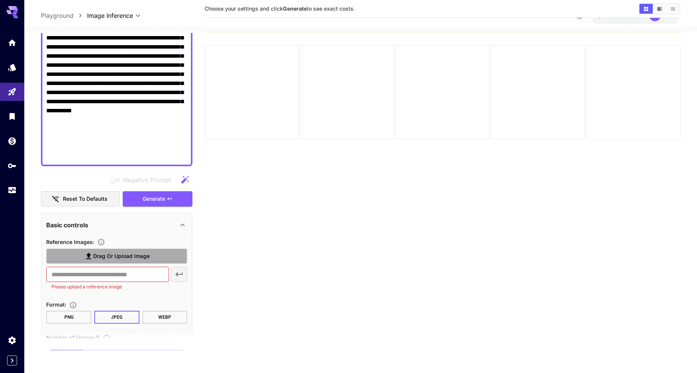
click at [108, 255] on span "Drag or upload image" at bounding box center [121, 255] width 56 height 9
click at [0, 0] on input "Drag or upload image" at bounding box center [0, 0] width 0 height 0
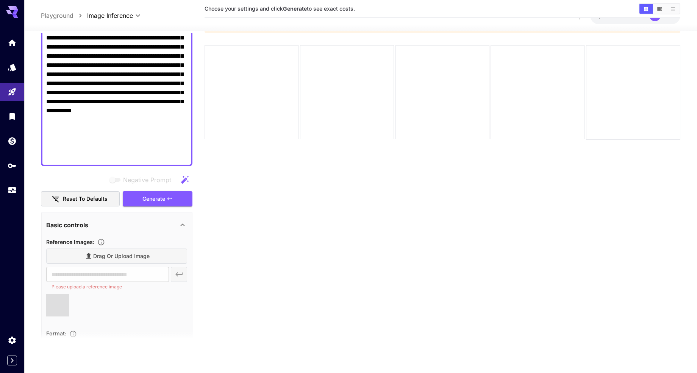
type input "**********"
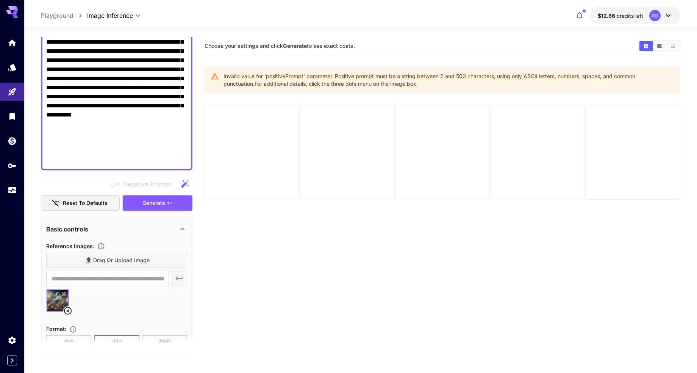
click at [183, 229] on icon at bounding box center [183, 228] width 4 height 3
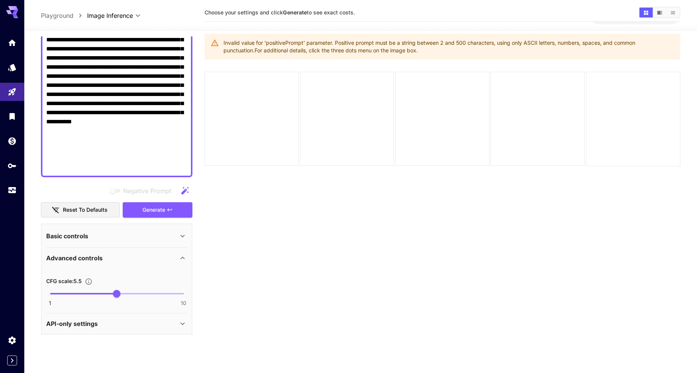
scroll to position [60, 0]
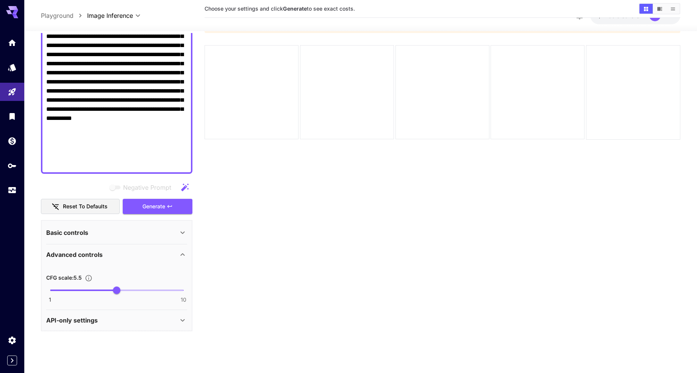
click at [183, 253] on icon at bounding box center [182, 254] width 9 height 9
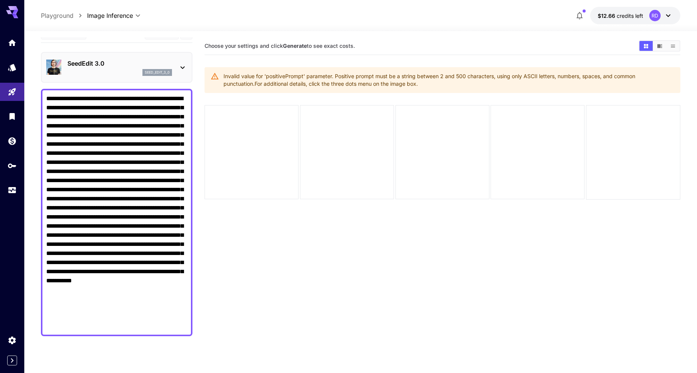
scroll to position [0, 0]
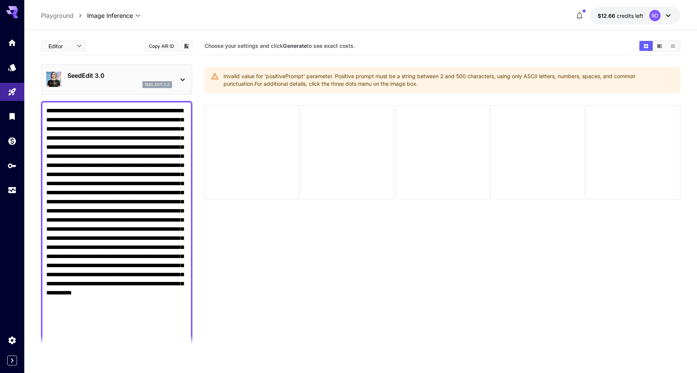
click at [181, 84] on icon at bounding box center [182, 79] width 9 height 9
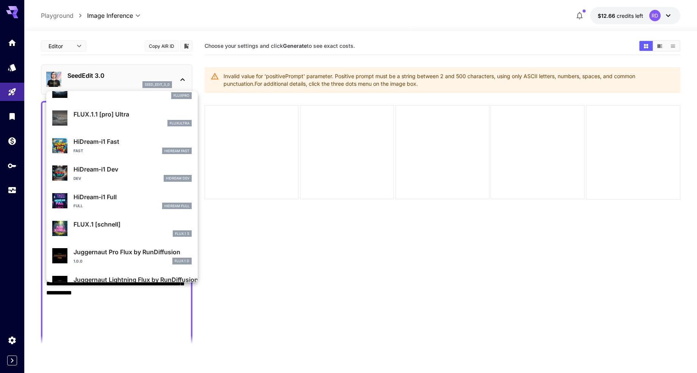
scroll to position [595, 0]
click at [108, 199] on p "HiDream-i1 Full" at bounding box center [133, 196] width 118 height 9
type input "***"
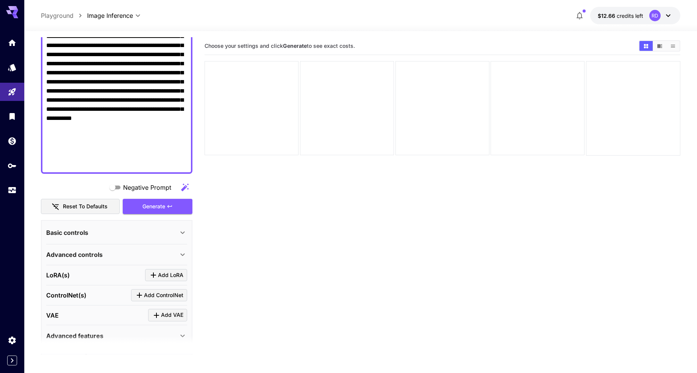
scroll to position [178, 0]
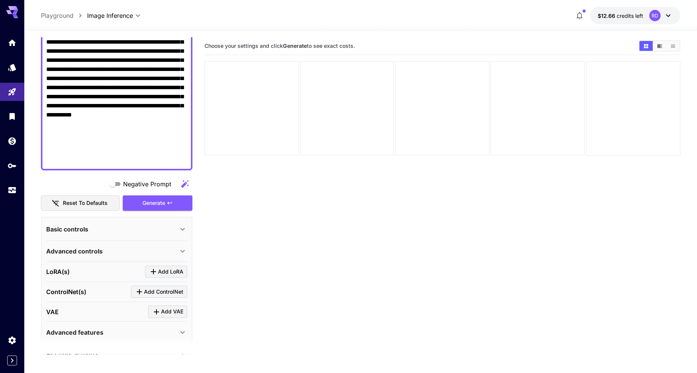
click at [178, 229] on icon at bounding box center [182, 228] width 9 height 9
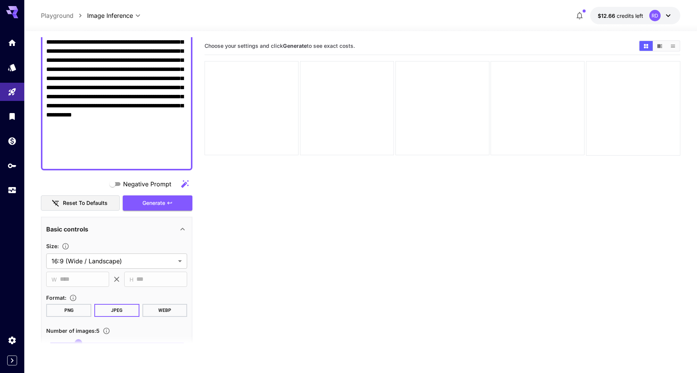
click at [178, 229] on icon at bounding box center [182, 228] width 9 height 9
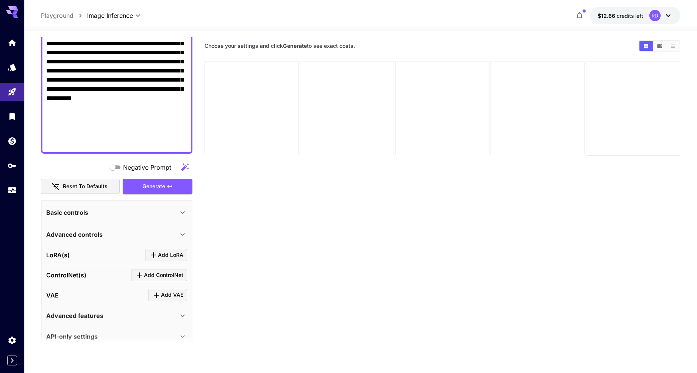
scroll to position [207, 0]
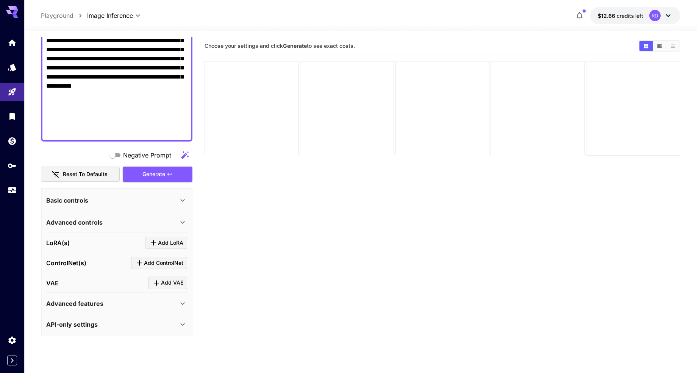
click at [181, 222] on icon at bounding box center [183, 222] width 4 height 3
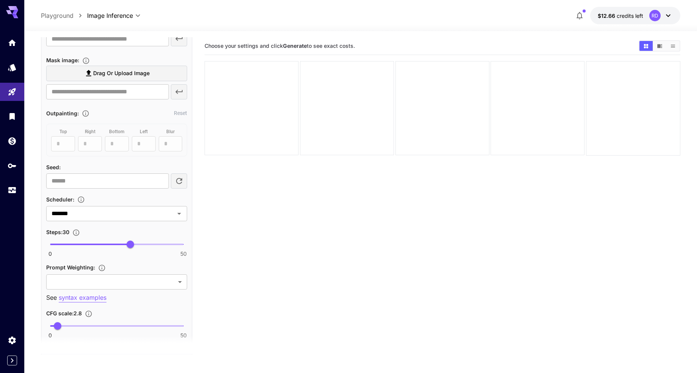
scroll to position [441, 0]
